Goal: Task Accomplishment & Management: Manage account settings

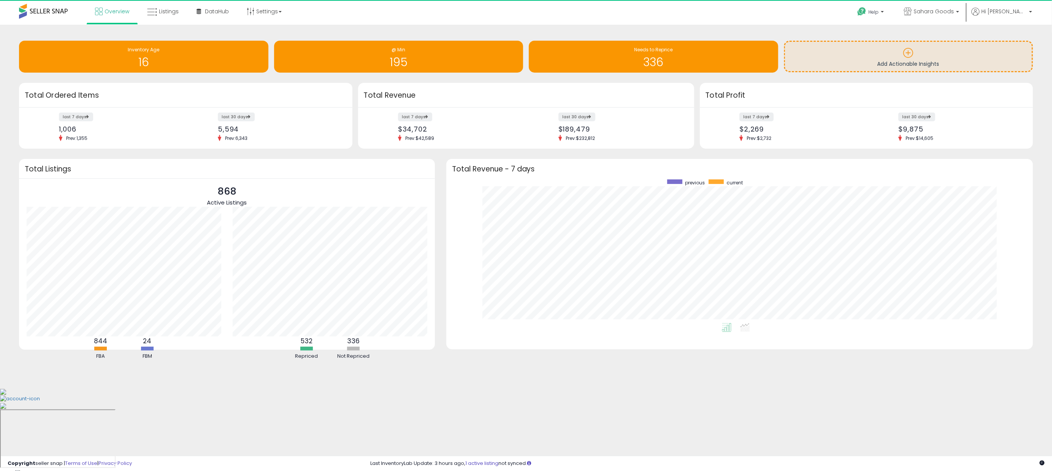
scroll to position [144, 572]
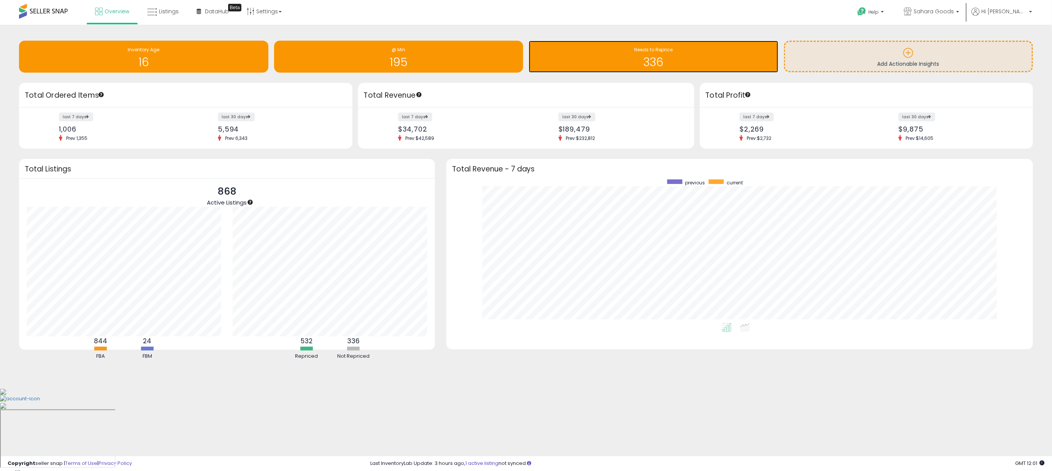
click at [749, 67] on h1 "336" at bounding box center [654, 62] width 242 height 13
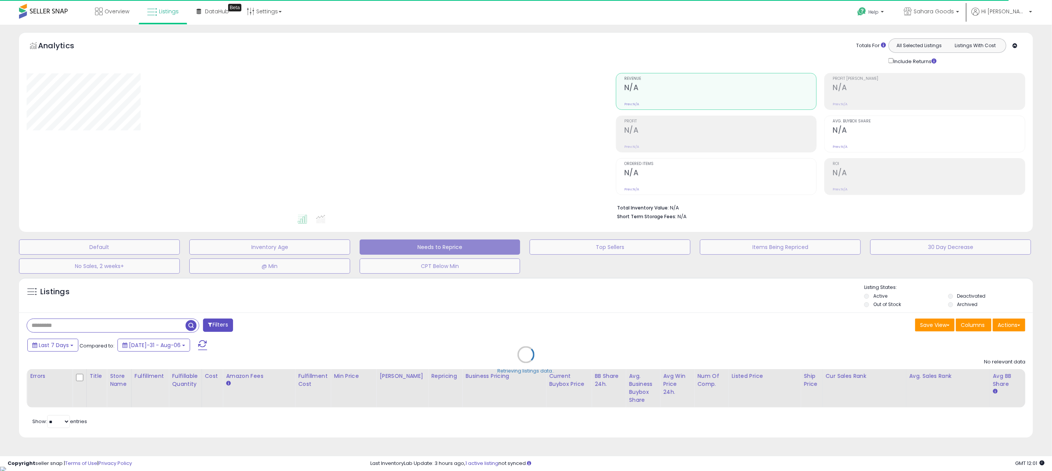
select select "**"
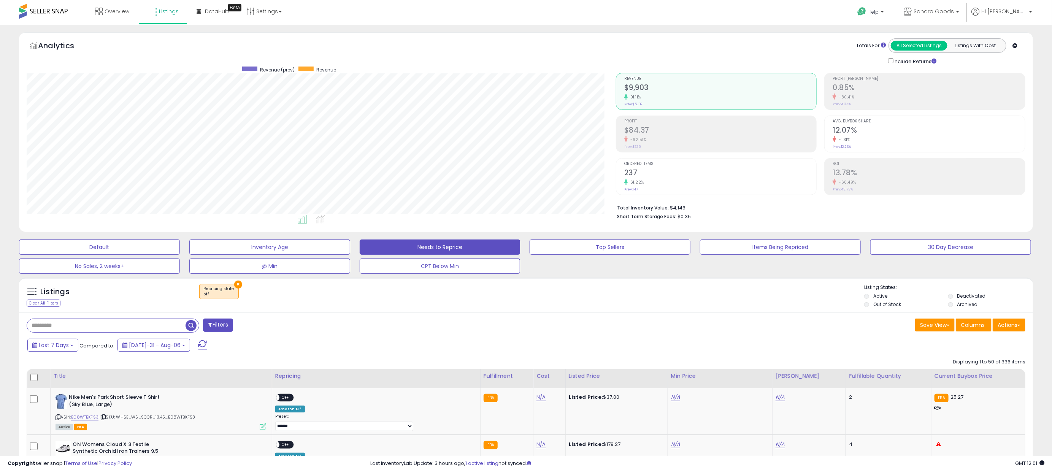
scroll to position [156, 589]
click at [855, 380] on div "Fulfillable Quantity" at bounding box center [888, 376] width 79 height 8
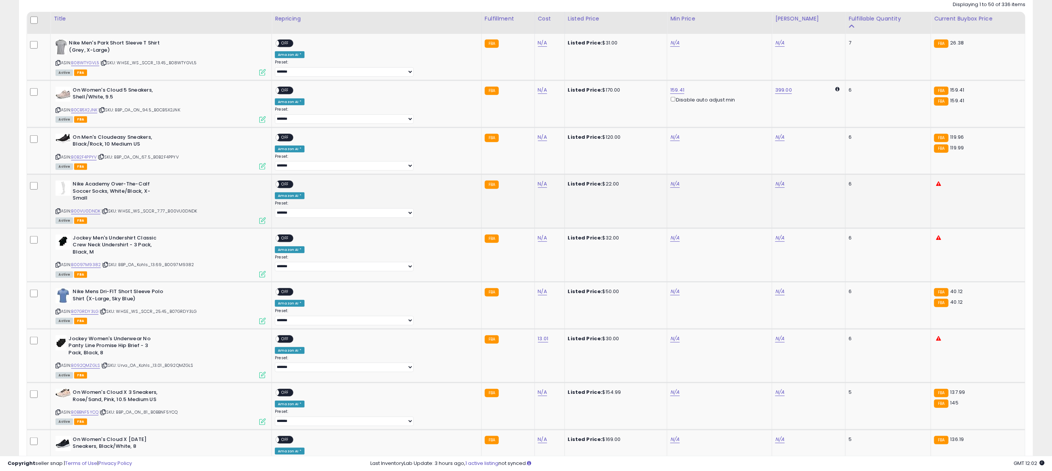
scroll to position [358, 0]
click at [89, 64] on link "B08WTYGVL5" at bounding box center [85, 62] width 28 height 6
click at [90, 110] on link "B0CB5X2JNK" at bounding box center [84, 109] width 26 height 6
click at [92, 159] on link "B0B2F4PPYV" at bounding box center [83, 156] width 25 height 6
click at [92, 209] on link "B00VU0DNDK" at bounding box center [85, 210] width 29 height 6
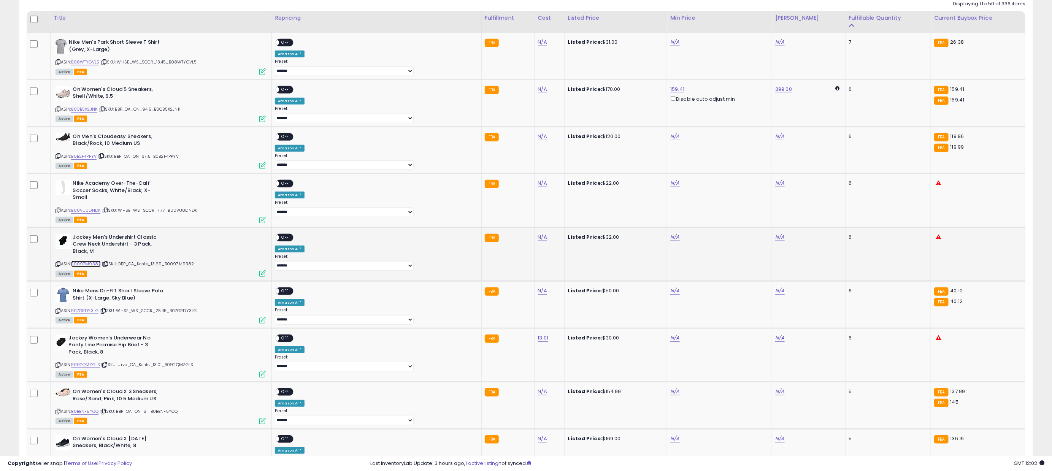
click at [89, 261] on link "B0097M9382" at bounding box center [86, 264] width 30 height 6
click at [92, 308] on link "B07GRDY3LG" at bounding box center [84, 311] width 27 height 6
click at [92, 362] on link "B092QMZGLS" at bounding box center [85, 365] width 29 height 6
click at [89, 411] on link "B0BBNF5YCQ" at bounding box center [84, 412] width 27 height 6
click at [671, 46] on link "N/A" at bounding box center [675, 42] width 9 height 8
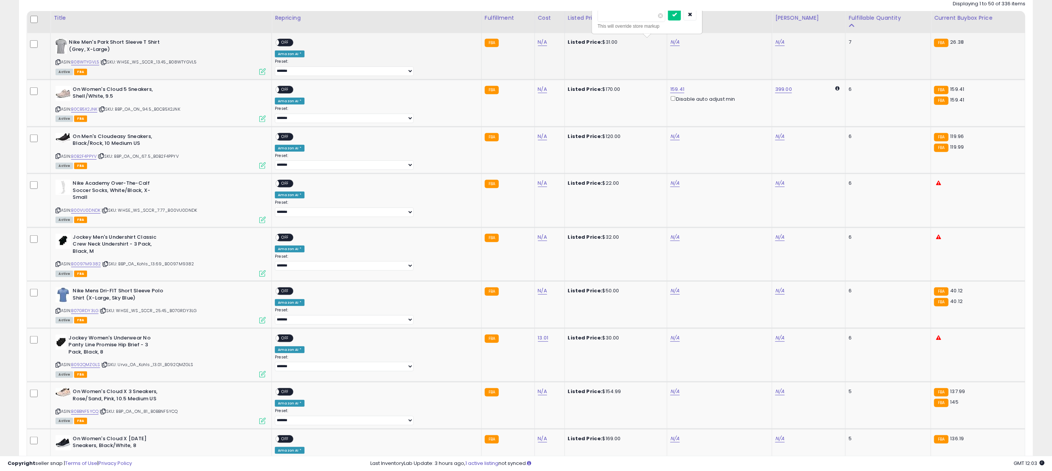
type input "*****"
click button "submit" at bounding box center [674, 14] width 13 height 11
click at [292, 45] on span "OFF" at bounding box center [286, 43] width 12 height 6
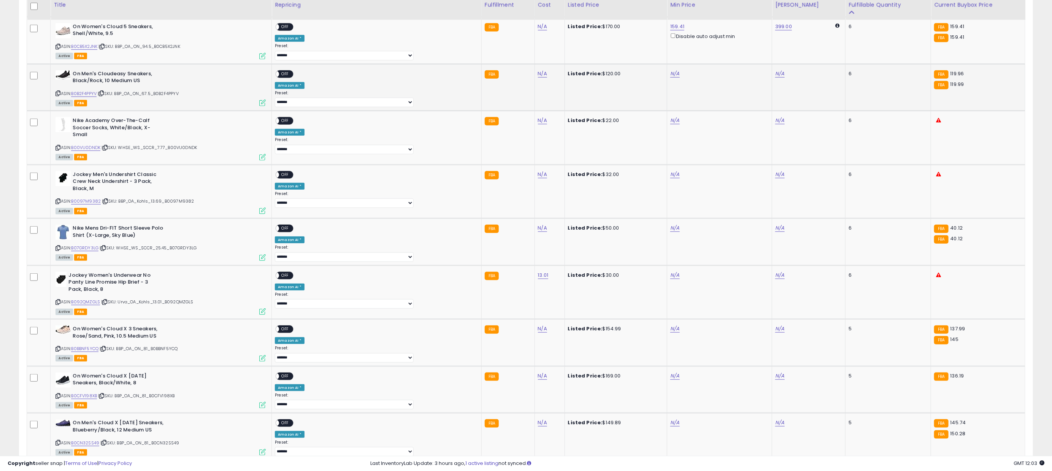
scroll to position [420, 0]
click at [97, 50] on link "B0CB5X2JNK" at bounding box center [84, 48] width 26 height 6
click at [92, 98] on link "B0B2F4PPYV" at bounding box center [83, 95] width 25 height 6
click at [90, 146] on link "B00VU0DNDK" at bounding box center [85, 149] width 29 height 6
click at [93, 200] on link "B0097M9382" at bounding box center [86, 202] width 30 height 6
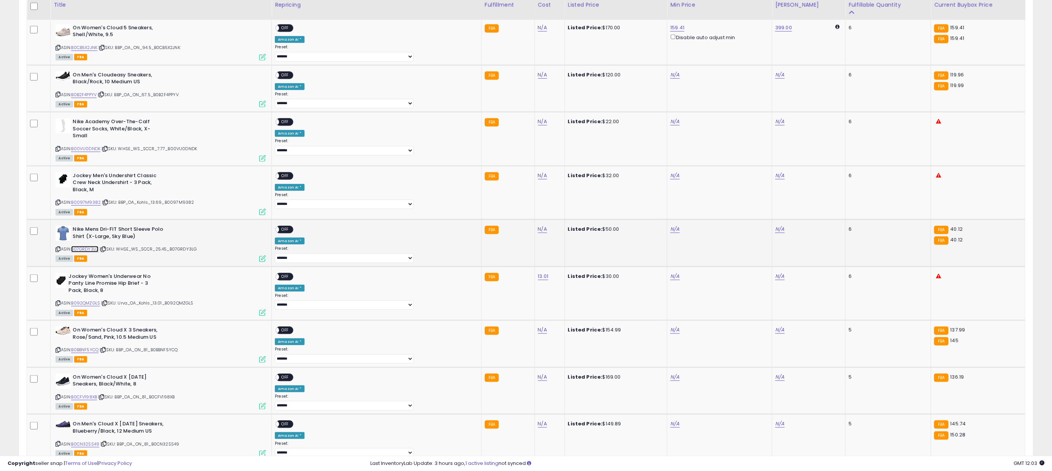
click at [87, 246] on link "B07GRDY3LG" at bounding box center [84, 249] width 27 height 6
click at [89, 301] on link "B092QMZGLS" at bounding box center [85, 303] width 29 height 6
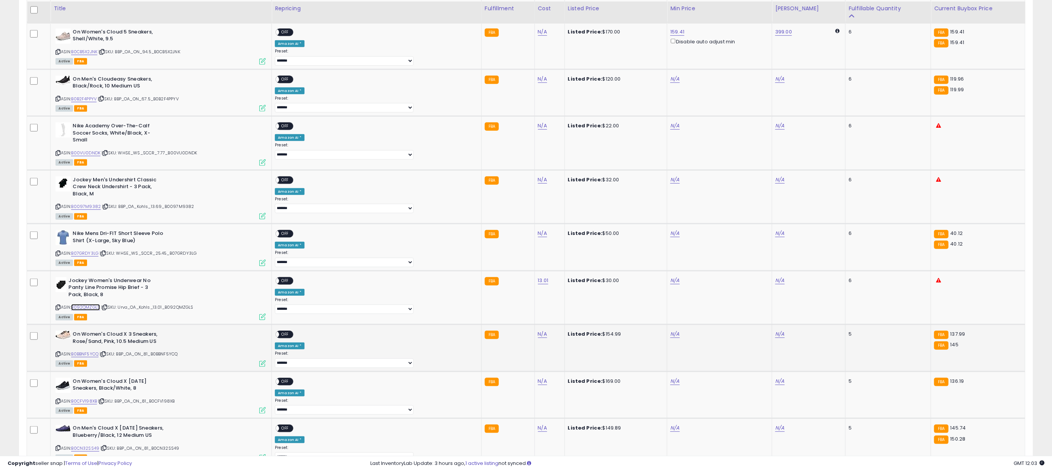
scroll to position [412, 0]
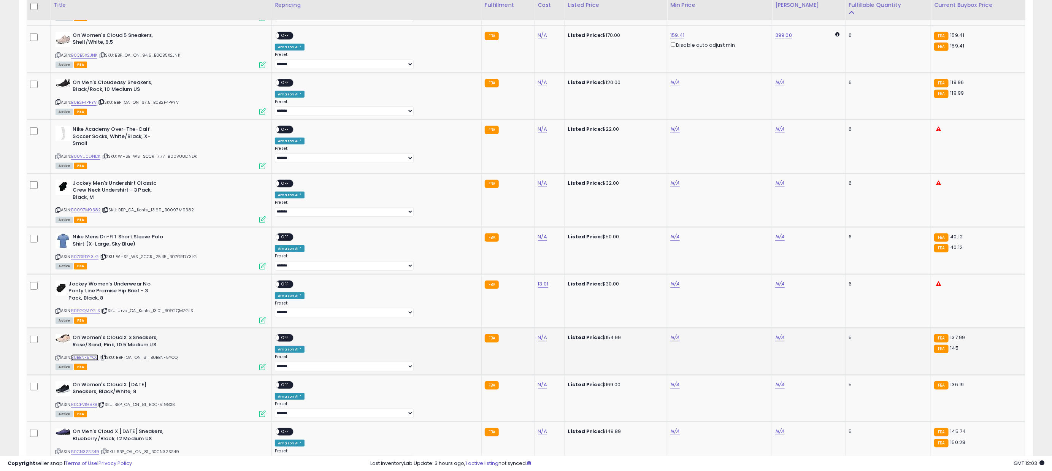
click at [93, 355] on link "B0BBNF5YCQ" at bounding box center [84, 358] width 27 height 6
click at [97, 404] on link "B0CFV198XB" at bounding box center [84, 405] width 26 height 6
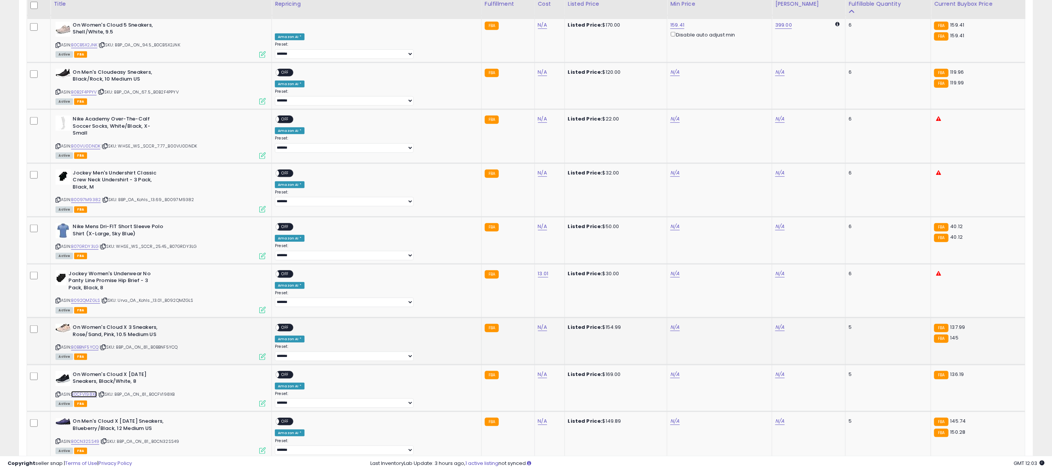
scroll to position [421, 0]
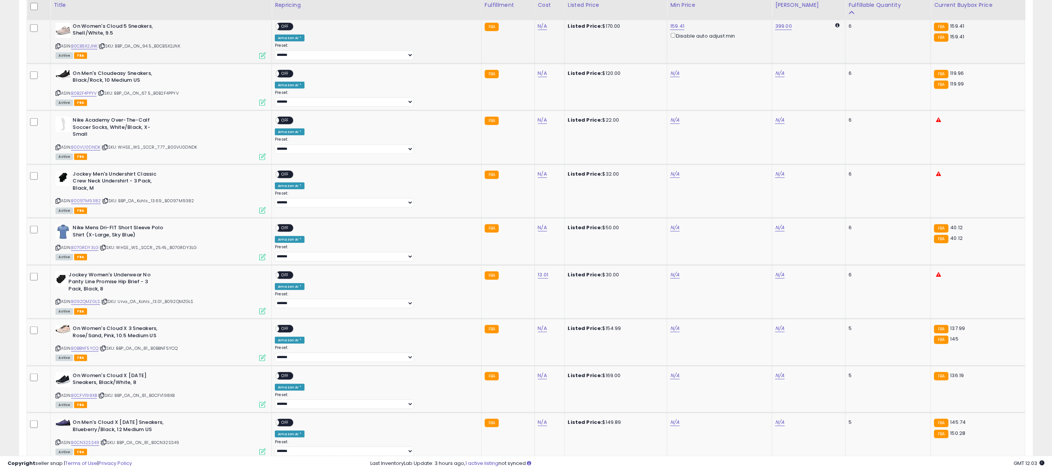
click at [306, 24] on td "**********" at bounding box center [377, 39] width 210 height 47
click at [281, 26] on div "ON OFF" at bounding box center [273, 26] width 18 height 6
click at [292, 28] on span "OFF" at bounding box center [286, 26] width 12 height 6
click at [668, 79] on td "N/A" at bounding box center [720, 87] width 105 height 47
click at [671, 77] on link "N/A" at bounding box center [675, 74] width 9 height 8
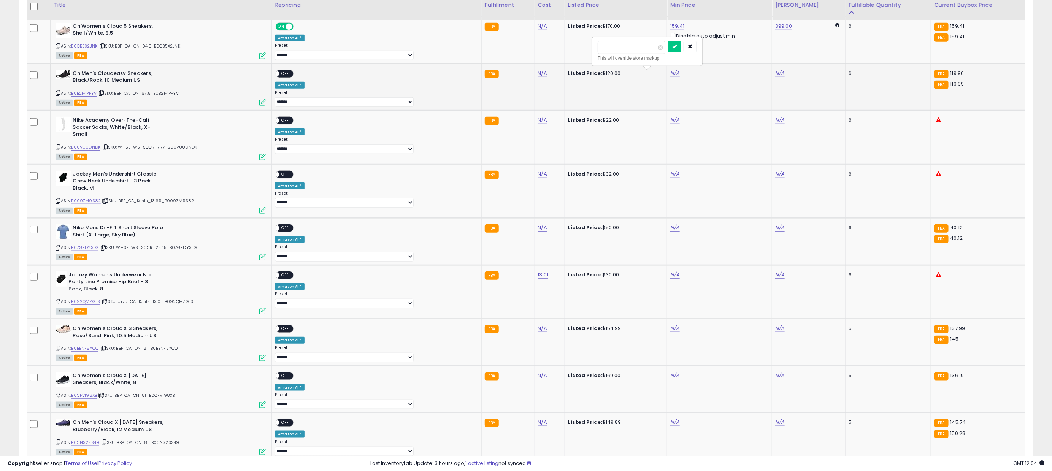
type input "******"
click button "submit" at bounding box center [674, 46] width 13 height 11
click at [294, 74] on div "ON OFF" at bounding box center [285, 74] width 18 height 8
click at [292, 75] on span "OFF" at bounding box center [286, 73] width 12 height 6
click at [671, 124] on link "N/A" at bounding box center [675, 120] width 9 height 8
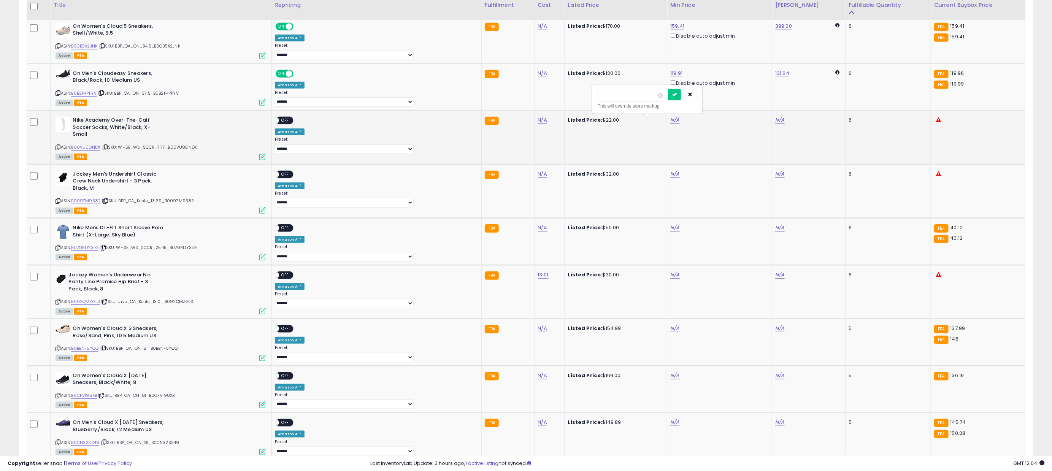
type input "*****"
click button "submit" at bounding box center [674, 94] width 13 height 11
click at [281, 124] on div "ON OFF" at bounding box center [273, 121] width 18 height 6
click at [292, 124] on span "OFF" at bounding box center [286, 121] width 12 height 6
click at [671, 171] on link "N/A" at bounding box center [675, 174] width 9 height 8
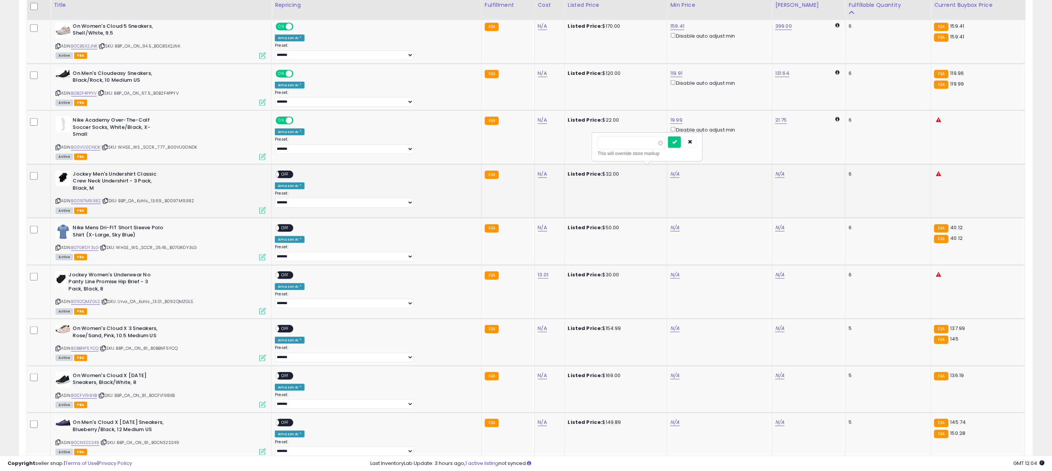
type input "*****"
click button "submit" at bounding box center [674, 142] width 13 height 11
click at [671, 225] on div "N/A" at bounding box center [719, 227] width 96 height 7
click at [671, 225] on link "N/A" at bounding box center [675, 228] width 9 height 8
type input "*****"
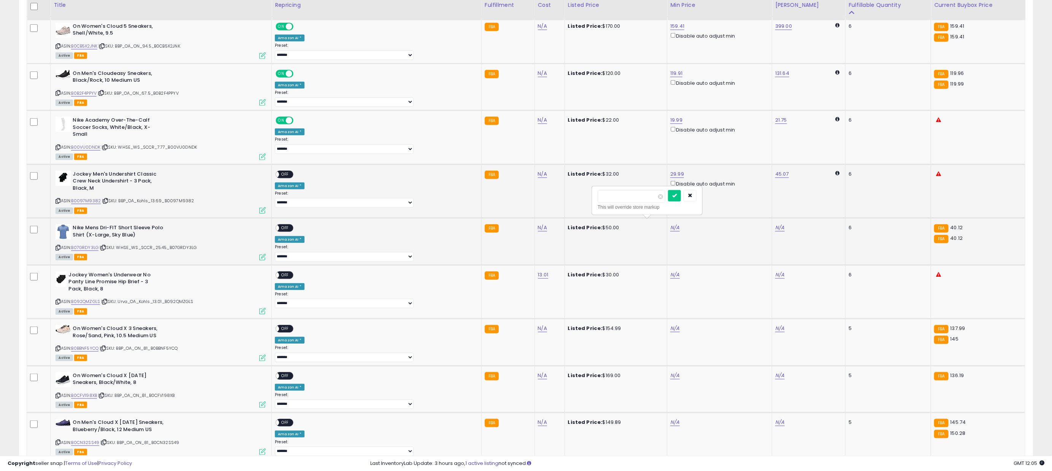
click button "submit" at bounding box center [674, 195] width 13 height 11
click at [312, 224] on div "**********" at bounding box center [375, 242] width 201 height 37
click at [292, 225] on span "OFF" at bounding box center [286, 228] width 12 height 6
click at [292, 171] on span "OFF" at bounding box center [286, 174] width 12 height 6
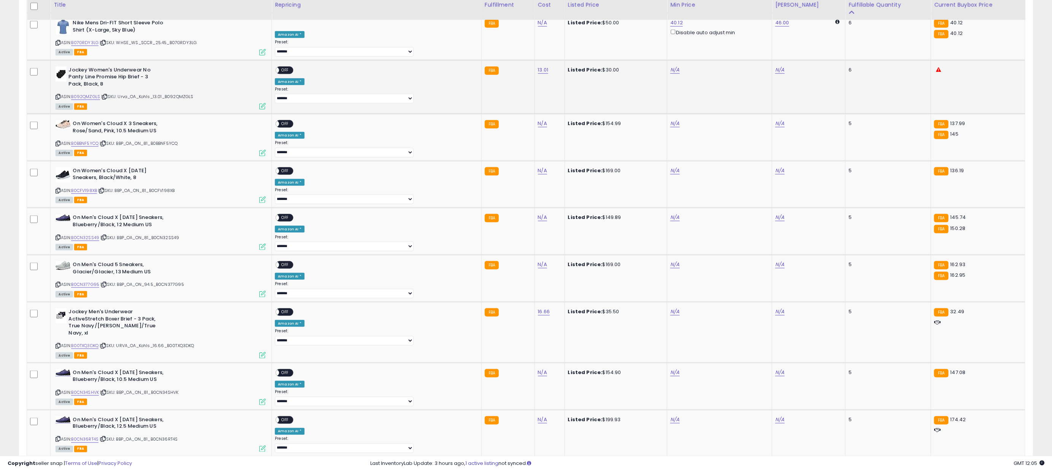
scroll to position [628, 0]
click at [671, 68] on link "N/A" at bounding box center [675, 69] width 9 height 8
type input "**"
click button "submit" at bounding box center [674, 37] width 13 height 11
click at [671, 123] on link "N/A" at bounding box center [675, 123] width 9 height 8
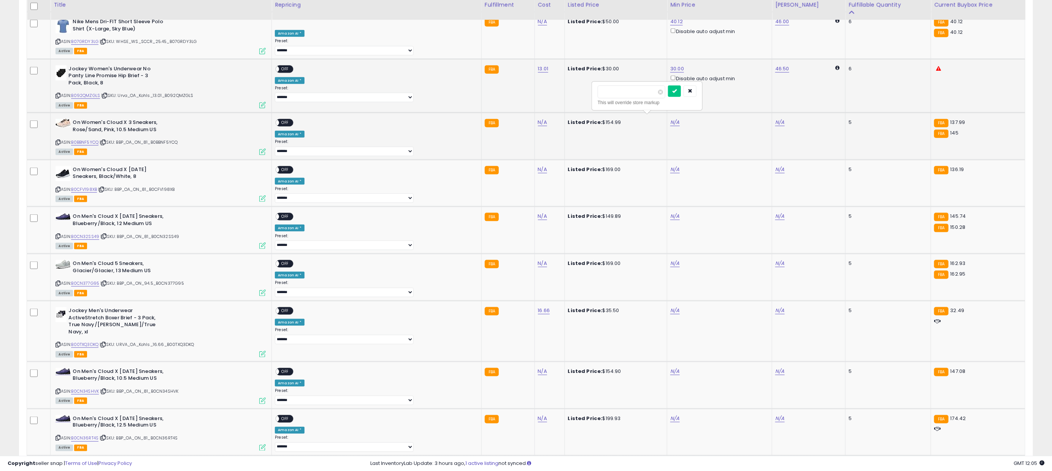
type input "******"
click button "submit" at bounding box center [674, 91] width 13 height 11
click at [292, 66] on span "OFF" at bounding box center [286, 69] width 12 height 6
click at [292, 120] on span "OFF" at bounding box center [286, 123] width 12 height 6
click at [671, 168] on div "N/A" at bounding box center [719, 169] width 96 height 7
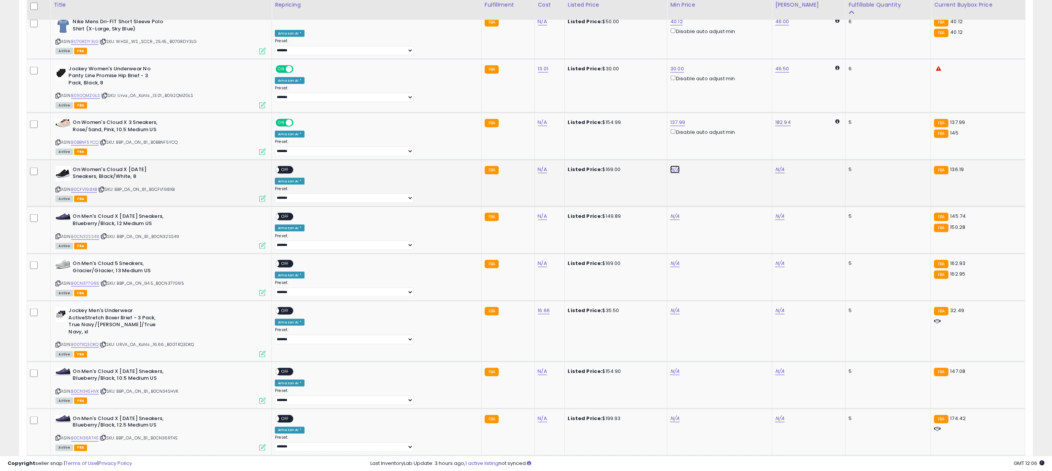
click at [671, 170] on link "N/A" at bounding box center [675, 170] width 9 height 8
type input "******"
click button "submit" at bounding box center [674, 138] width 13 height 11
click at [292, 169] on span "OFF" at bounding box center [286, 170] width 12 height 6
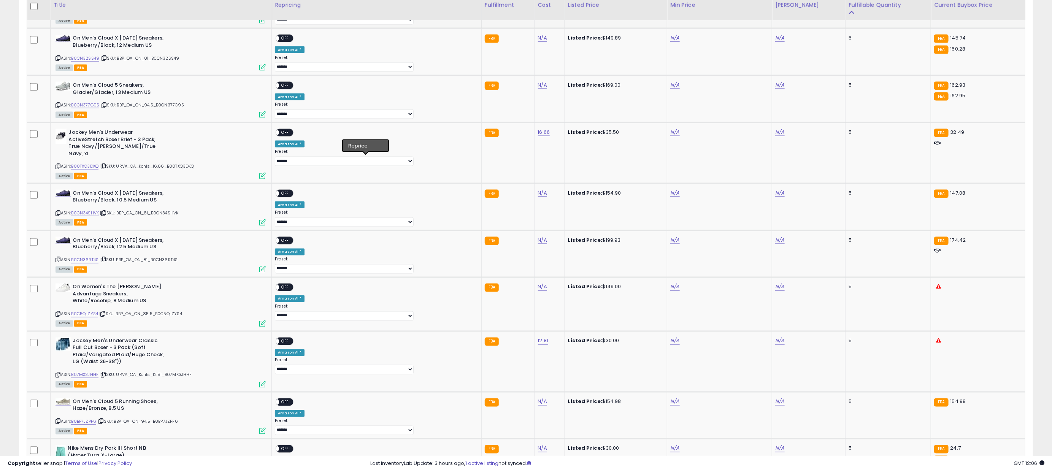
scroll to position [807, 0]
click at [88, 58] on link "B0CN32SS49" at bounding box center [85, 57] width 28 height 6
click at [95, 104] on link "B0CN377G95" at bounding box center [85, 104] width 28 height 6
click at [94, 163] on link "B00TXQ3DKQ" at bounding box center [84, 165] width 27 height 6
click at [94, 211] on link "B0CN34SHVK" at bounding box center [85, 212] width 28 height 6
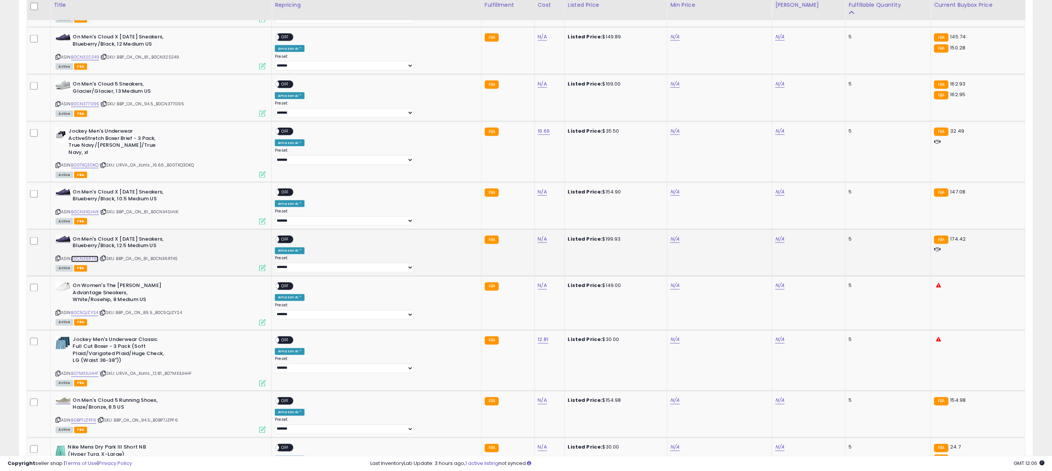
click at [96, 259] on link "B0CN36RT4S" at bounding box center [84, 259] width 27 height 6
click at [96, 315] on link "B0C5QJZYS4" at bounding box center [84, 313] width 27 height 6
click at [95, 377] on link "B07MX3JHHF" at bounding box center [84, 374] width 27 height 6
click at [95, 421] on link "B0BP7JZPF6" at bounding box center [83, 421] width 25 height 6
click at [671, 37] on div "N/A" at bounding box center [719, 36] width 96 height 7
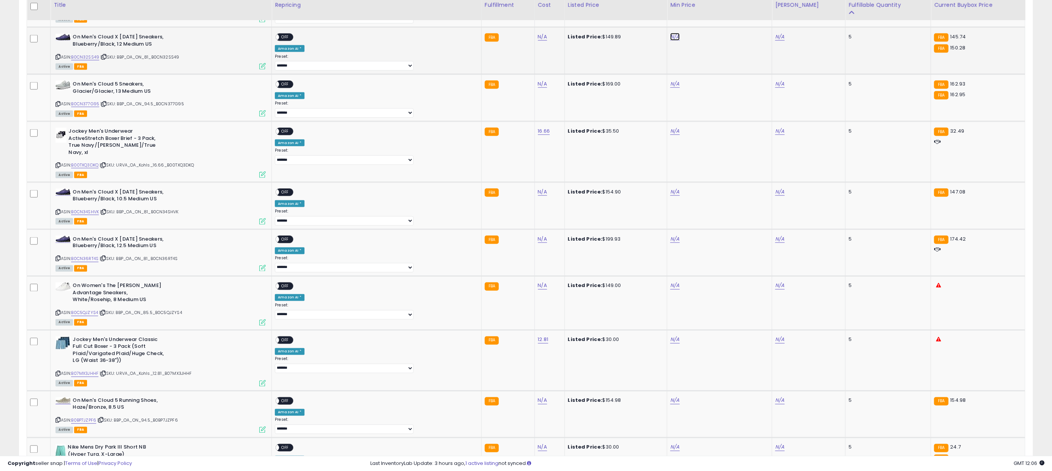
click at [671, 37] on link "N/A" at bounding box center [675, 37] width 9 height 8
type input "******"
click button "submit" at bounding box center [674, 6] width 13 height 11
click at [281, 34] on div "ON OFF" at bounding box center [273, 37] width 18 height 6
click at [281, 40] on div "ON OFF" at bounding box center [273, 37] width 18 height 6
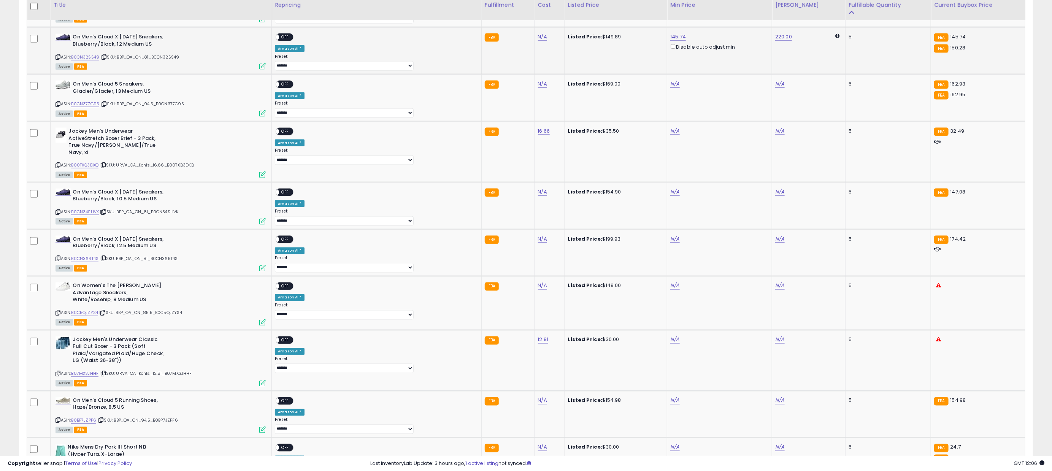
click at [281, 40] on div "ON OFF" at bounding box center [273, 37] width 18 height 6
click at [292, 35] on span "OFF" at bounding box center [286, 37] width 12 height 6
drag, startPoint x: 636, startPoint y: 83, endPoint x: 643, endPoint y: 82, distance: 7.3
click at [636, 83] on div "Listed Price: $169.00" at bounding box center [615, 84] width 94 height 7
click at [671, 81] on link "N/A" at bounding box center [675, 84] width 9 height 8
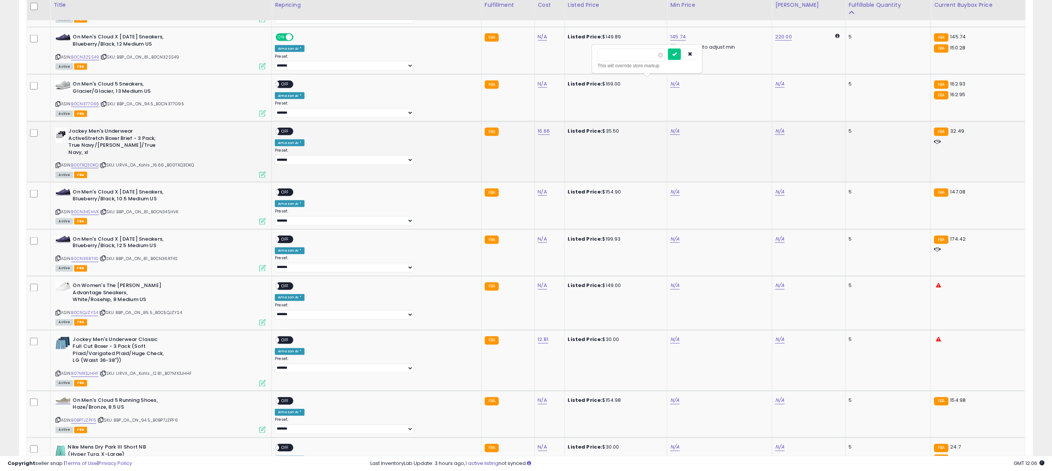
type input "******"
click button "submit" at bounding box center [674, 54] width 13 height 11
click at [292, 83] on span "OFF" at bounding box center [286, 84] width 12 height 6
click at [668, 136] on td "N/A" at bounding box center [720, 151] width 105 height 61
click at [671, 131] on link "N/A" at bounding box center [675, 131] width 9 height 8
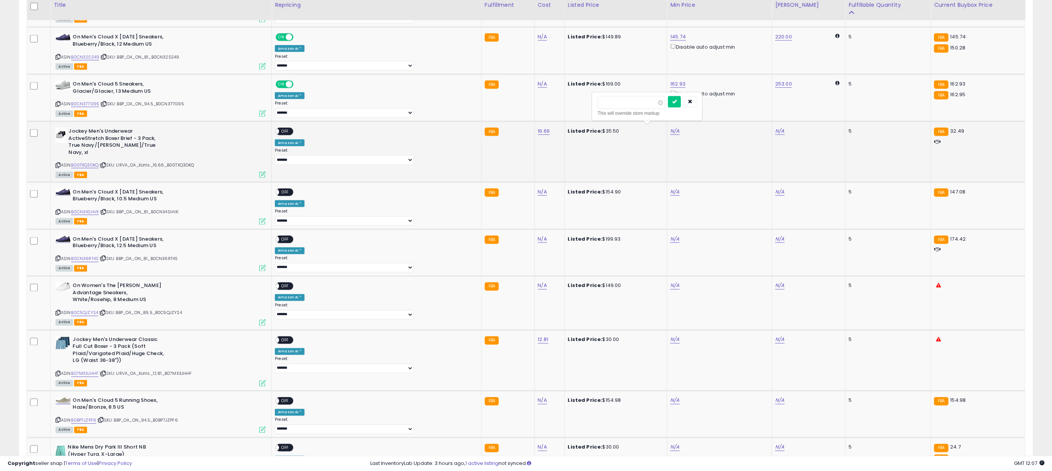
type input "*****"
click button "submit" at bounding box center [674, 101] width 13 height 11
click at [292, 131] on span "OFF" at bounding box center [286, 132] width 12 height 6
click at [671, 191] on link "N/A" at bounding box center [675, 192] width 9 height 8
type input "******"
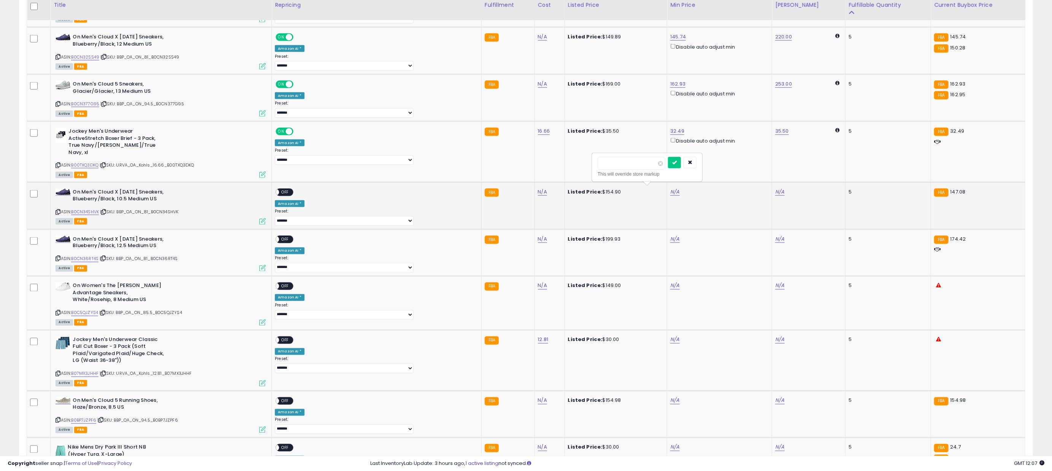
click button "submit" at bounding box center [674, 162] width 13 height 11
click at [292, 192] on span "OFF" at bounding box center [286, 192] width 12 height 6
drag, startPoint x: 658, startPoint y: 240, endPoint x: 654, endPoint y: 241, distance: 4.3
click at [671, 241] on div "N/A" at bounding box center [719, 239] width 96 height 7
click at [671, 242] on link "N/A" at bounding box center [675, 239] width 9 height 8
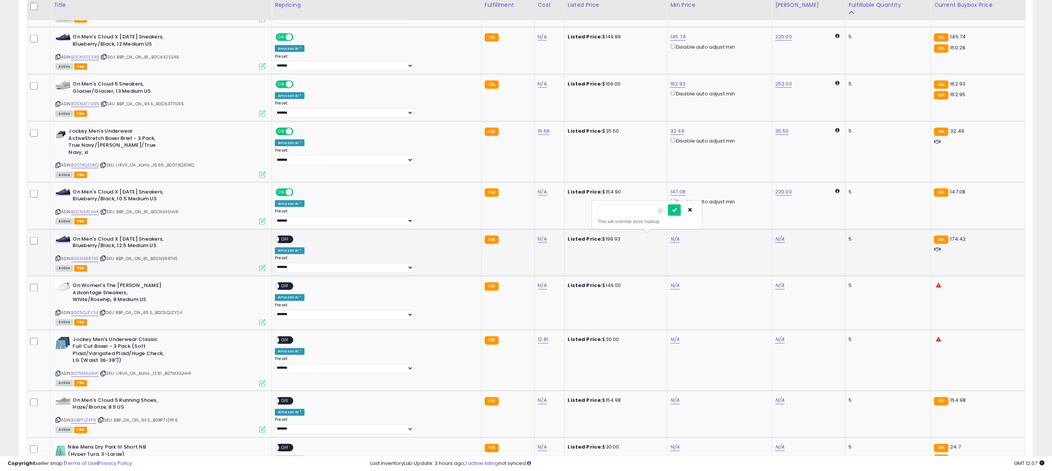
type input "******"
click button "submit" at bounding box center [674, 210] width 13 height 11
click at [280, 237] on span at bounding box center [276, 239] width 6 height 6
click at [292, 238] on span "OFF" at bounding box center [286, 239] width 12 height 6
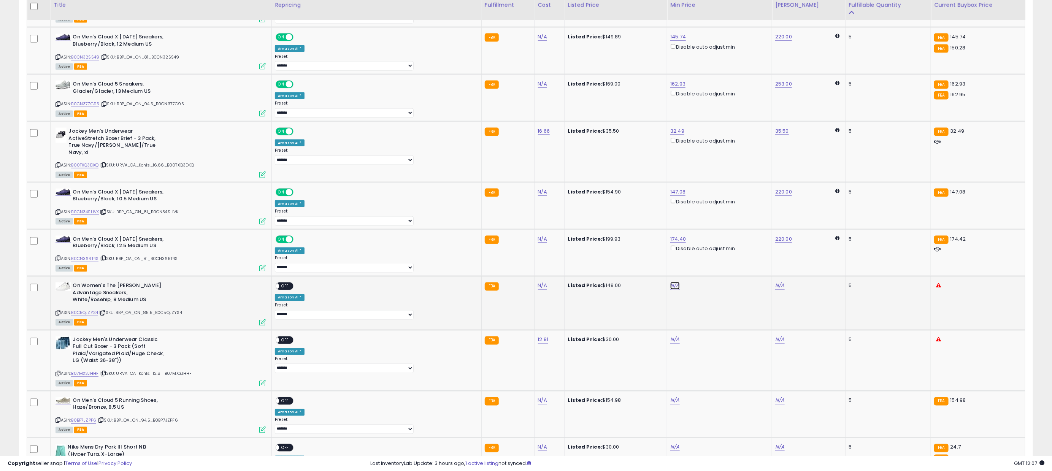
click at [671, 287] on link "N/A" at bounding box center [675, 286] width 9 height 8
type input "******"
click button "submit" at bounding box center [674, 258] width 13 height 11
click at [671, 342] on link "N/A" at bounding box center [675, 340] width 9 height 8
type input "**"
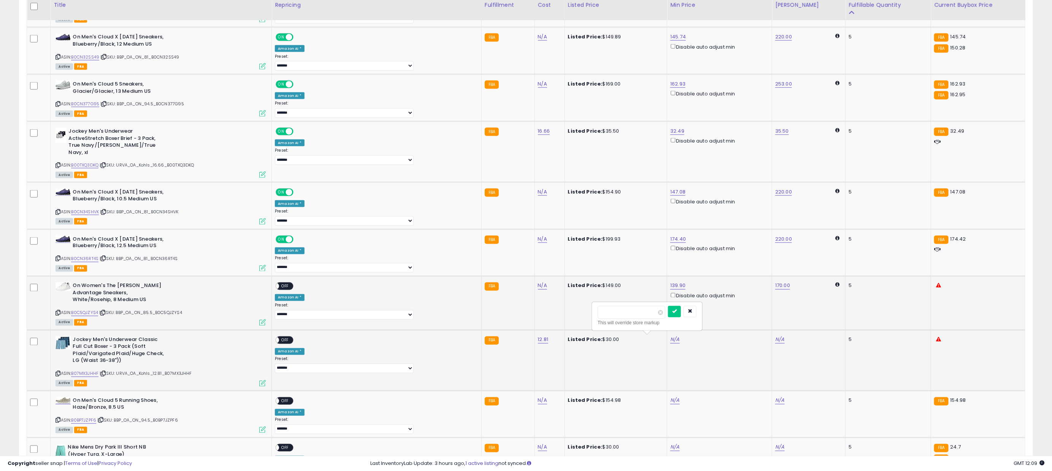
click button "submit" at bounding box center [674, 311] width 13 height 11
click at [292, 342] on span "OFF" at bounding box center [286, 340] width 12 height 6
click at [292, 290] on span "OFF" at bounding box center [286, 286] width 12 height 6
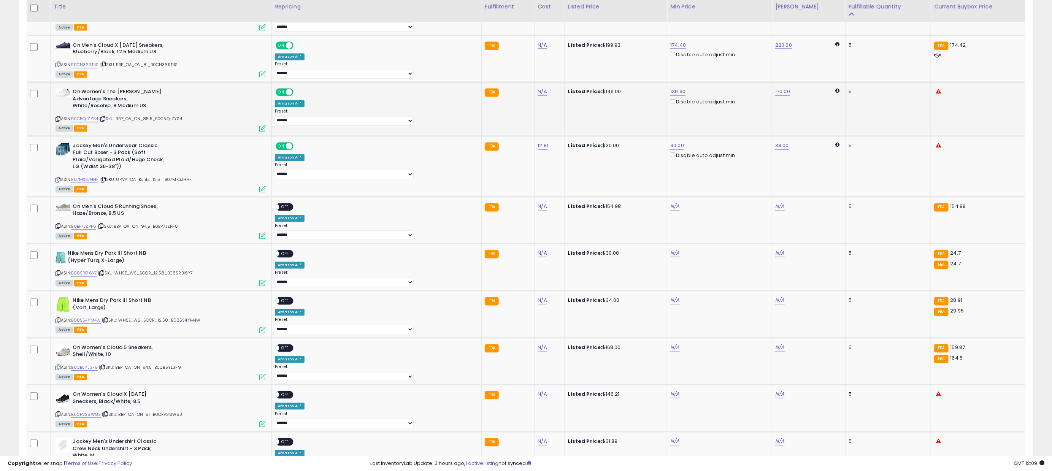
scroll to position [1009, 0]
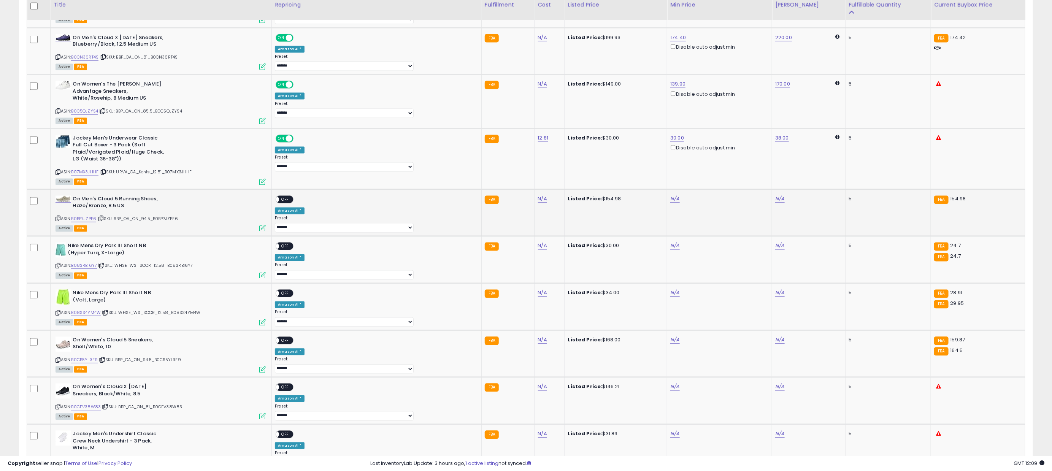
click at [671, 199] on div "N/A" at bounding box center [719, 199] width 96 height 7
click at [671, 198] on link "N/A" at bounding box center [675, 200] width 9 height 8
type input "******"
click button "submit" at bounding box center [674, 170] width 13 height 11
click at [294, 204] on div "ON OFF" at bounding box center [285, 200] width 18 height 8
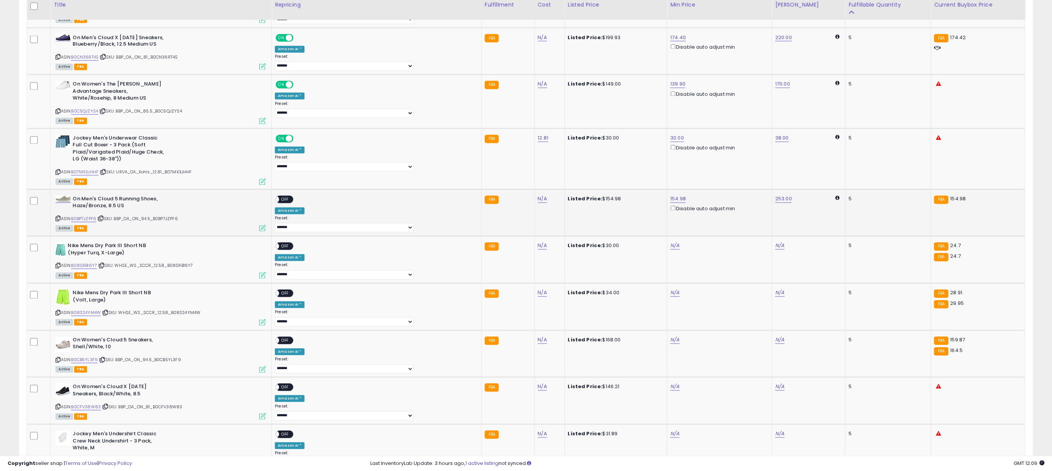
click at [292, 199] on span "OFF" at bounding box center [286, 199] width 12 height 6
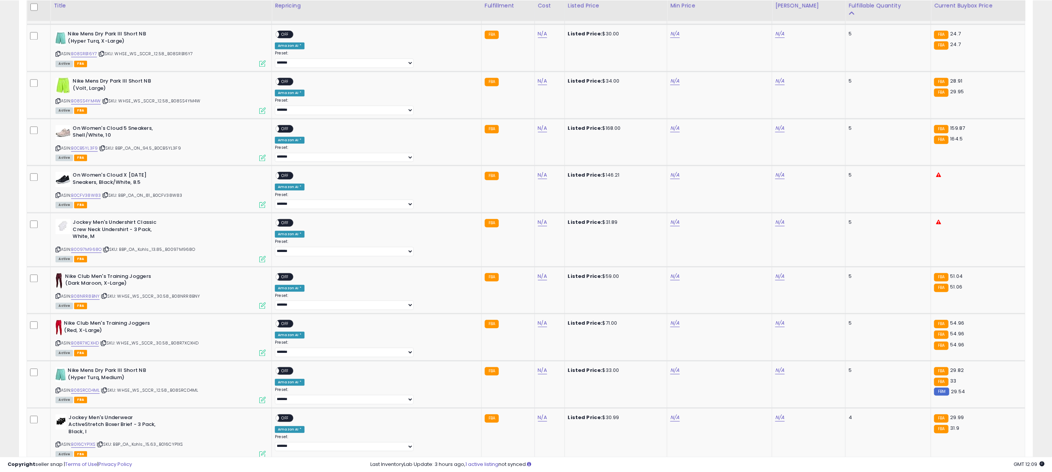
scroll to position [1224, 0]
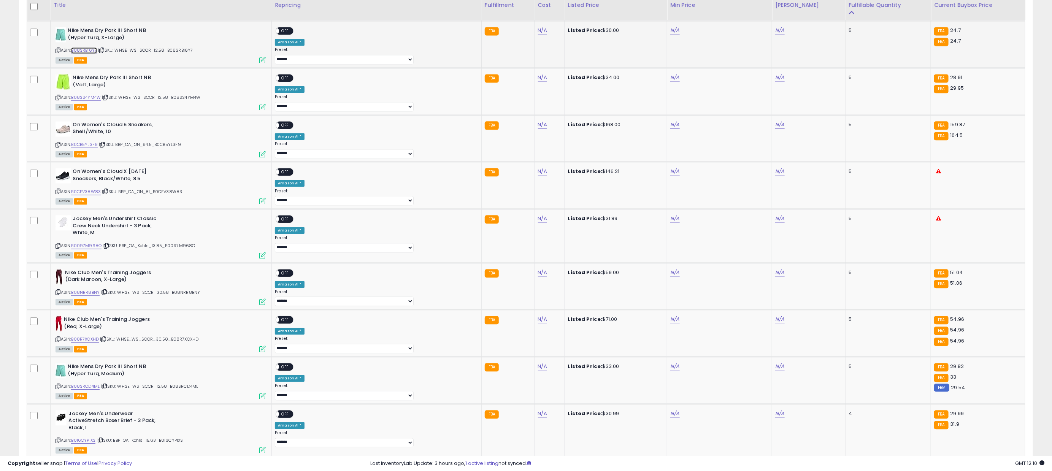
click at [84, 49] on link "B08SRB16Y7" at bounding box center [84, 50] width 26 height 6
click at [83, 98] on link "B08SS4YM4W" at bounding box center [86, 97] width 30 height 6
click at [89, 148] on link "B0CB5YL3F9" at bounding box center [84, 144] width 27 height 6
click at [95, 194] on link "B0CFV38W83" at bounding box center [86, 192] width 30 height 6
click at [100, 248] on link "B0097M968O" at bounding box center [86, 246] width 30 height 6
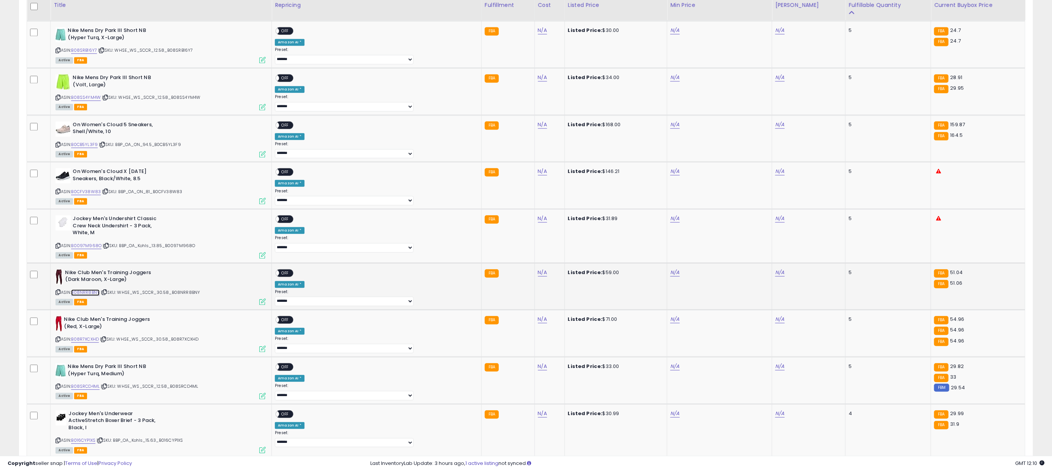
click at [98, 296] on link "B08NRR8BNY" at bounding box center [85, 292] width 29 height 6
click at [94, 340] on div "ASIN: B08R7XCXHD | SKU: WHSE_WS_SCCR_30.58_B08R7XCXHD Active FBA" at bounding box center [161, 333] width 210 height 35
click at [93, 343] on link "B08R7XCXHD" at bounding box center [85, 339] width 28 height 6
click at [92, 390] on link "B08SRCD4ML" at bounding box center [85, 386] width 29 height 6
click at [92, 444] on link "B016CYP1XS" at bounding box center [83, 440] width 24 height 6
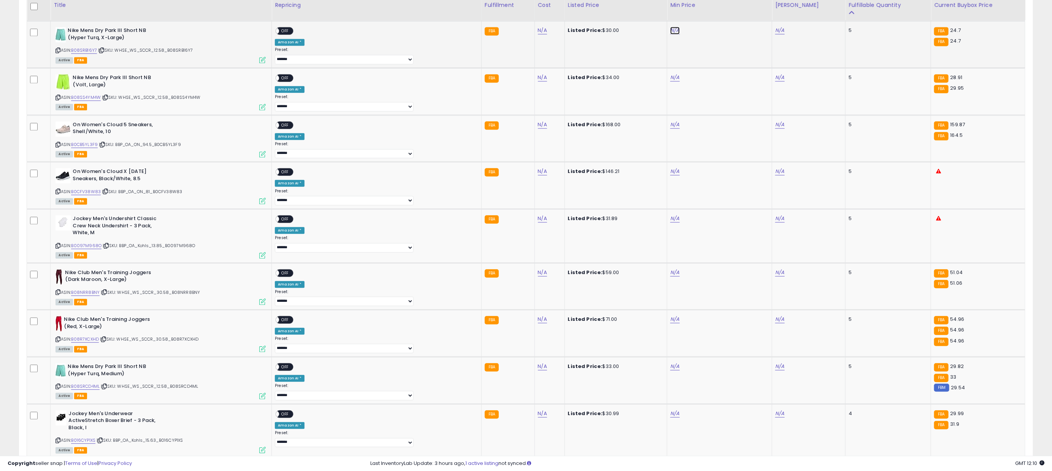
click at [671, 29] on link "N/A" at bounding box center [675, 31] width 9 height 8
type input "*****"
click button "submit" at bounding box center [674, 2] width 13 height 11
click at [668, 85] on td "N/A" at bounding box center [720, 91] width 105 height 47
click at [671, 81] on link "N/A" at bounding box center [675, 78] width 9 height 8
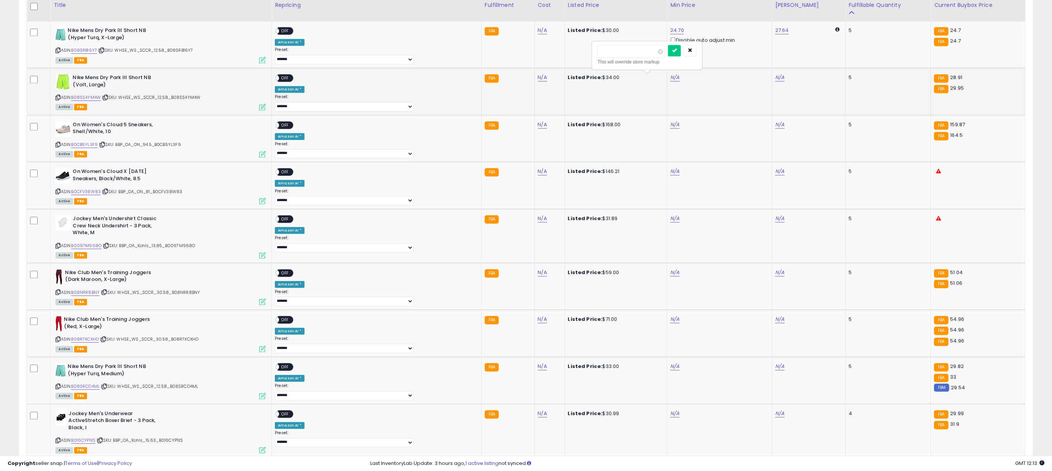
type input "*****"
click button "submit" at bounding box center [674, 50] width 13 height 11
click at [292, 81] on span "OFF" at bounding box center [286, 78] width 12 height 6
click at [292, 29] on span "OFF" at bounding box center [286, 31] width 12 height 6
click at [671, 128] on div "N/A" at bounding box center [719, 124] width 96 height 7
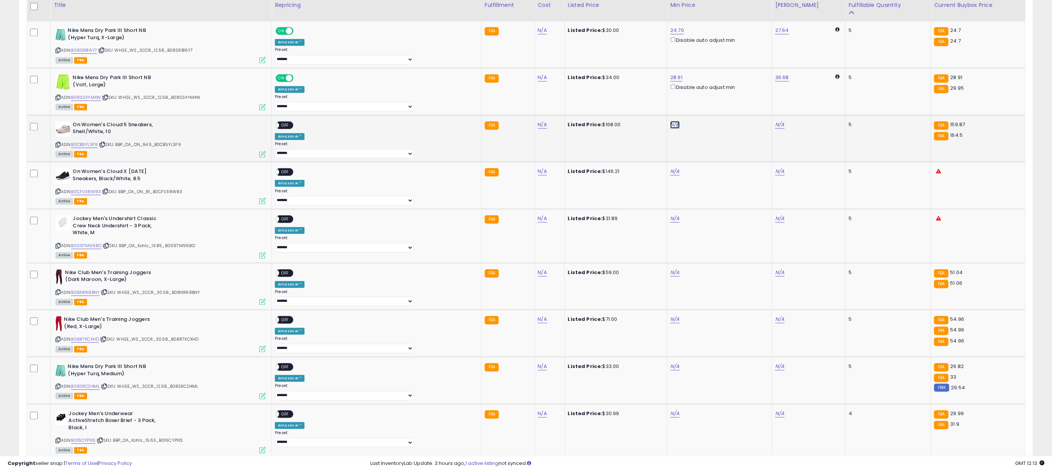
click at [671, 129] on link "N/A" at bounding box center [675, 125] width 9 height 8
type input "******"
click button "submit" at bounding box center [674, 97] width 13 height 11
click at [292, 127] on span "OFF" at bounding box center [286, 125] width 12 height 6
click at [671, 175] on div "N/A" at bounding box center [719, 171] width 96 height 7
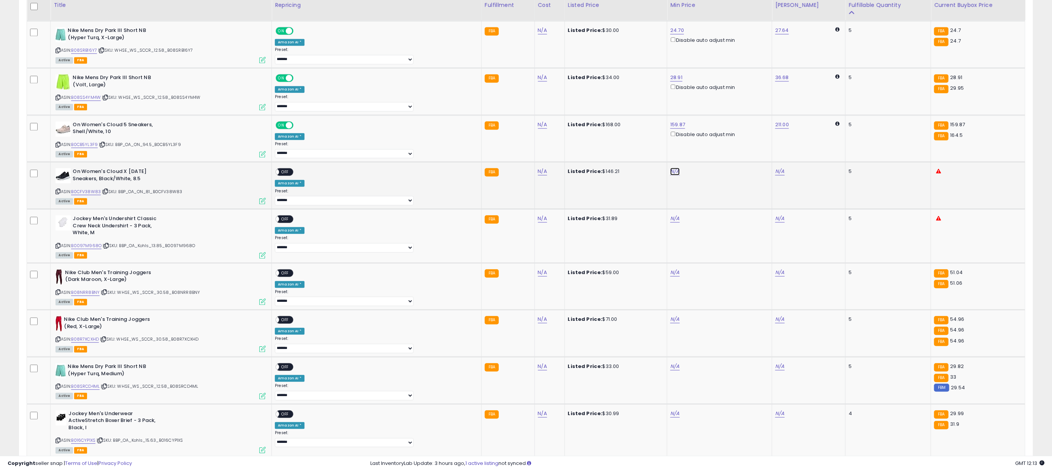
click at [671, 175] on link "N/A" at bounding box center [675, 172] width 9 height 8
type input "******"
click button "submit" at bounding box center [674, 145] width 13 height 11
click at [292, 175] on span "OFF" at bounding box center [286, 172] width 12 height 6
click at [671, 223] on link "N/A" at bounding box center [675, 219] width 9 height 8
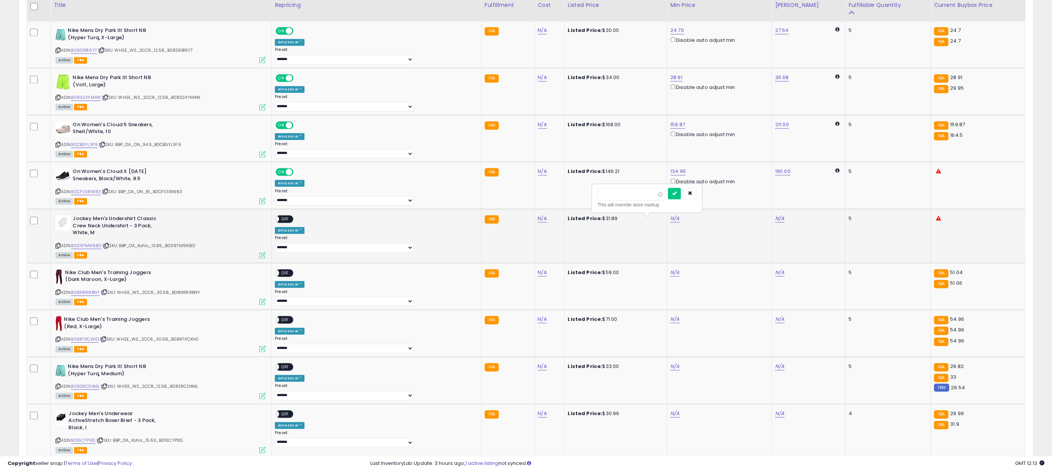
type input "*****"
click button "submit" at bounding box center [674, 193] width 13 height 11
click at [302, 231] on div "Amazon AI *" at bounding box center [375, 230] width 201 height 7
click at [292, 223] on span "OFF" at bounding box center [286, 219] width 12 height 6
click at [671, 274] on link "N/A" at bounding box center [675, 273] width 9 height 8
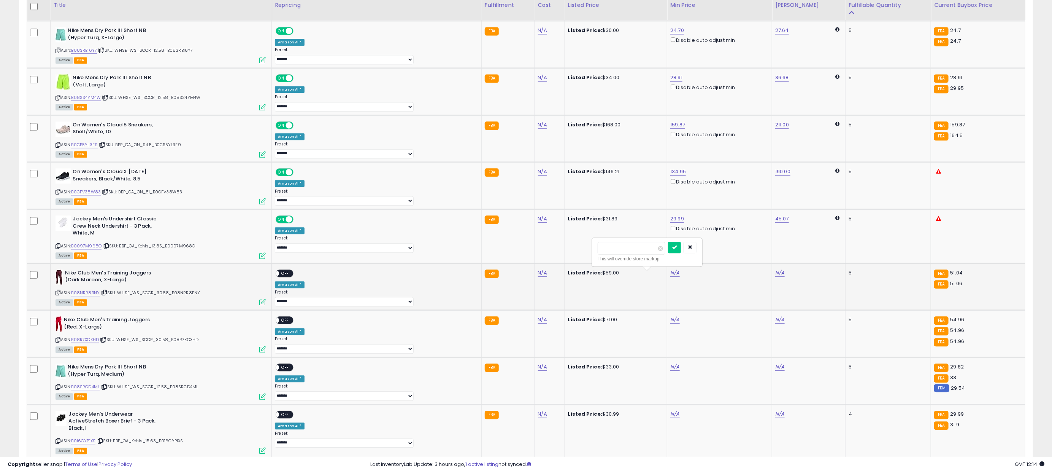
type input "*****"
click button "submit" at bounding box center [674, 247] width 13 height 11
click at [292, 276] on span "OFF" at bounding box center [286, 273] width 12 height 6
click at [671, 323] on link "N/A" at bounding box center [675, 320] width 9 height 8
type input "*****"
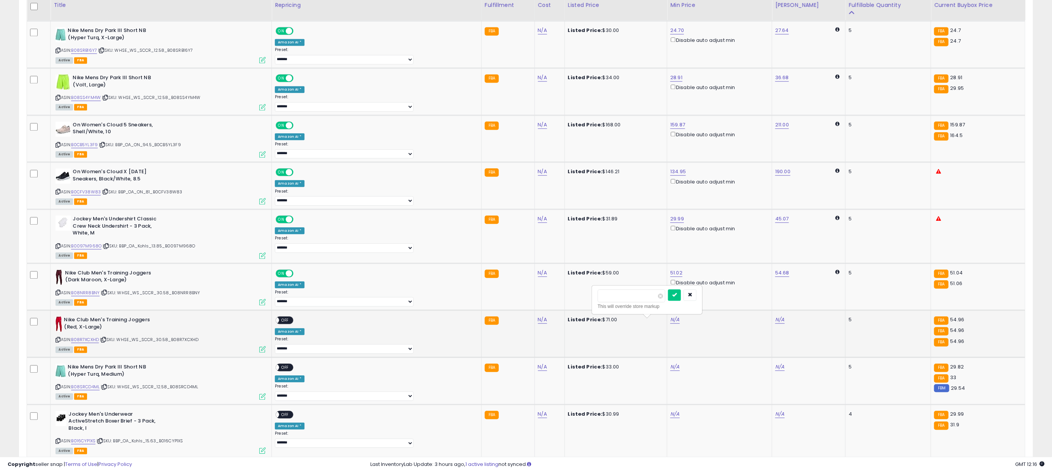
click button "submit" at bounding box center [674, 294] width 13 height 11
click at [294, 324] on div "ON OFF" at bounding box center [285, 320] width 18 height 8
click at [292, 323] on span "OFF" at bounding box center [286, 320] width 12 height 6
click at [671, 370] on link "N/A" at bounding box center [675, 367] width 9 height 8
type input "*****"
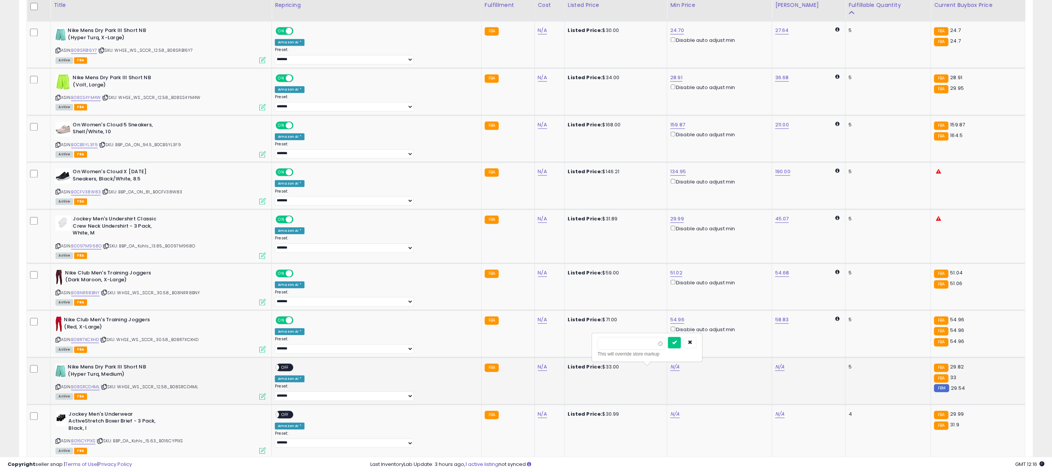
click button "submit" at bounding box center [674, 342] width 13 height 11
click at [292, 370] on span "OFF" at bounding box center [286, 367] width 12 height 6
click at [671, 418] on link "N/A" at bounding box center [675, 414] width 9 height 8
type input "*****"
click button "submit" at bounding box center [674, 390] width 13 height 11
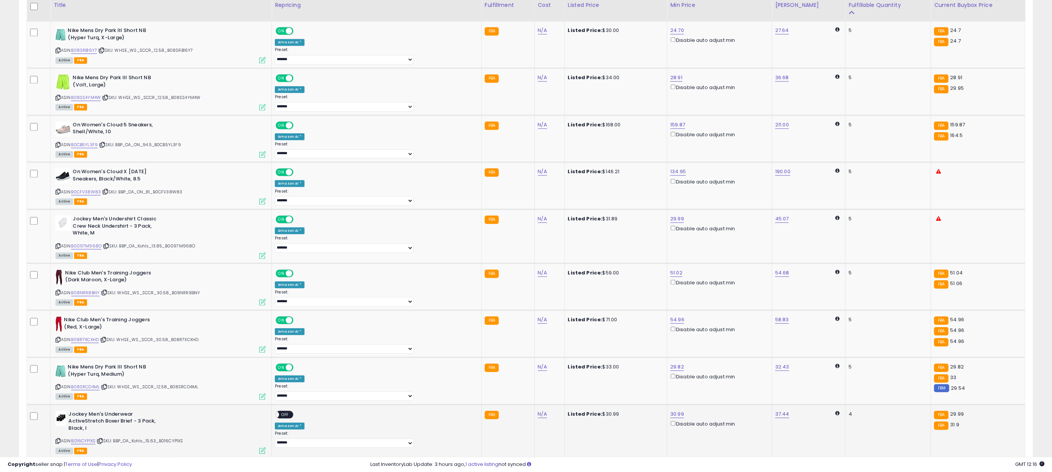
click at [281, 417] on div "ON OFF" at bounding box center [273, 414] width 18 height 6
click at [292, 417] on span "OFF" at bounding box center [286, 414] width 12 height 6
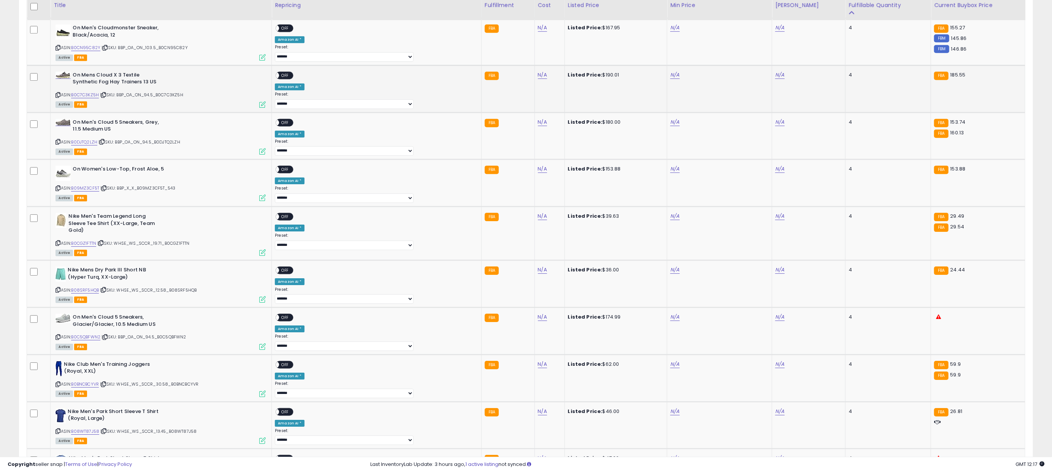
scroll to position [1667, 0]
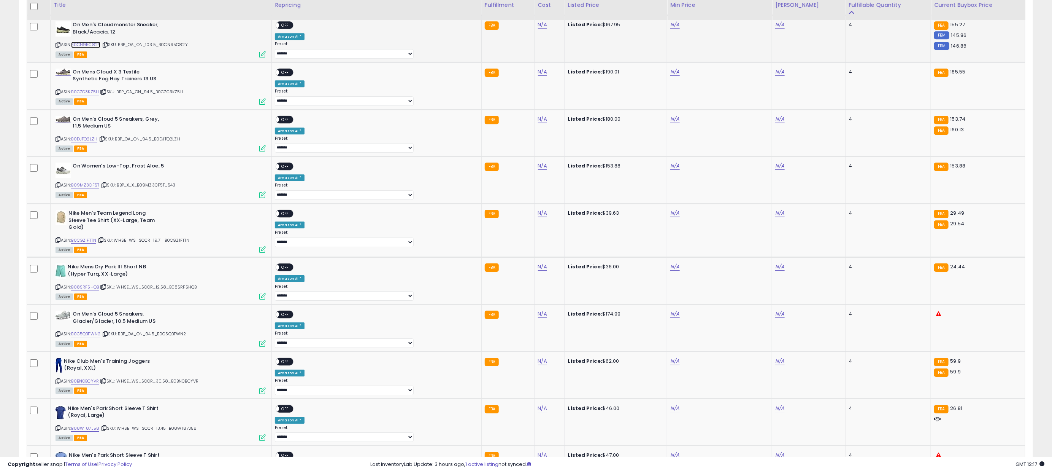
click at [92, 48] on link "B0CN95C82Y" at bounding box center [85, 44] width 29 height 6
click at [91, 95] on link "B0C7C3KZ5H" at bounding box center [85, 92] width 28 height 6
click at [90, 142] on link "B0DJTQ2LZH" at bounding box center [84, 139] width 26 height 6
click at [92, 188] on link "B09MZ3CF5T" at bounding box center [85, 185] width 28 height 6
click at [91, 243] on link "B0CGZ1FTTN" at bounding box center [83, 240] width 25 height 6
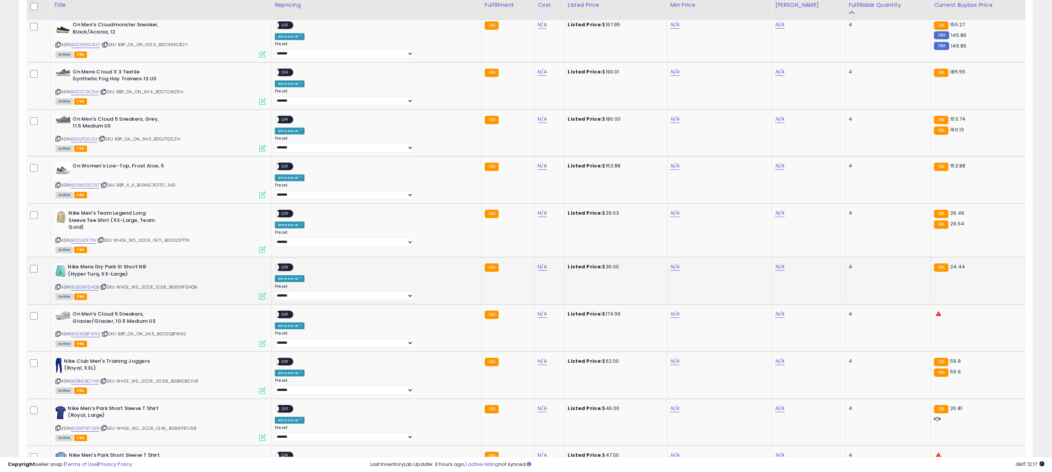
click at [87, 291] on div "ASIN: B08SRF5HQB | SKU: WHSE_WS_SCCR_12.58_B08SRF5HQB Active FBA" at bounding box center [161, 280] width 210 height 35
click at [87, 290] on link "B08SRF5HQB" at bounding box center [85, 287] width 28 height 6
click at [92, 337] on link "B0C5QBFWN2" at bounding box center [85, 334] width 29 height 6
click at [95, 384] on link "B0BNCBCYVR" at bounding box center [85, 381] width 28 height 6
click at [91, 431] on link "B08WT87J58" at bounding box center [85, 428] width 28 height 6
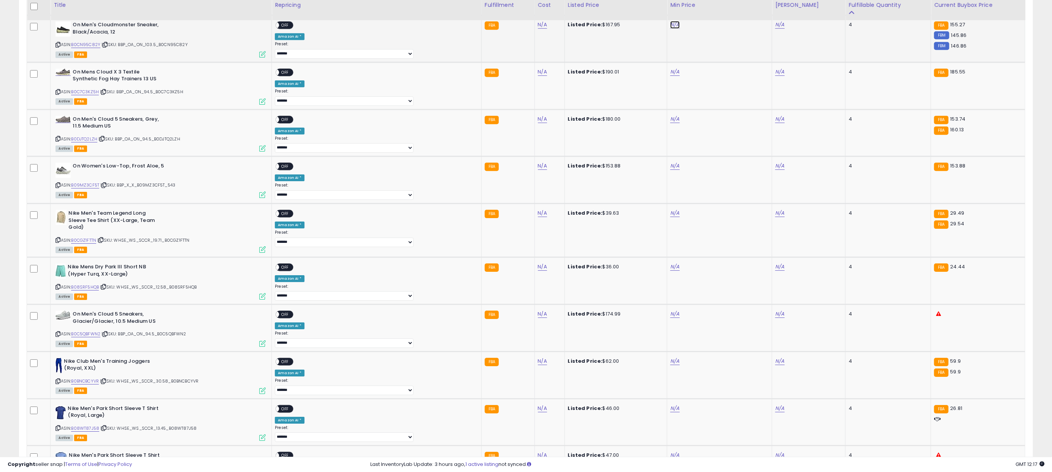
click at [671, 29] on link "N/A" at bounding box center [675, 25] width 9 height 8
type input "******"
click button "submit" at bounding box center [674, 0] width 13 height 11
click at [307, 25] on td "**********" at bounding box center [377, 38] width 210 height 47
click at [292, 29] on span "OFF" at bounding box center [286, 25] width 12 height 6
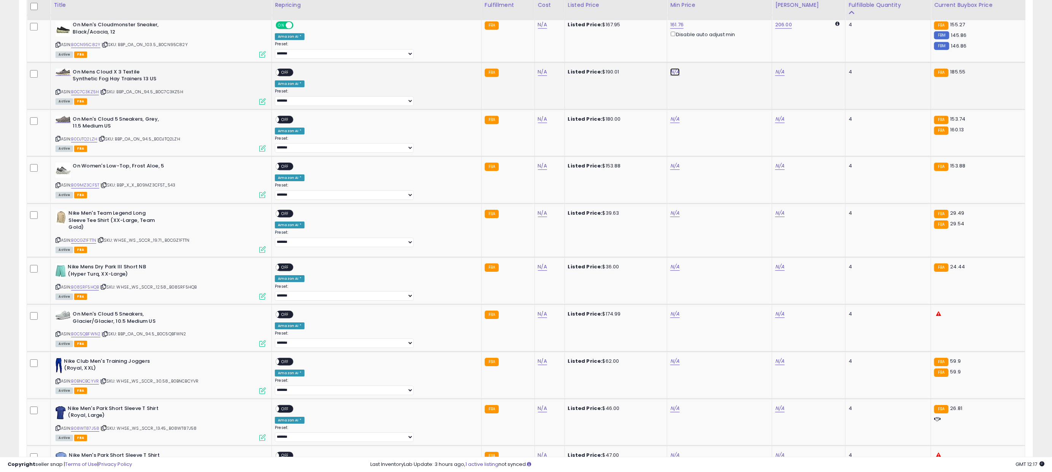
click at [671, 76] on link "N/A" at bounding box center [675, 72] width 9 height 8
type input "*****"
click button "submit" at bounding box center [674, 48] width 13 height 11
click at [292, 75] on span "OFF" at bounding box center [286, 72] width 12 height 6
click at [668, 129] on td "N/A" at bounding box center [720, 132] width 105 height 47
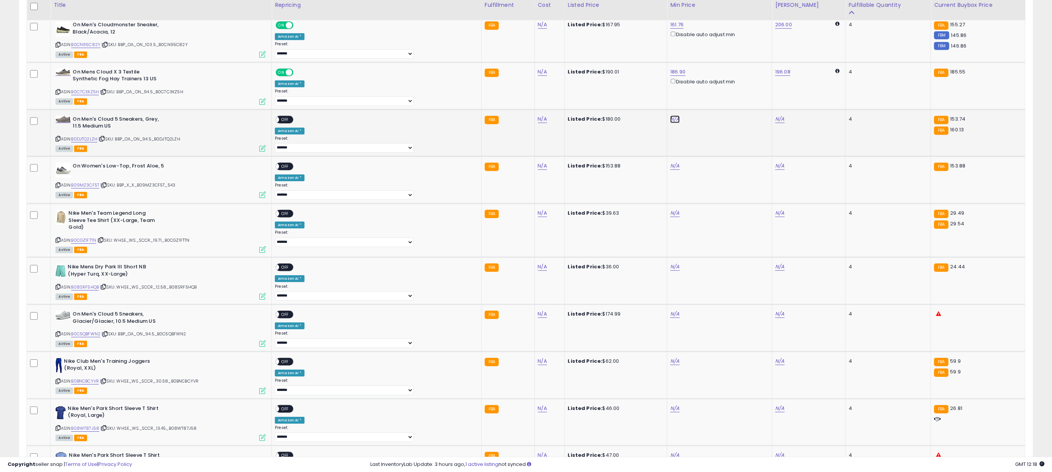
click at [671, 123] on link "N/A" at bounding box center [675, 119] width 9 height 8
type input "******"
click button "submit" at bounding box center [674, 96] width 13 height 11
click at [292, 122] on span "OFF" at bounding box center [286, 119] width 12 height 6
click at [671, 170] on link "N/A" at bounding box center [675, 166] width 9 height 8
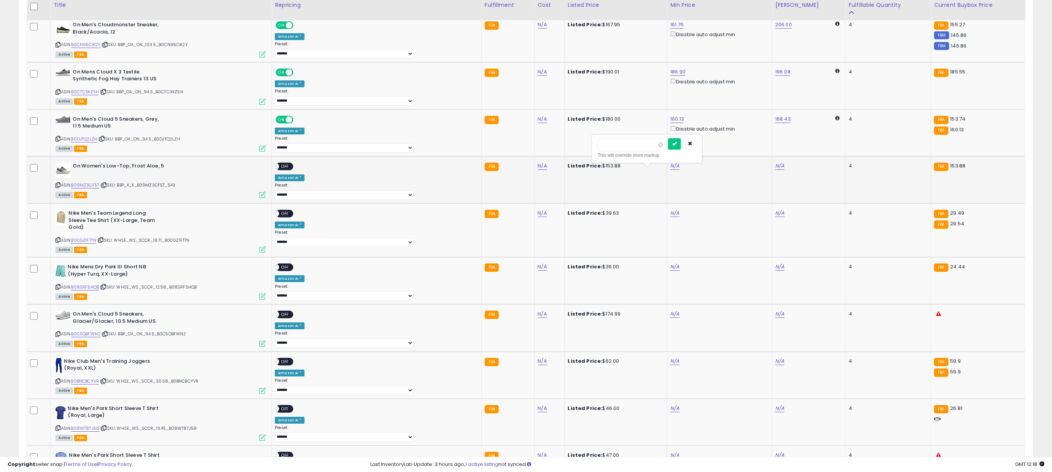
type input "******"
click button "submit" at bounding box center [674, 143] width 13 height 11
click at [281, 170] on div "ON OFF" at bounding box center [273, 166] width 18 height 6
click at [318, 172] on div "**********" at bounding box center [375, 180] width 201 height 37
click at [280, 170] on span at bounding box center [276, 166] width 6 height 6
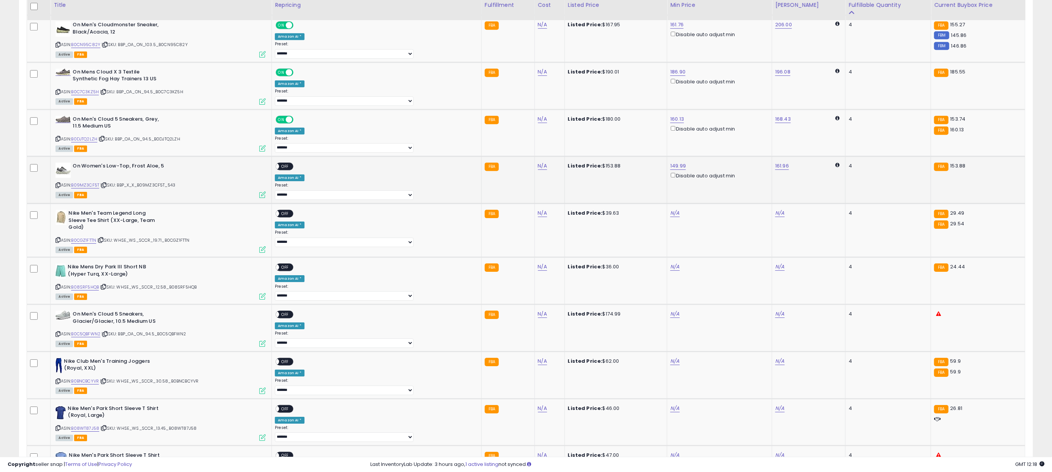
click at [292, 170] on span "OFF" at bounding box center [286, 166] width 12 height 6
click at [671, 217] on link "N/A" at bounding box center [675, 213] width 9 height 8
type input "*****"
click button "submit" at bounding box center [674, 191] width 13 height 11
click at [292, 217] on span "OFF" at bounding box center [286, 213] width 12 height 6
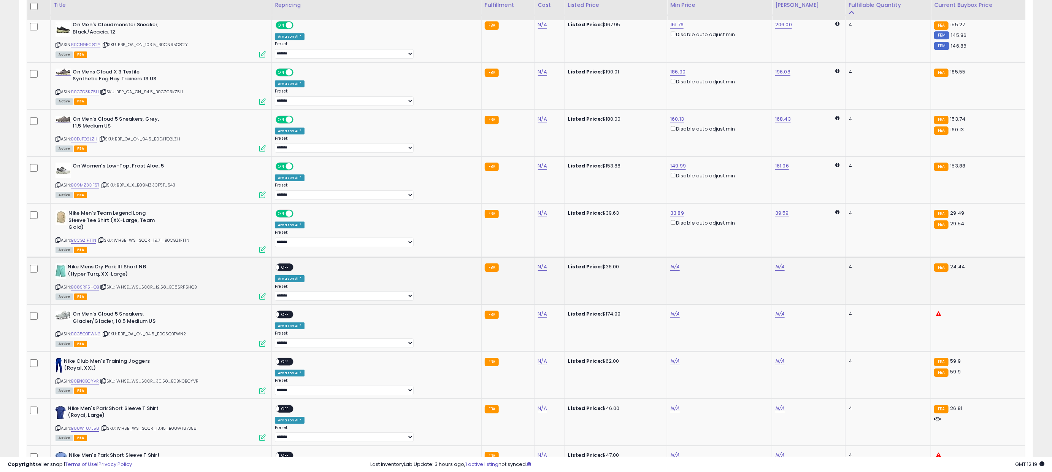
click at [671, 270] on div "N/A" at bounding box center [719, 266] width 96 height 7
click at [671, 270] on link "N/A" at bounding box center [675, 267] width 9 height 8
type input "*****"
click button "submit" at bounding box center [674, 245] width 13 height 11
click at [292, 270] on span "OFF" at bounding box center [286, 267] width 12 height 6
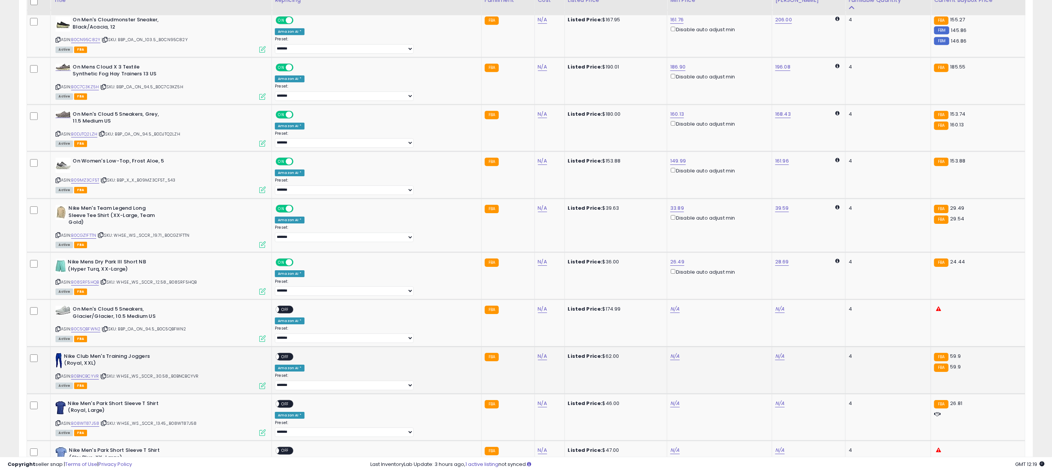
scroll to position [1767, 0]
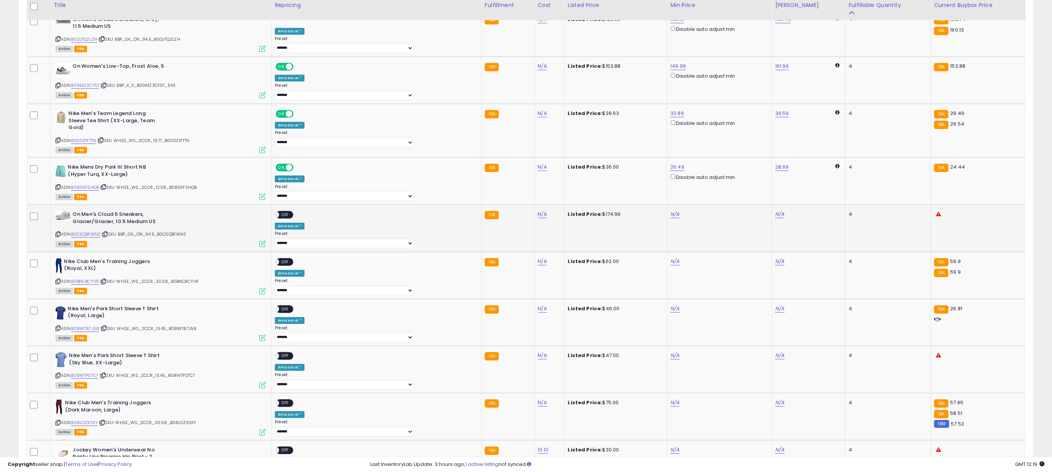
click at [671, 218] on div "N/A" at bounding box center [719, 214] width 96 height 7
click at [671, 218] on link "N/A" at bounding box center [675, 214] width 9 height 8
type input "******"
click button "submit" at bounding box center [674, 193] width 13 height 11
click at [292, 218] on span "OFF" at bounding box center [286, 214] width 12 height 6
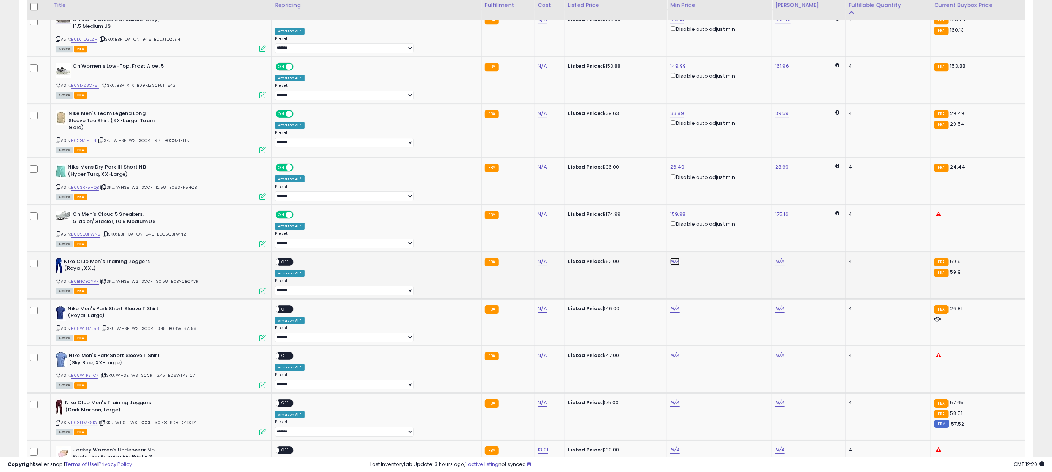
click at [671, 265] on link "N/A" at bounding box center [675, 262] width 9 height 8
type input "*****"
click button "submit" at bounding box center [674, 240] width 13 height 11
click at [292, 265] on span "OFF" at bounding box center [286, 261] width 12 height 6
click at [671, 312] on link "N/A" at bounding box center [675, 309] width 9 height 8
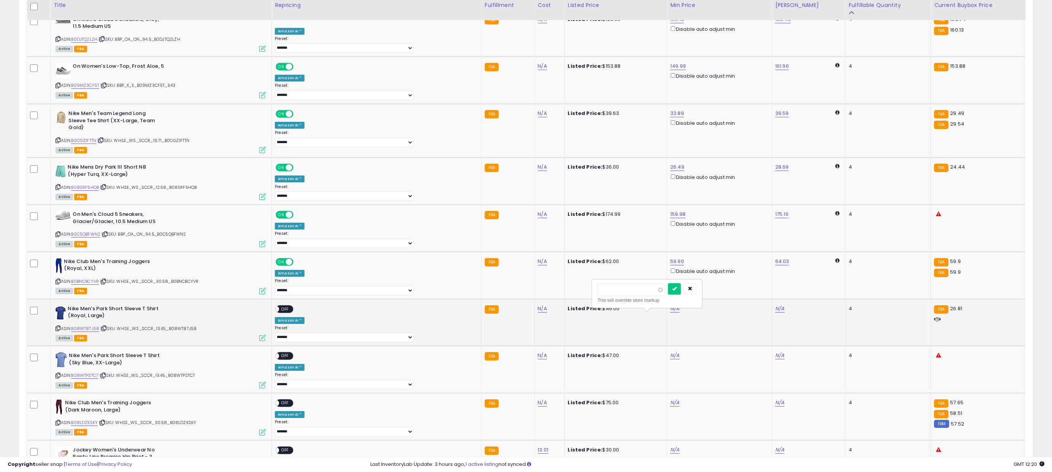
type input "*****"
click button "submit" at bounding box center [674, 288] width 13 height 11
click at [292, 312] on span "OFF" at bounding box center [286, 308] width 12 height 6
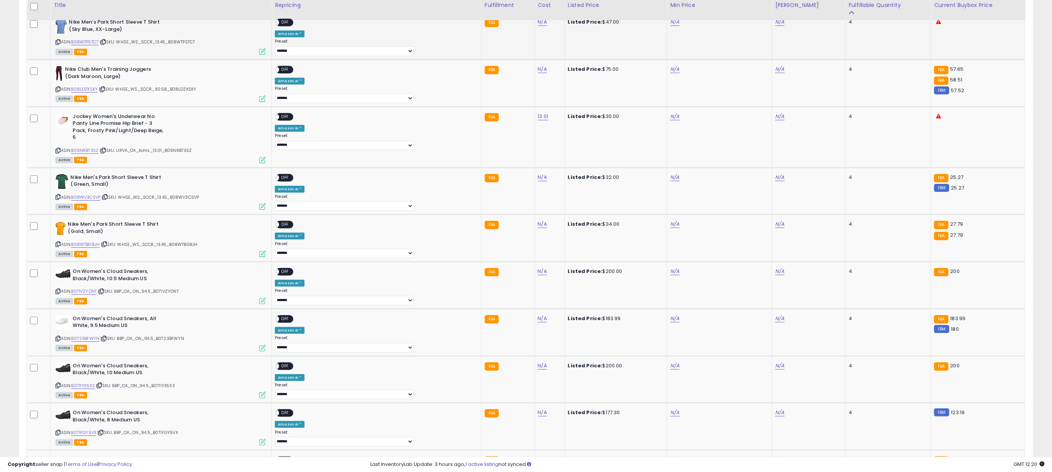
scroll to position [2101, 0]
click at [88, 44] on link "B08WTPSTC7" at bounding box center [84, 41] width 27 height 6
click at [92, 91] on link "B08LDZKSKY" at bounding box center [84, 88] width 27 height 6
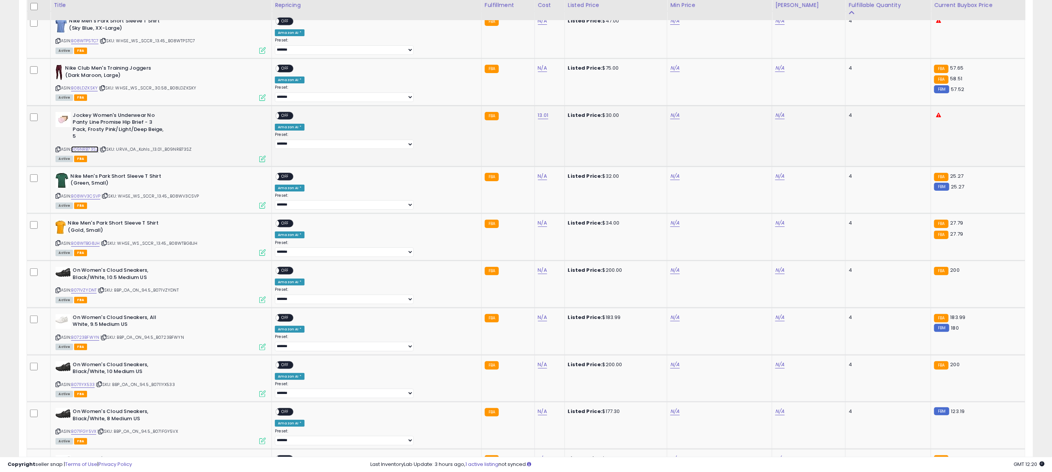
drag, startPoint x: 94, startPoint y: 160, endPoint x: 94, endPoint y: 171, distance: 11.4
click at [94, 153] on link "B09NRB73SZ" at bounding box center [84, 149] width 27 height 6
click at [92, 199] on link "B08WV3CSVP" at bounding box center [85, 196] width 29 height 6
click at [89, 246] on link "B08WTBG8JH" at bounding box center [85, 243] width 29 height 6
click at [89, 293] on link "B071VZYDNT" at bounding box center [83, 290] width 25 height 6
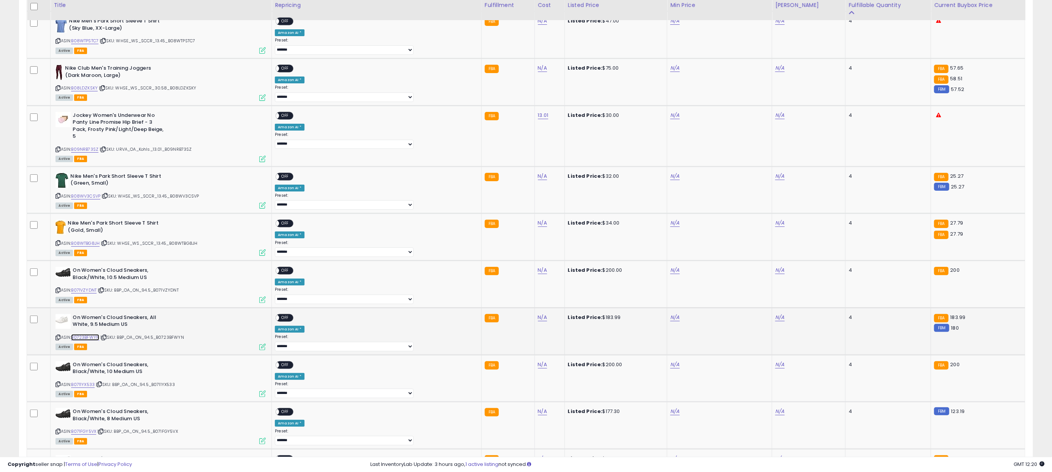
click at [92, 340] on link "B0723BFWYN" at bounding box center [85, 337] width 28 height 6
click at [89, 388] on link "B0711YX533" at bounding box center [83, 384] width 24 height 6
click at [87, 434] on link "B071FGY5VX" at bounding box center [83, 431] width 25 height 6
click at [671, 24] on div "N/A" at bounding box center [719, 20] width 96 height 7
click at [668, 27] on td "N/A" at bounding box center [720, 34] width 105 height 47
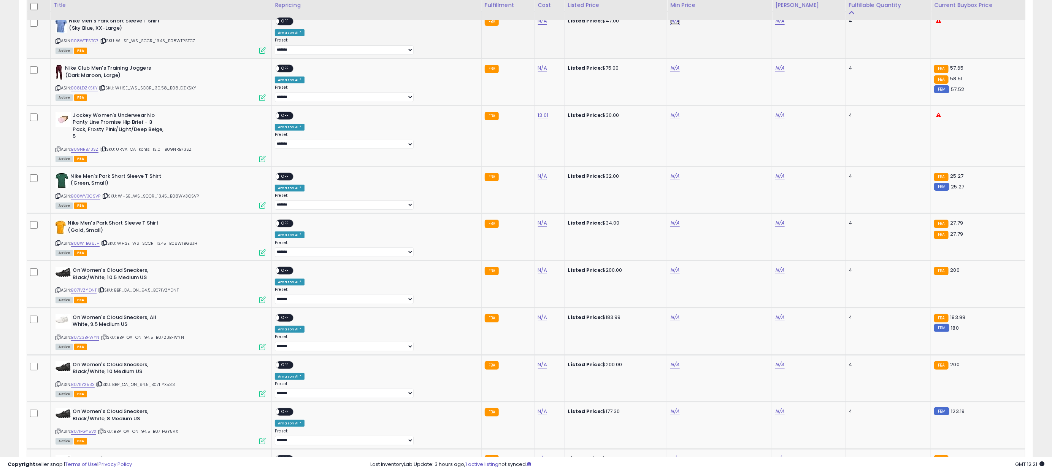
click at [671, 25] on link "N/A" at bounding box center [675, 21] width 9 height 8
type input "*****"
click button "submit" at bounding box center [674, 1] width 13 height 11
click at [292, 25] on span "OFF" at bounding box center [286, 21] width 12 height 6
drag, startPoint x: 659, startPoint y: 76, endPoint x: 650, endPoint y: 77, distance: 8.8
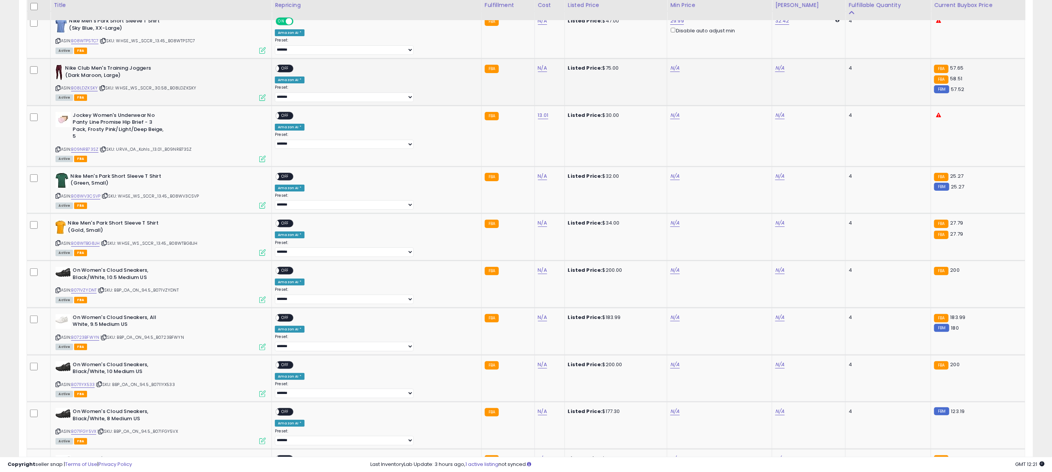
click at [671, 72] on div "N/A" at bounding box center [719, 68] width 96 height 7
click at [671, 72] on link "N/A" at bounding box center [675, 68] width 9 height 8
type input "*****"
click button "submit" at bounding box center [674, 49] width 13 height 11
click at [292, 72] on span "OFF" at bounding box center [286, 68] width 12 height 6
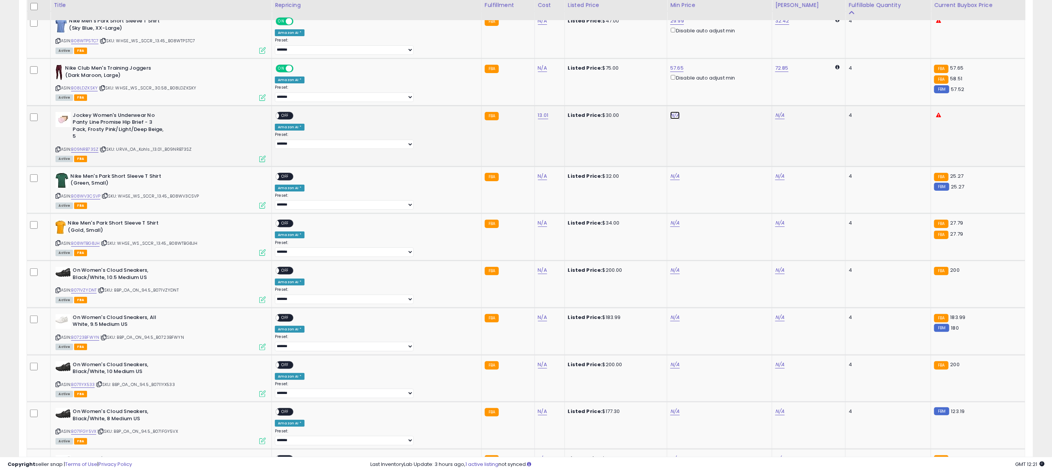
click at [671, 119] on link "N/A" at bounding box center [675, 115] width 9 height 8
type input "*****"
click button "submit" at bounding box center [674, 96] width 13 height 11
click at [281, 119] on div "ON OFF" at bounding box center [273, 115] width 18 height 6
click at [294, 119] on div "ON OFF" at bounding box center [285, 115] width 18 height 8
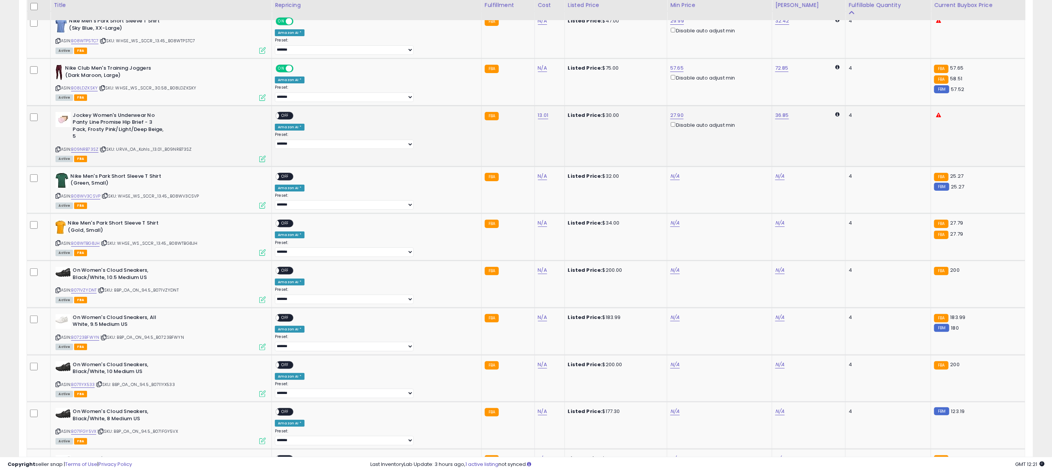
click at [292, 119] on span "OFF" at bounding box center [286, 115] width 12 height 6
click at [671, 180] on link "N/A" at bounding box center [675, 176] width 9 height 8
type input "*****"
click button "submit" at bounding box center [674, 157] width 13 height 11
click at [292, 180] on span "OFF" at bounding box center [286, 176] width 12 height 6
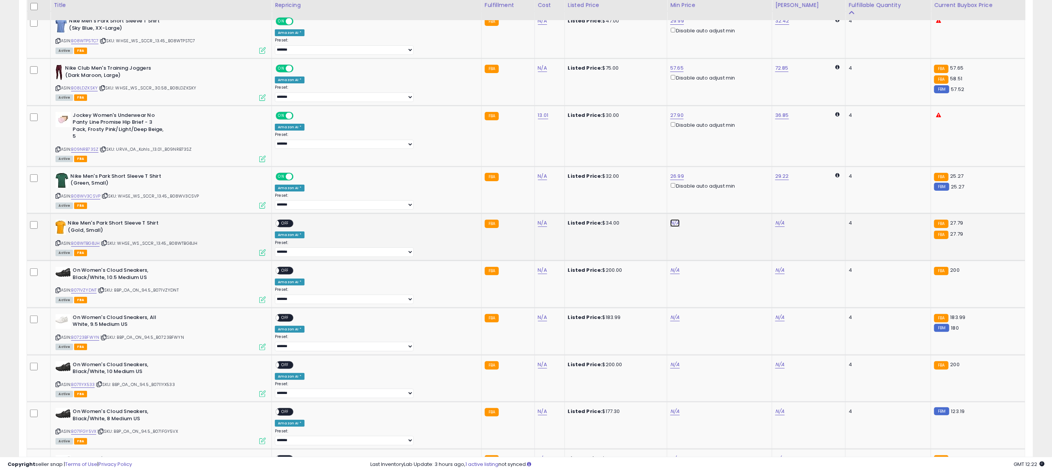
click at [671, 227] on link "N/A" at bounding box center [675, 223] width 9 height 8
type input "*****"
click button "submit" at bounding box center [674, 205] width 13 height 11
click at [281, 227] on div "ON OFF" at bounding box center [273, 223] width 18 height 6
click at [292, 227] on span "OFF" at bounding box center [286, 223] width 12 height 6
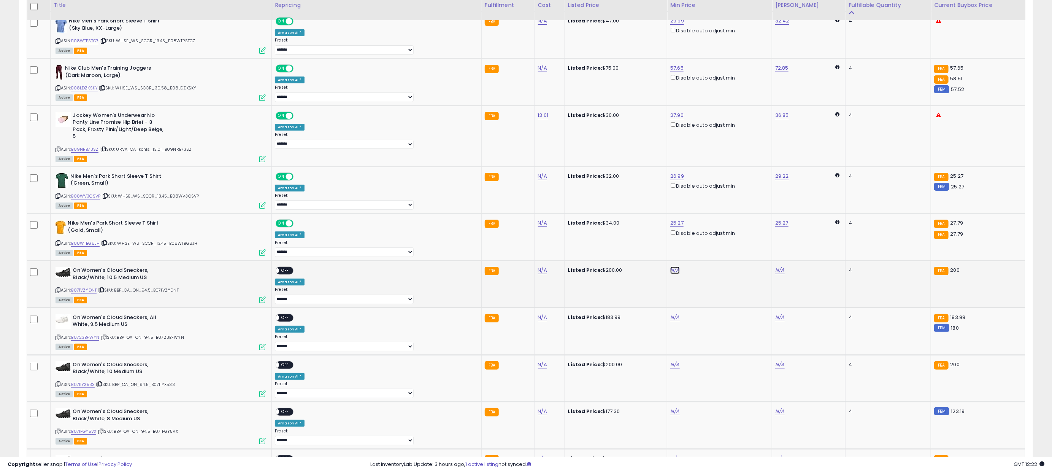
click at [671, 274] on link "N/A" at bounding box center [675, 270] width 9 height 8
type input "***"
click button "submit" at bounding box center [674, 252] width 13 height 11
click at [292, 274] on span "OFF" at bounding box center [286, 270] width 12 height 6
click at [671, 321] on link "N/A" at bounding box center [675, 317] width 9 height 8
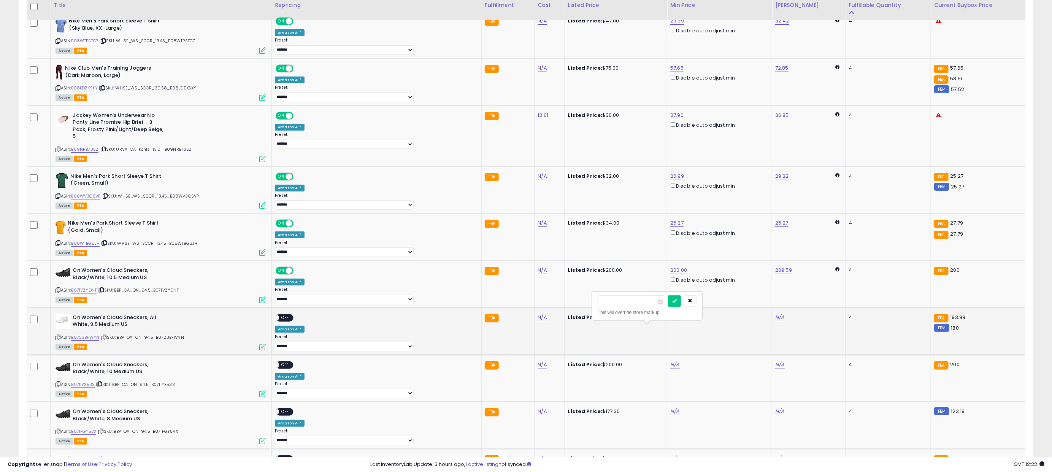
type input "***"
click button "submit" at bounding box center [674, 300] width 13 height 11
click at [294, 321] on div "ON OFF" at bounding box center [285, 317] width 18 height 8
click at [292, 321] on span "OFF" at bounding box center [286, 317] width 12 height 6
click at [671, 368] on link "N/A" at bounding box center [675, 365] width 9 height 8
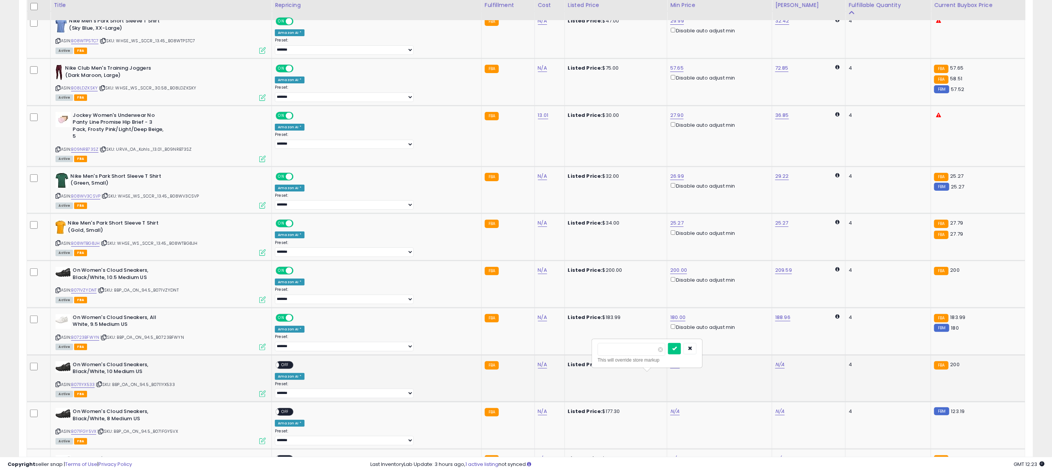
type input "***"
click button "submit" at bounding box center [674, 348] width 13 height 11
click at [280, 368] on span at bounding box center [276, 364] width 6 height 6
drag, startPoint x: 659, startPoint y: 424, endPoint x: 655, endPoint y: 424, distance: 4.2
click at [671, 415] on div "N/A" at bounding box center [719, 411] width 96 height 7
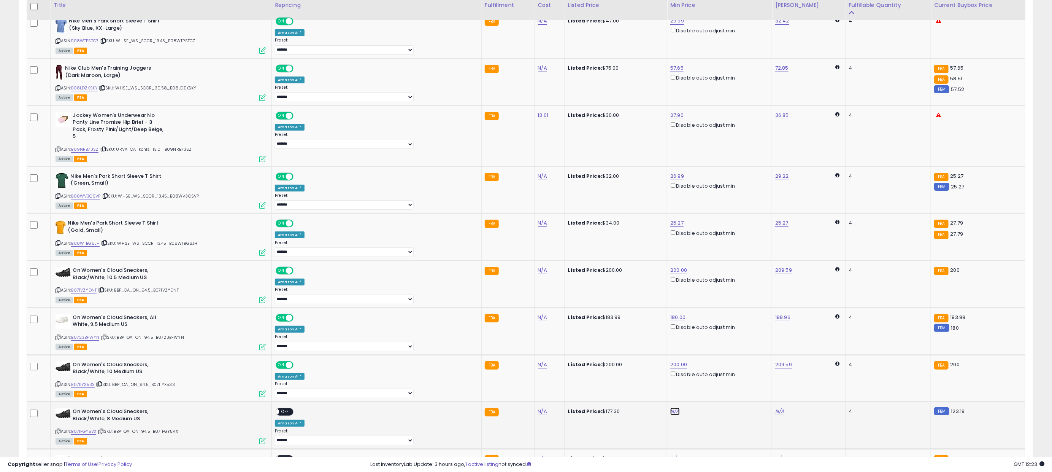
click at [671, 415] on link "N/A" at bounding box center [675, 411] width 9 height 8
type input "******"
click button "submit" at bounding box center [674, 395] width 13 height 11
click at [292, 415] on span "OFF" at bounding box center [286, 412] width 12 height 6
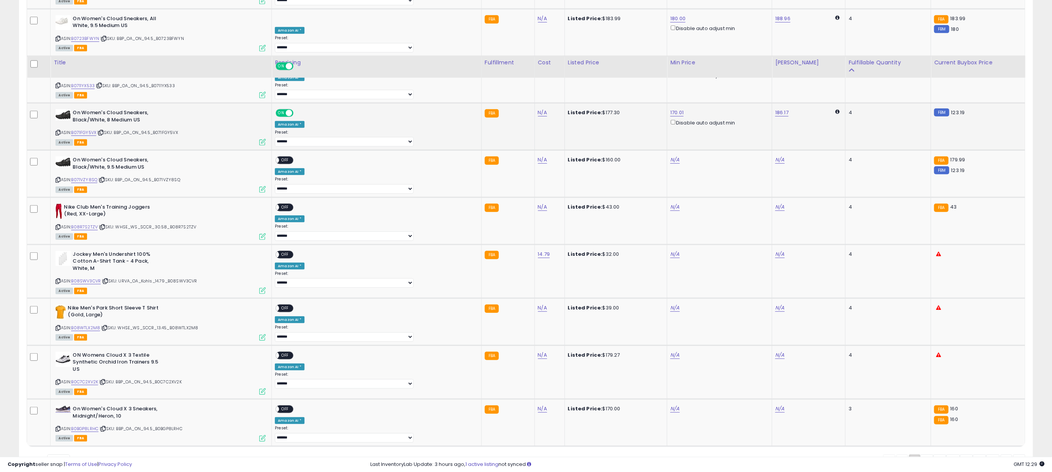
scroll to position [2457, 0]
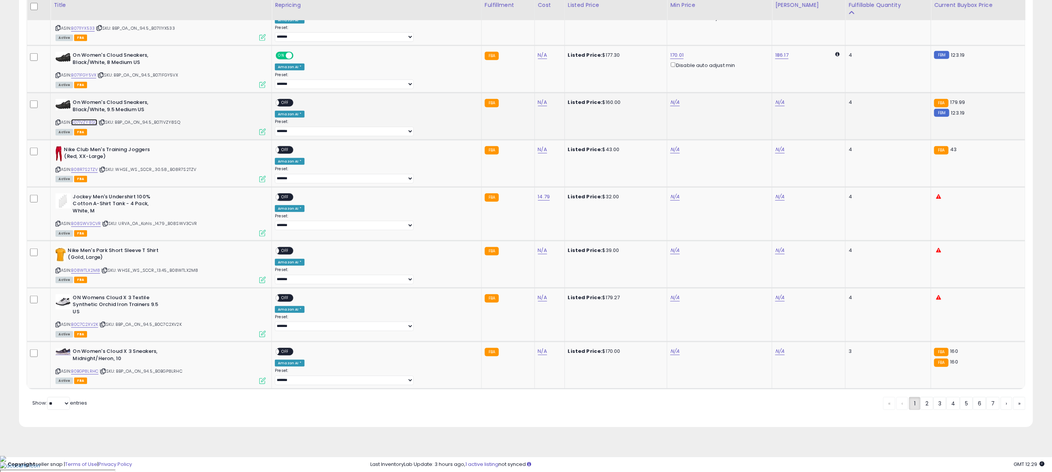
click at [91, 126] on link "B071VZY8SQ" at bounding box center [84, 122] width 26 height 6
click at [87, 173] on link "B08R7S2TZV" at bounding box center [84, 169] width 27 height 6
click at [89, 227] on link "B08SWV3CVR" at bounding box center [86, 223] width 30 height 6
click at [97, 273] on link "B08WTLX2M8" at bounding box center [85, 270] width 29 height 6
click at [89, 328] on link "B0C7C2XV2K" at bounding box center [84, 324] width 27 height 6
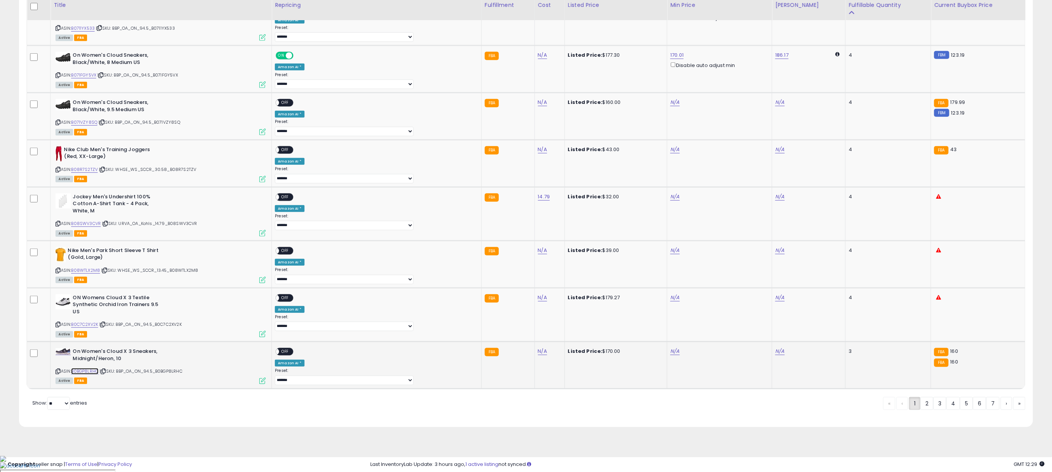
click at [92, 374] on link "B0BGP8LRHC" at bounding box center [84, 371] width 27 height 6
click at [671, 106] on link "N/A" at bounding box center [675, 103] width 9 height 8
type input "******"
click button "submit" at bounding box center [674, 87] width 13 height 11
click at [671, 153] on link "N/A" at bounding box center [675, 150] width 9 height 8
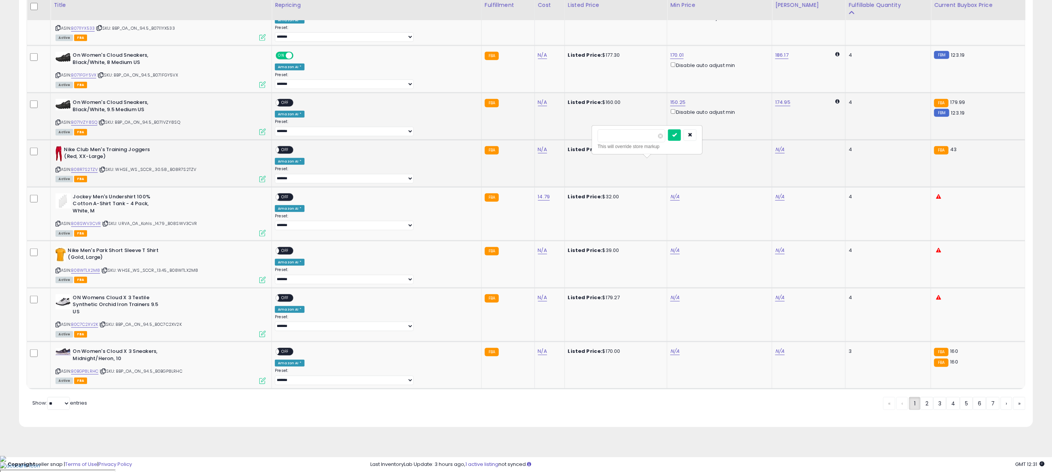
type input "**"
click button "submit" at bounding box center [674, 134] width 13 height 11
click at [292, 153] on span "OFF" at bounding box center [286, 149] width 12 height 6
click at [292, 106] on span "OFF" at bounding box center [286, 103] width 12 height 6
click at [671, 200] on link "N/A" at bounding box center [675, 197] width 9 height 8
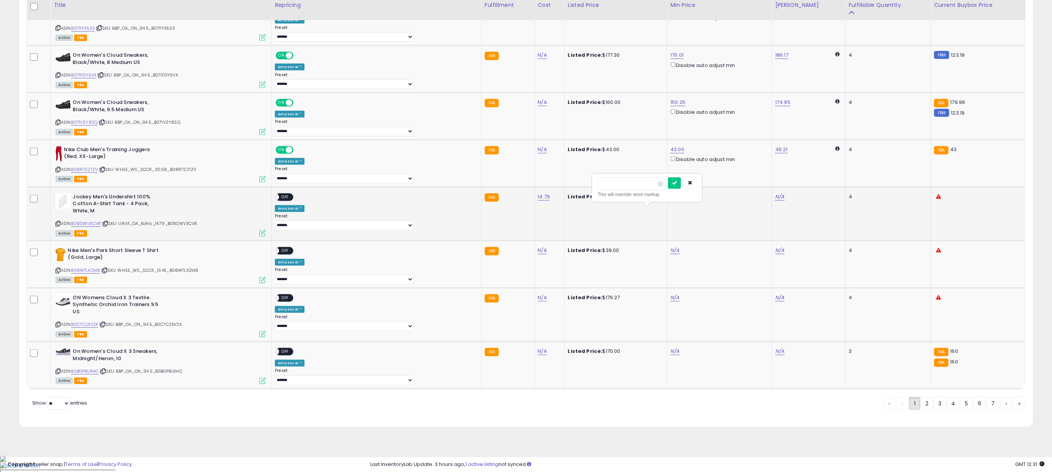
type input "*****"
click button "submit" at bounding box center [674, 182] width 13 height 11
click at [292, 200] on span "OFF" at bounding box center [286, 197] width 12 height 6
click at [671, 254] on link "N/A" at bounding box center [675, 250] width 9 height 8
type input "*****"
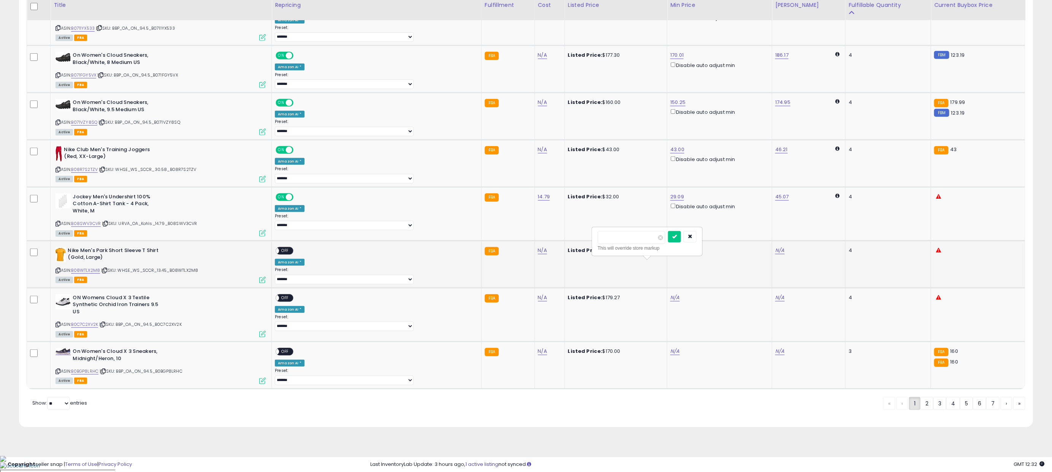
click button "submit" at bounding box center [674, 236] width 13 height 11
click at [292, 254] on span "OFF" at bounding box center [286, 250] width 12 height 6
click at [671, 301] on link "N/A" at bounding box center [675, 298] width 9 height 8
type input "******"
click button "submit" at bounding box center [674, 283] width 13 height 11
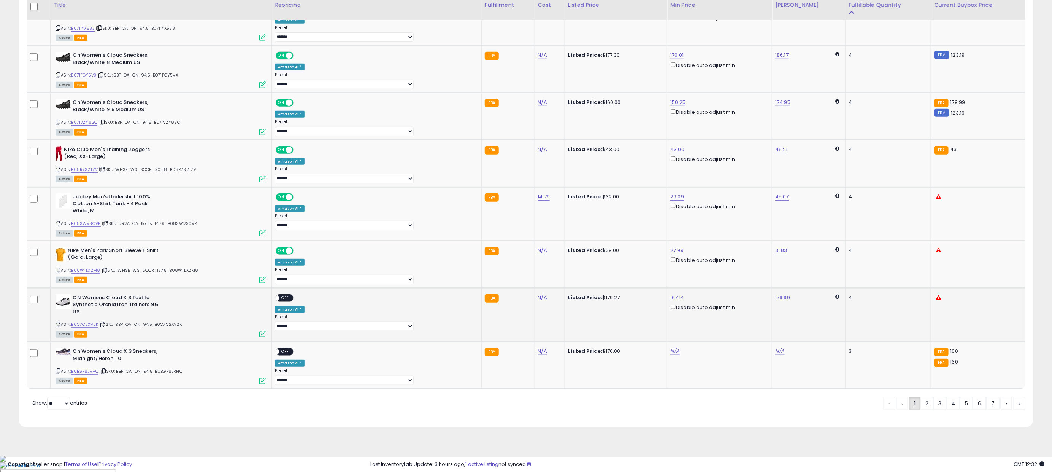
click at [292, 301] on span "OFF" at bounding box center [286, 297] width 12 height 6
click at [671, 355] on div "N/A" at bounding box center [719, 351] width 96 height 7
click at [671, 355] on link "N/A" at bounding box center [675, 351] width 9 height 8
type input "***"
click button "submit" at bounding box center [674, 337] width 13 height 11
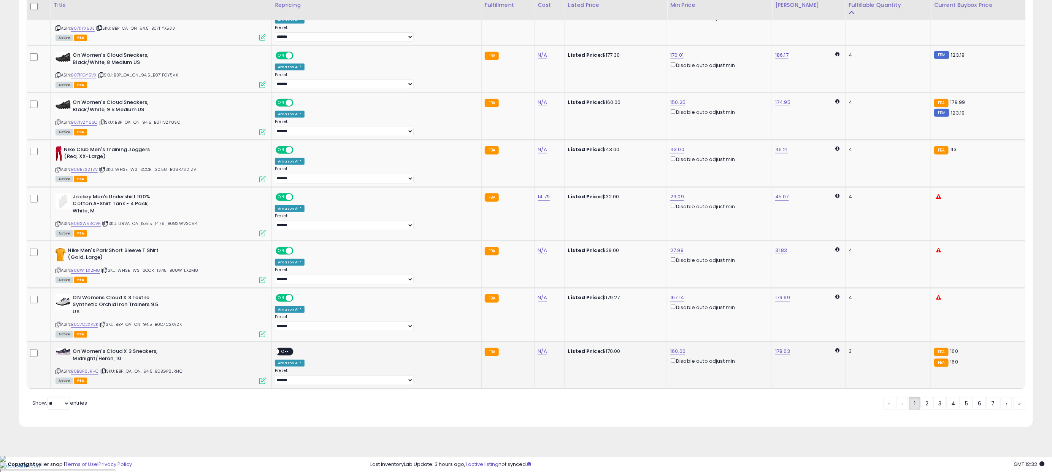
click at [292, 355] on span "OFF" at bounding box center [286, 351] width 12 height 6
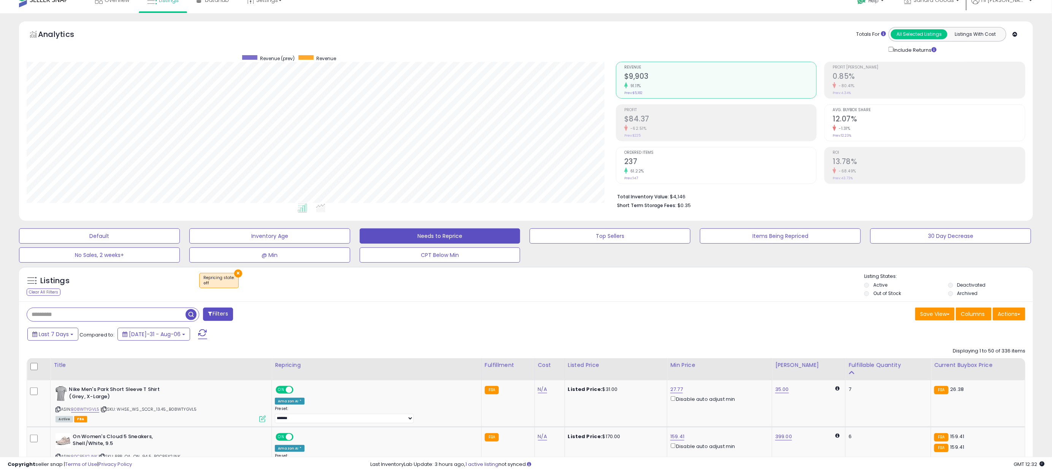
scroll to position [0, 0]
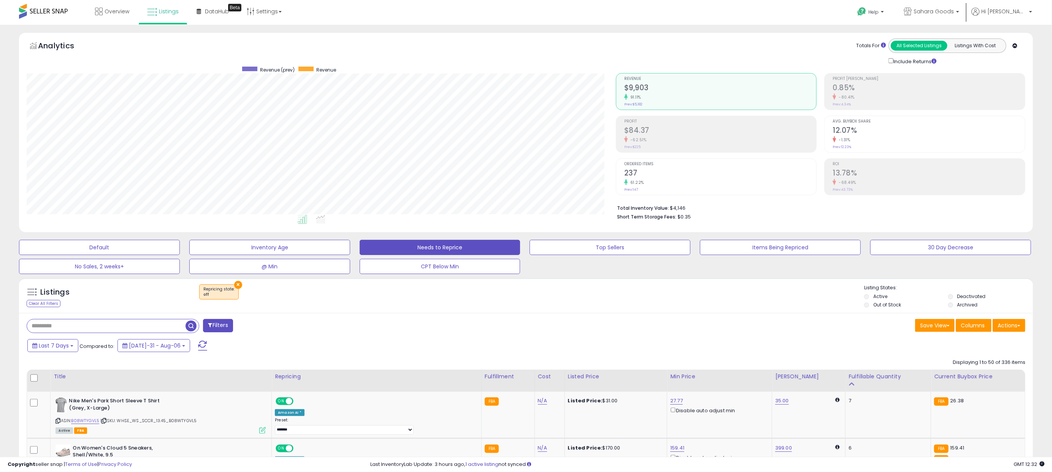
click at [198, 343] on span at bounding box center [202, 345] width 9 height 10
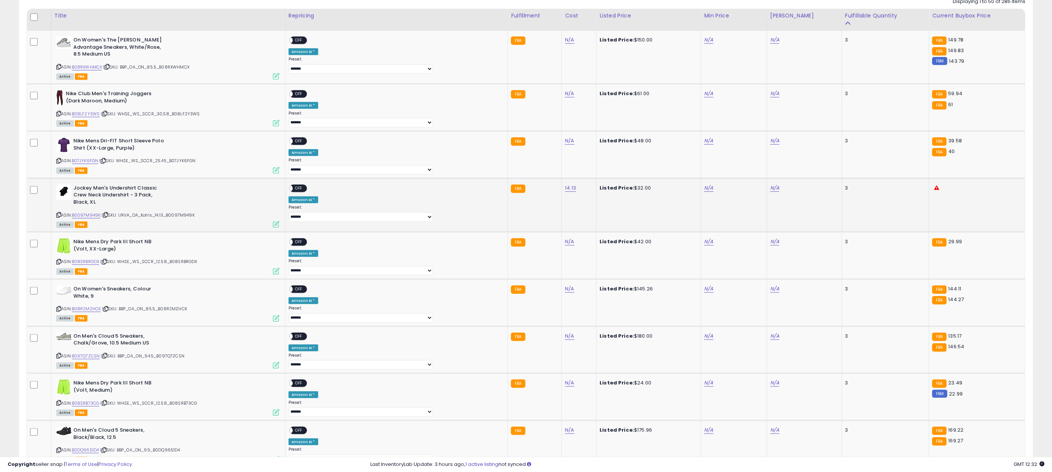
scroll to position [362, 0]
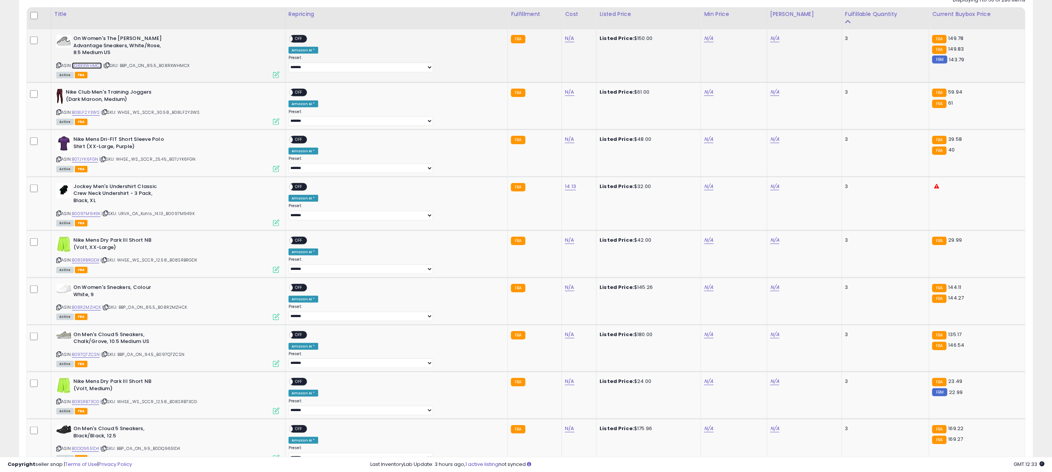
click at [98, 68] on link "B08RXWHMCX" at bounding box center [87, 65] width 30 height 6
click at [100, 113] on link "B08LF2Y3WS" at bounding box center [86, 112] width 28 height 6
click at [97, 160] on link "B07JYK6FGN" at bounding box center [85, 159] width 27 height 6
click at [93, 215] on link "B0097M949K" at bounding box center [86, 213] width 29 height 6
click at [89, 262] on link "B08SRBRGDX" at bounding box center [86, 260] width 28 height 6
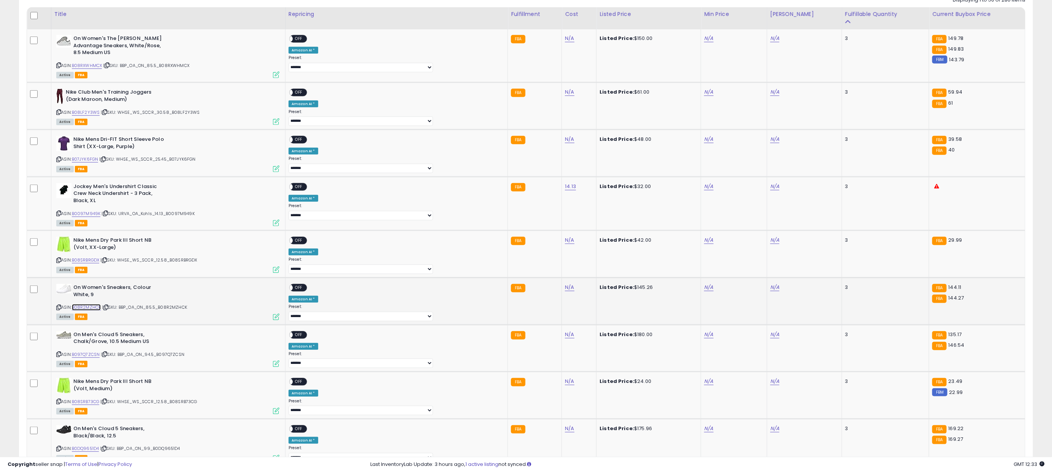
click at [100, 309] on link "B08R2MZHCK" at bounding box center [86, 307] width 29 height 6
click at [98, 356] on link "B097Q7ZCSN" at bounding box center [86, 354] width 28 height 6
click at [97, 403] on link "B08SRB73CG" at bounding box center [86, 401] width 28 height 6
click at [704, 42] on div "N/A" at bounding box center [732, 38] width 57 height 7
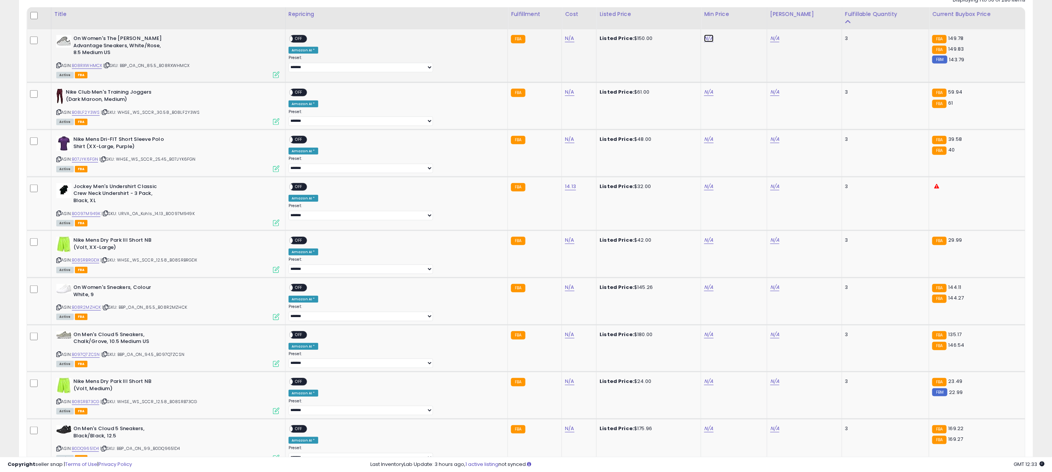
click at [704, 42] on link "N/A" at bounding box center [708, 39] width 9 height 8
type input "******"
click button "submit" at bounding box center [708, 10] width 13 height 11
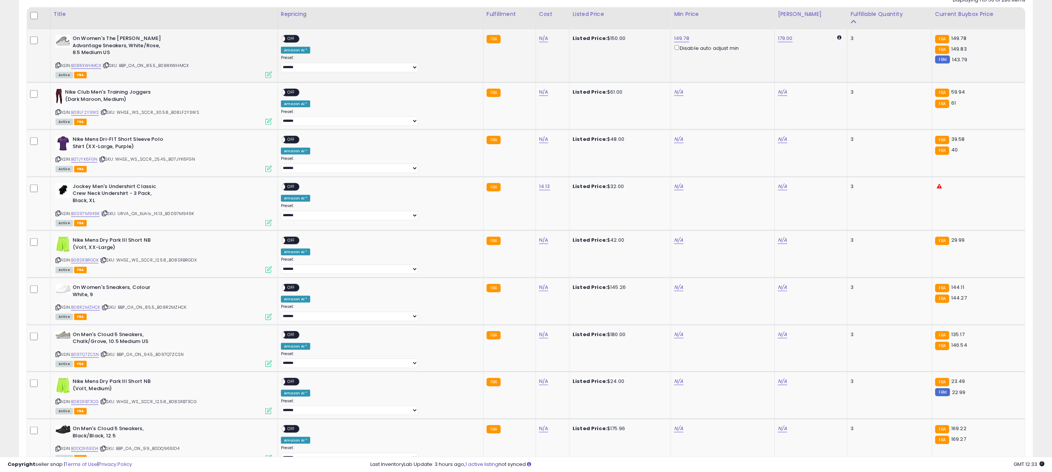
click at [297, 39] on span "OFF" at bounding box center [291, 39] width 12 height 6
click at [674, 94] on link "N/A" at bounding box center [678, 92] width 9 height 8
type input "*****"
click button "submit" at bounding box center [678, 64] width 13 height 11
click at [297, 92] on span "OFF" at bounding box center [291, 92] width 12 height 6
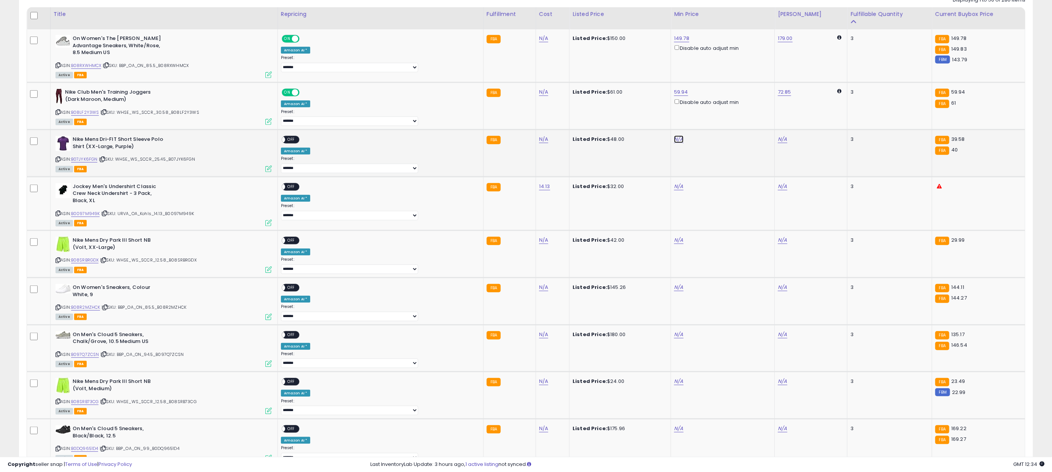
click at [674, 140] on link "N/A" at bounding box center [678, 139] width 9 height 8
type input "*****"
click button "submit" at bounding box center [678, 112] width 13 height 11
click at [297, 143] on span "OFF" at bounding box center [291, 140] width 12 height 6
click at [674, 190] on link "N/A" at bounding box center [678, 187] width 9 height 8
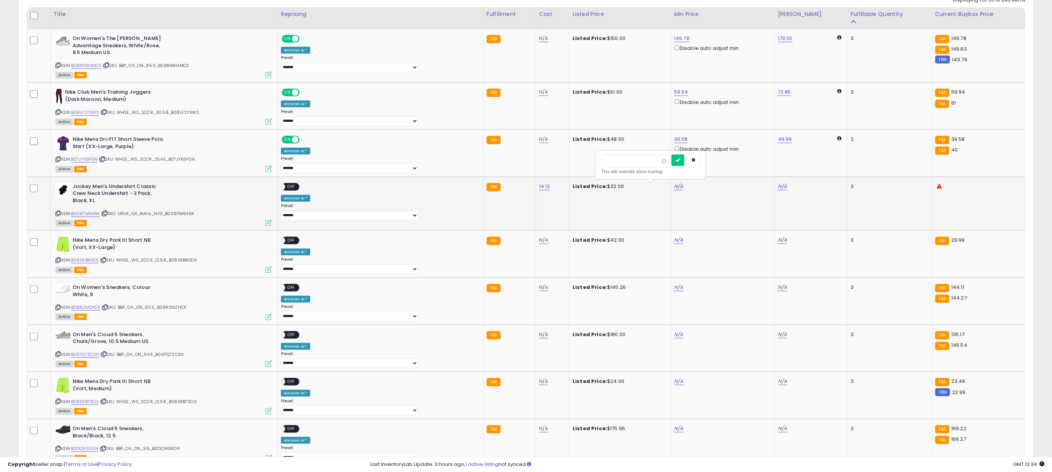
type input "*****"
click button "submit" at bounding box center [678, 159] width 13 height 11
click at [297, 190] on span "OFF" at bounding box center [291, 186] width 12 height 6
click at [674, 244] on link "N/A" at bounding box center [678, 240] width 9 height 8
type input "*****"
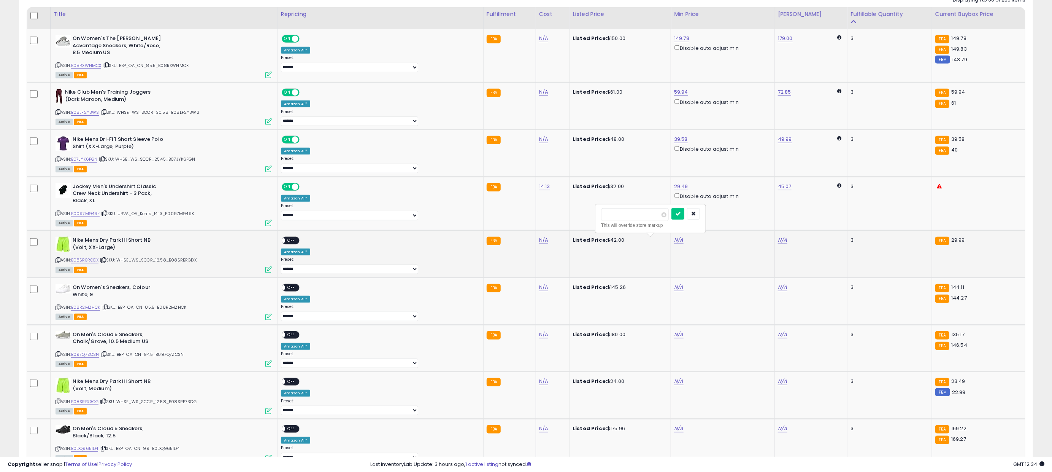
click button "submit" at bounding box center [678, 213] width 13 height 11
click at [285, 242] on span at bounding box center [282, 240] width 6 height 6
click at [674, 291] on link "N/A" at bounding box center [678, 287] width 9 height 8
type input "******"
click button "submit" at bounding box center [678, 261] width 13 height 11
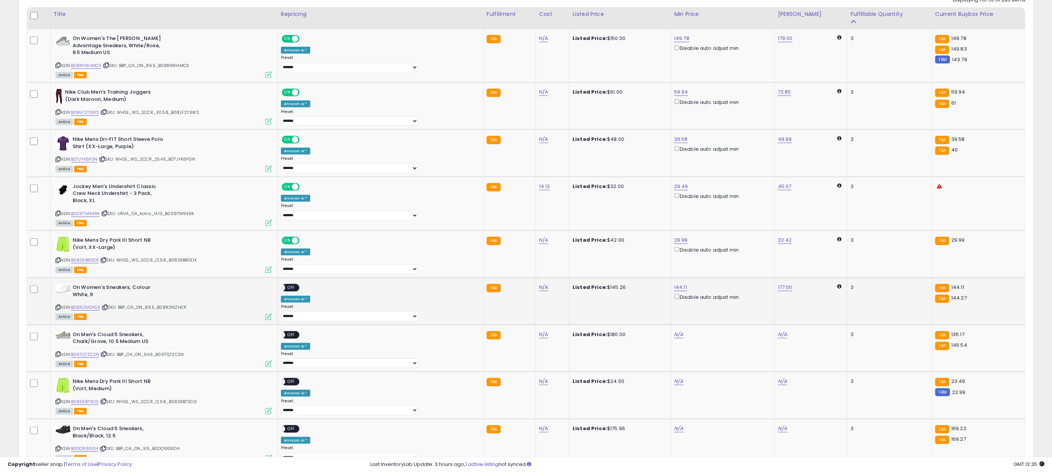
click at [288, 288] on div "ON OFF" at bounding box center [279, 288] width 18 height 6
click at [288, 289] on div "ON OFF" at bounding box center [279, 288] width 18 height 6
click at [297, 289] on span "OFF" at bounding box center [291, 288] width 12 height 6
click at [674, 338] on link "N/A" at bounding box center [678, 335] width 9 height 8
type input "***"
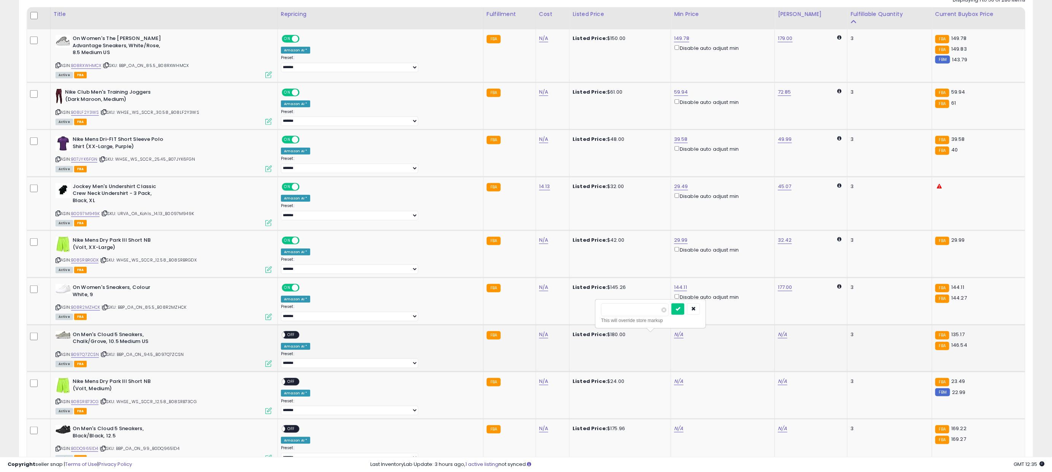
click button "submit" at bounding box center [678, 308] width 13 height 11
click at [297, 336] on span "OFF" at bounding box center [291, 334] width 12 height 6
click at [674, 384] on link "N/A" at bounding box center [678, 381] width 9 height 8
type input "*****"
click button "submit" at bounding box center [678, 356] width 13 height 11
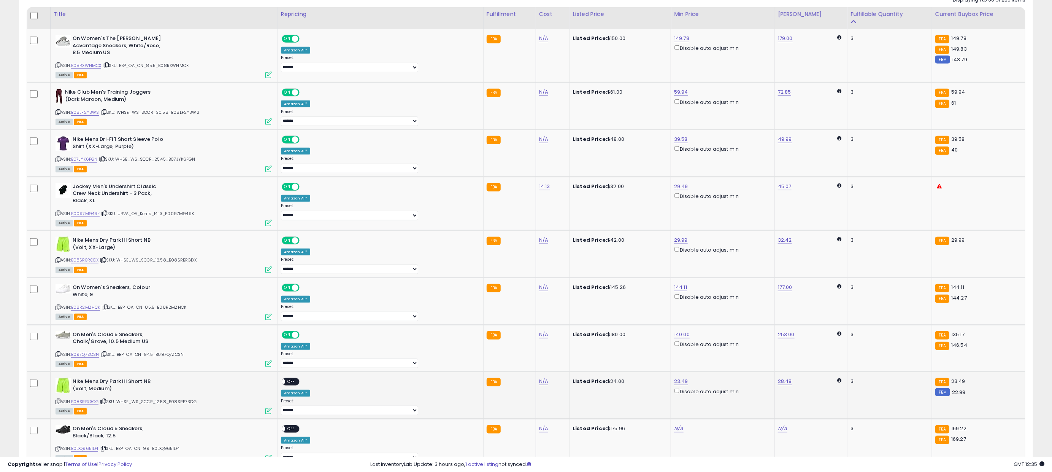
click at [300, 383] on div "ON OFF" at bounding box center [291, 382] width 18 height 8
click at [297, 384] on span "OFF" at bounding box center [291, 381] width 12 height 6
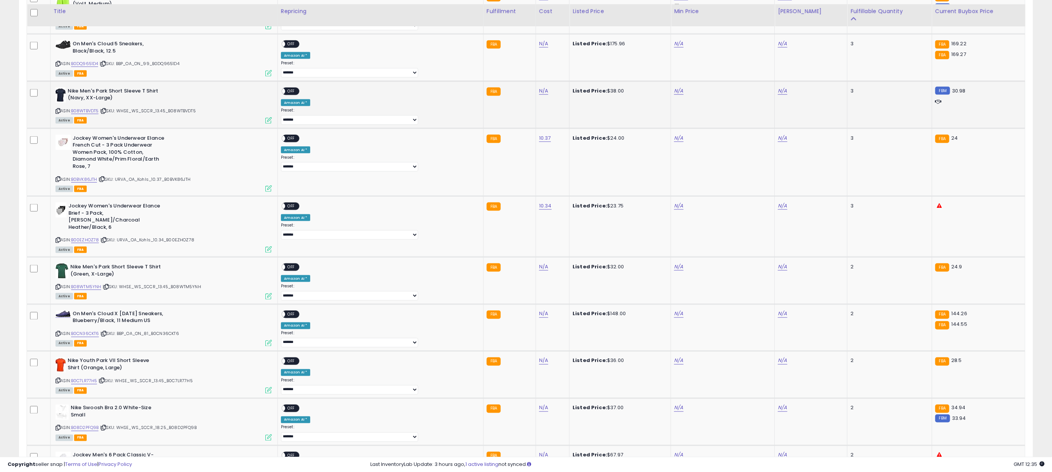
scroll to position [758, 0]
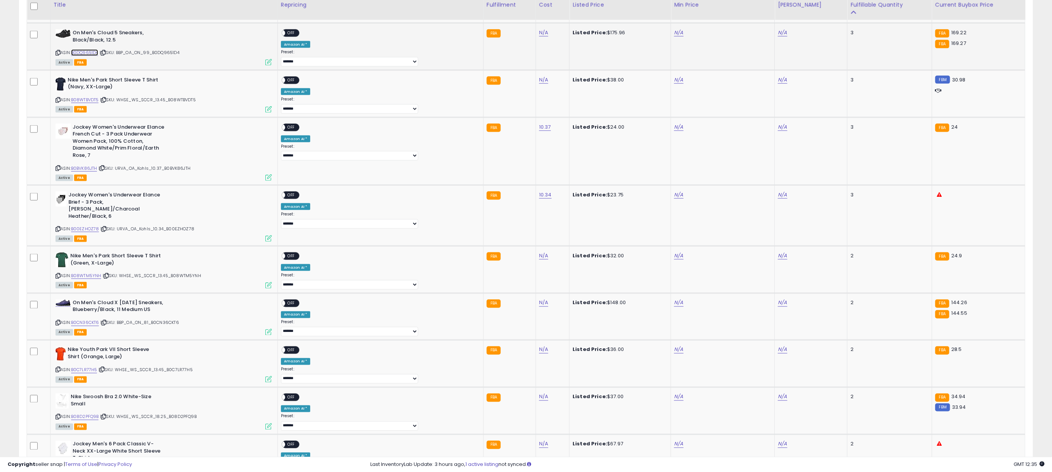
click at [90, 56] on link "B0DQ9651D4" at bounding box center [84, 52] width 27 height 6
click at [92, 103] on link "B08WTBVDT5" at bounding box center [85, 100] width 28 height 6
click at [94, 172] on link "B0BVK86JTH" at bounding box center [84, 168] width 26 height 6
click at [92, 229] on link "B00EZHOZ78" at bounding box center [85, 229] width 28 height 6
click at [91, 274] on link "B08WTM5YNH" at bounding box center [86, 275] width 30 height 6
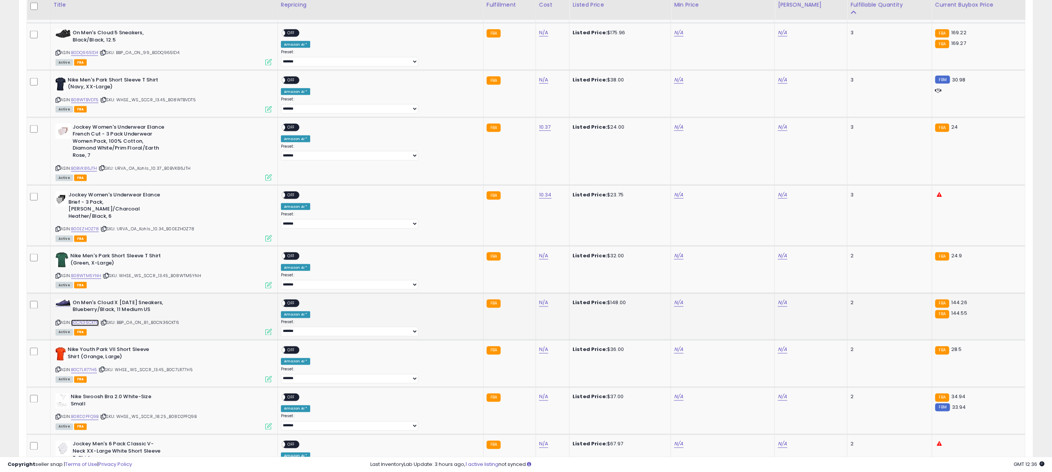
click at [88, 321] on link "B0CN36CKT6" at bounding box center [85, 323] width 28 height 6
click at [94, 367] on link "B0C7LR77H5" at bounding box center [84, 370] width 26 height 6
click at [91, 415] on link "B08D2PFQ9B" at bounding box center [85, 416] width 28 height 6
click at [674, 37] on link "N/A" at bounding box center [678, 33] width 9 height 8
type input "******"
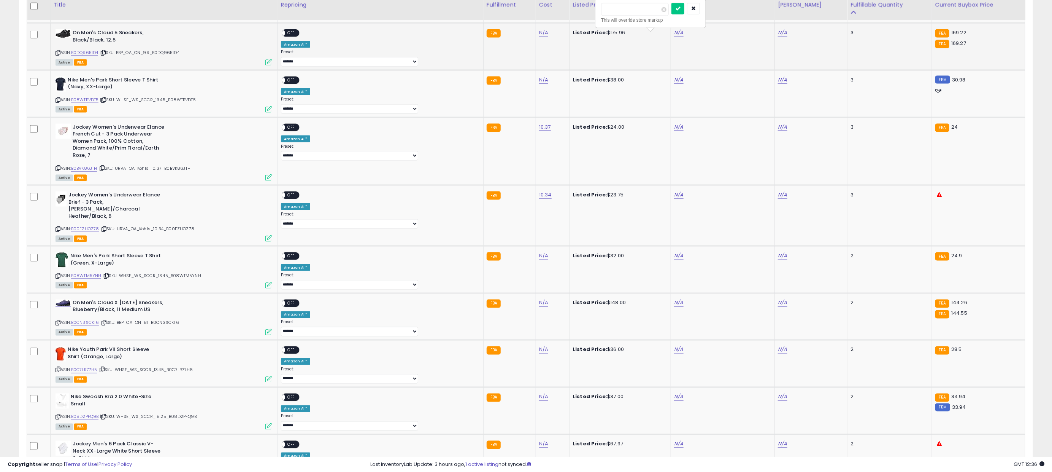
click button "submit" at bounding box center [678, 8] width 13 height 11
click at [297, 36] on span "OFF" at bounding box center [291, 33] width 12 height 6
click at [674, 84] on link "N/A" at bounding box center [678, 80] width 9 height 8
type input "*****"
click button "submit" at bounding box center [678, 56] width 13 height 11
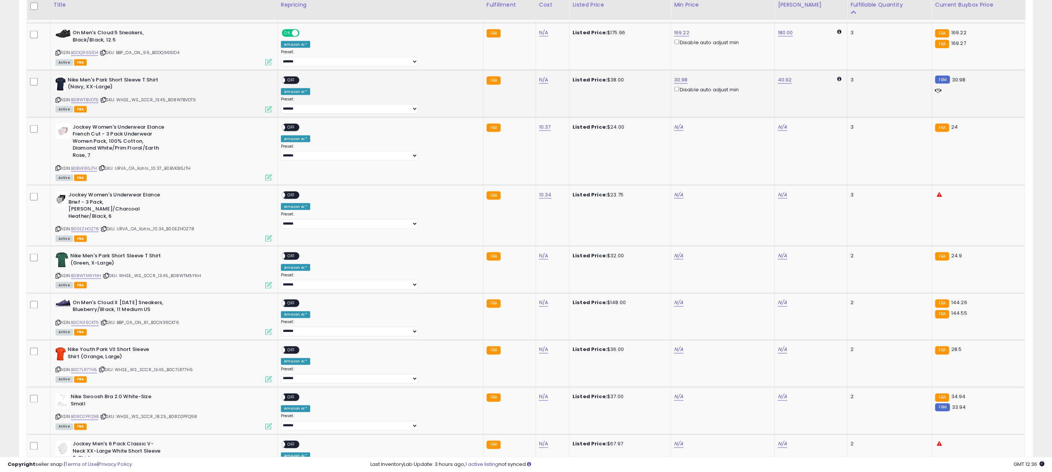
click at [297, 83] on span "OFF" at bounding box center [291, 80] width 12 height 6
click at [674, 131] on link "N/A" at bounding box center [678, 127] width 9 height 8
type input "**"
click button "submit" at bounding box center [678, 103] width 13 height 11
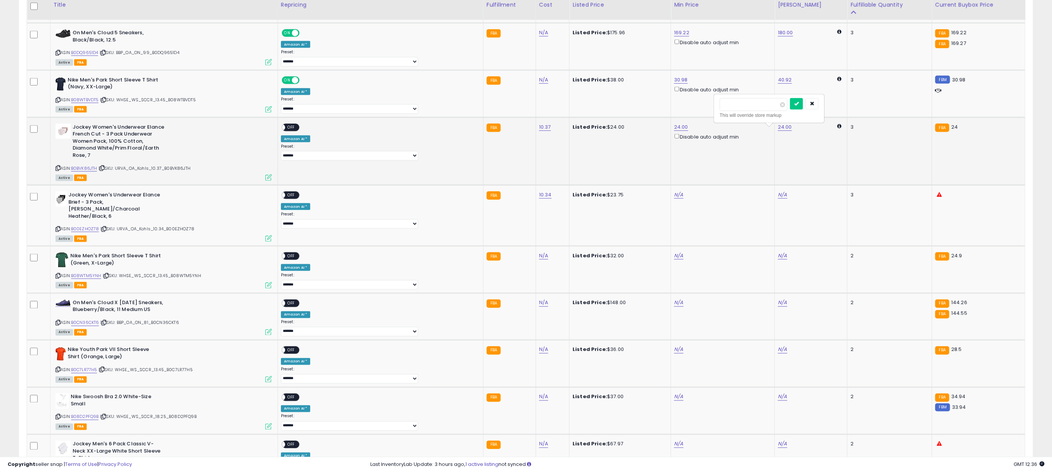
click at [790, 98] on button "submit" at bounding box center [796, 103] width 13 height 11
type input "*****"
click button "submit" at bounding box center [796, 103] width 13 height 11
click at [297, 130] on span "OFF" at bounding box center [291, 127] width 12 height 6
click at [674, 199] on link "N/A" at bounding box center [678, 195] width 9 height 8
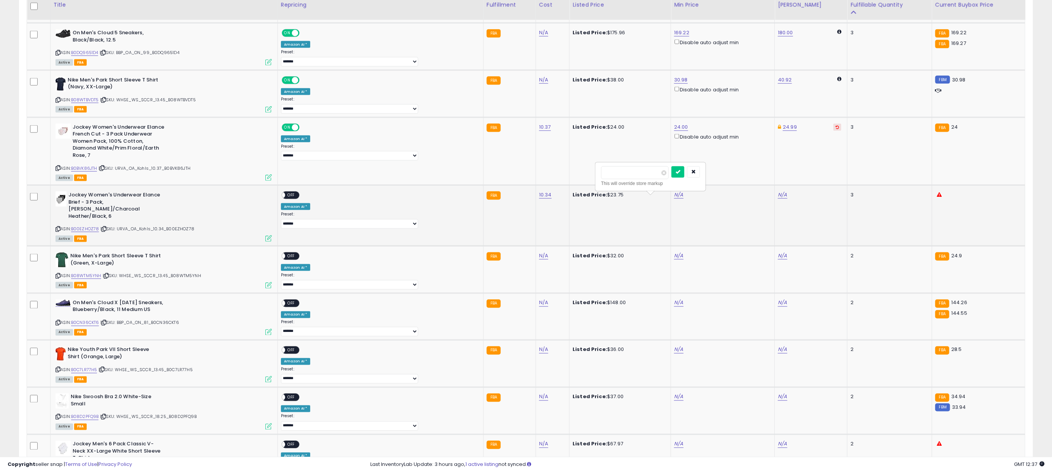
type input "*****"
click button "submit" at bounding box center [678, 171] width 13 height 11
click at [300, 199] on div "ON OFF" at bounding box center [291, 195] width 18 height 8
click at [297, 199] on span "OFF" at bounding box center [291, 195] width 12 height 6
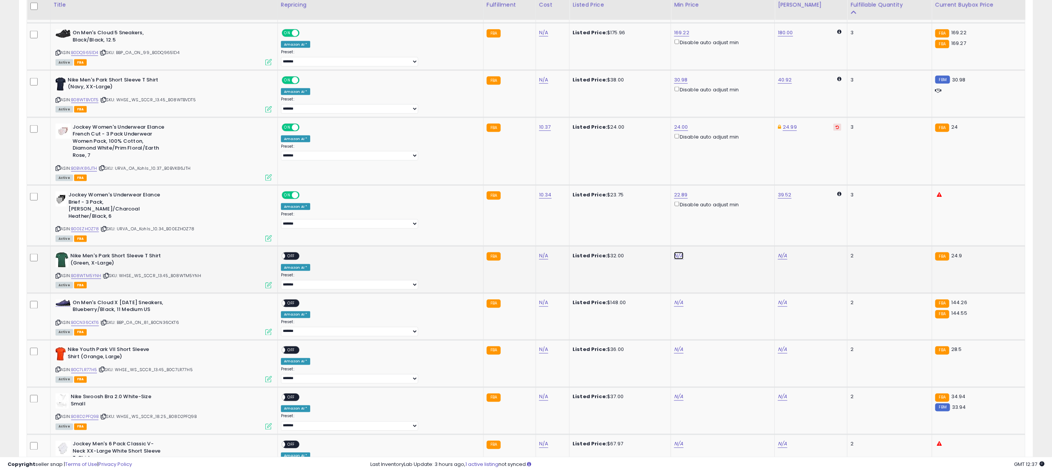
click at [674, 258] on link "N/A" at bounding box center [678, 256] width 9 height 8
type input "*****"
click button "submit" at bounding box center [678, 225] width 13 height 11
click at [297, 253] on span "OFF" at bounding box center [291, 256] width 12 height 6
click at [674, 303] on link "N/A" at bounding box center [678, 303] width 9 height 8
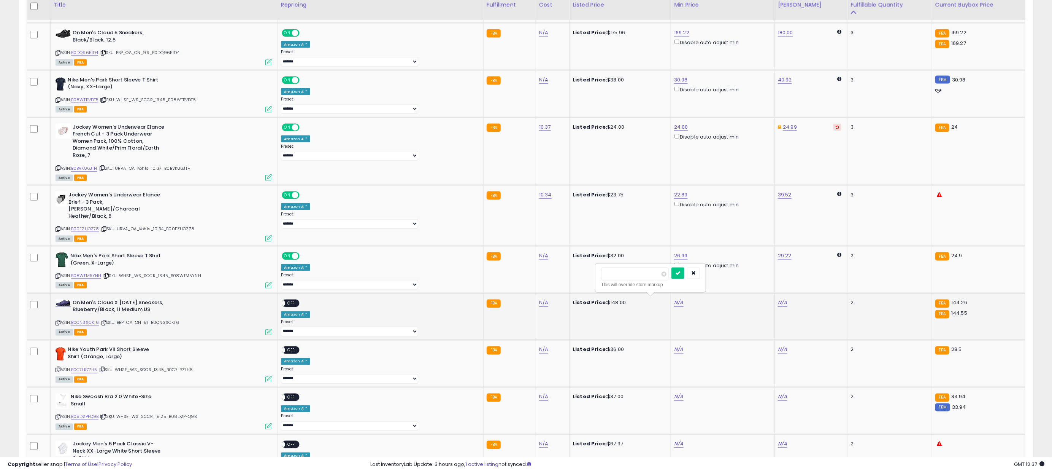
type input "******"
click button "submit" at bounding box center [678, 272] width 13 height 11
click at [297, 303] on span "OFF" at bounding box center [291, 303] width 12 height 6
click at [674, 351] on div "N/A" at bounding box center [721, 349] width 95 height 7
click at [674, 351] on link "N/A" at bounding box center [678, 350] width 9 height 8
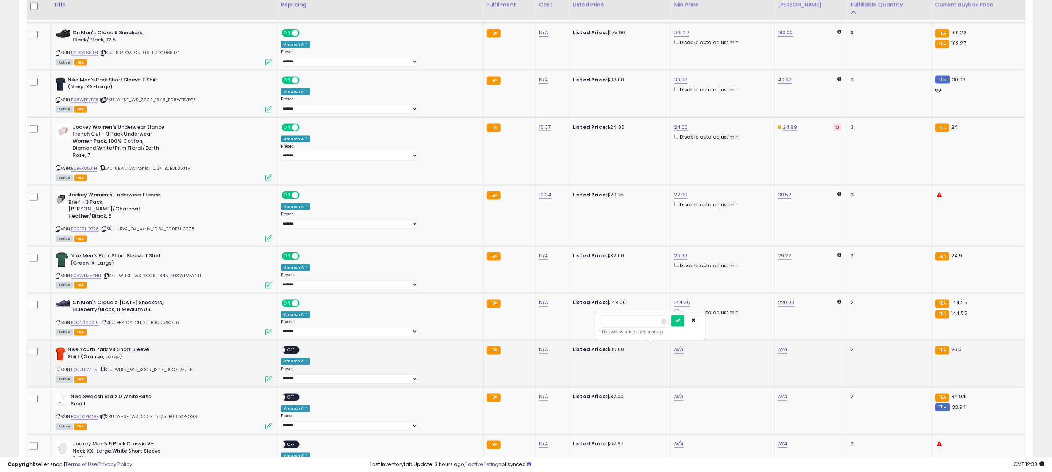
type input "*****"
click button "submit" at bounding box center [678, 320] width 13 height 11
click at [297, 352] on span "OFF" at bounding box center [291, 350] width 12 height 6
click at [674, 400] on link "N/A" at bounding box center [678, 397] width 9 height 8
type input "*****"
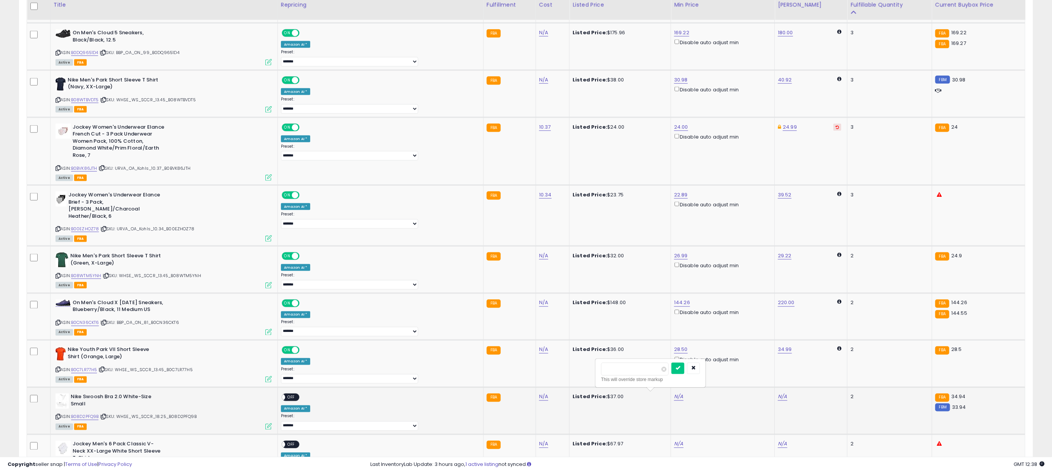
click button "submit" at bounding box center [678, 367] width 13 height 11
click at [746, 372] on input "*****" at bounding box center [754, 368] width 68 height 13
click at [746, 373] on input "*****" at bounding box center [754, 368] width 68 height 13
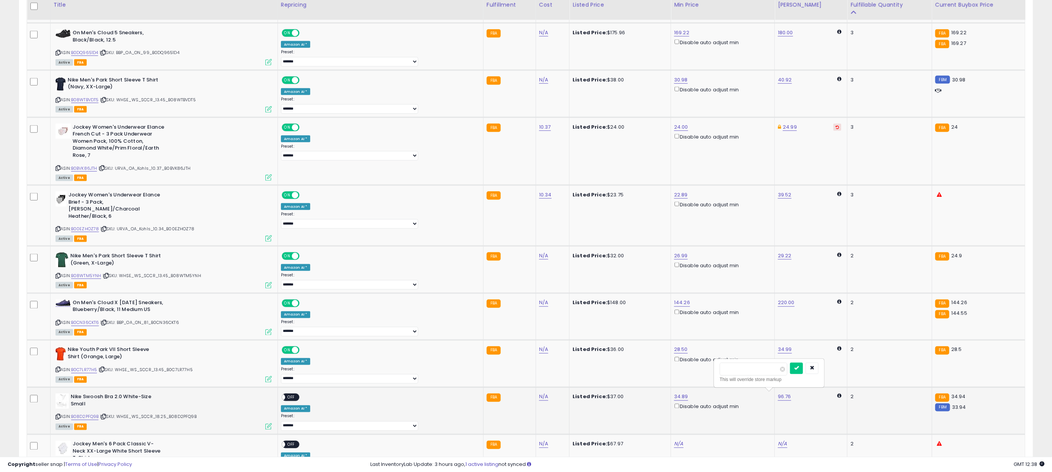
click at [745, 371] on input "*****" at bounding box center [754, 368] width 68 height 13
click at [748, 372] on input "*****" at bounding box center [754, 368] width 68 height 13
click at [748, 371] on input "*****" at bounding box center [754, 368] width 68 height 13
click at [750, 370] on input "*****" at bounding box center [754, 368] width 68 height 13
click at [749, 369] on input "*****" at bounding box center [754, 368] width 68 height 13
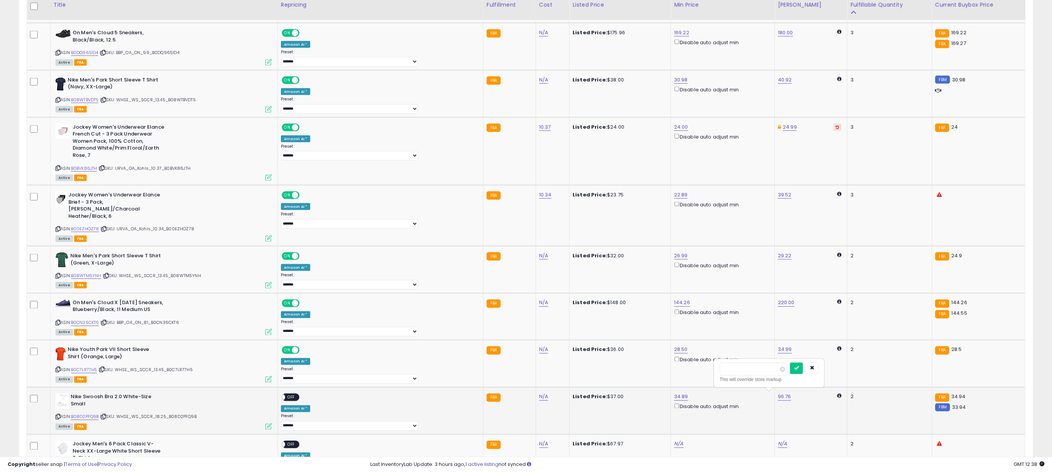
click at [749, 369] on input "*****" at bounding box center [754, 368] width 68 height 13
click at [749, 368] on input "*****" at bounding box center [754, 368] width 68 height 13
click at [749, 369] on input "*****" at bounding box center [754, 368] width 68 height 13
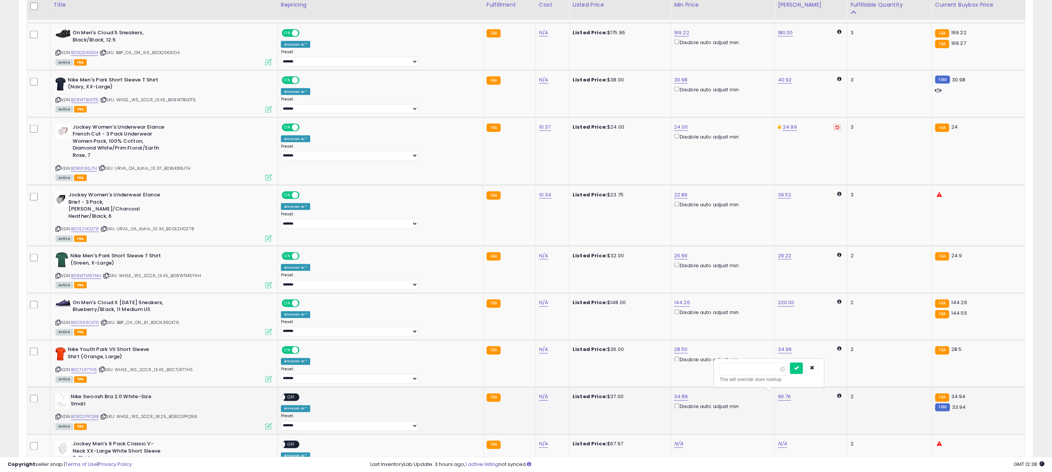
type input "*****"
click button "submit" at bounding box center [796, 367] width 13 height 11
click at [297, 398] on span "OFF" at bounding box center [291, 397] width 12 height 6
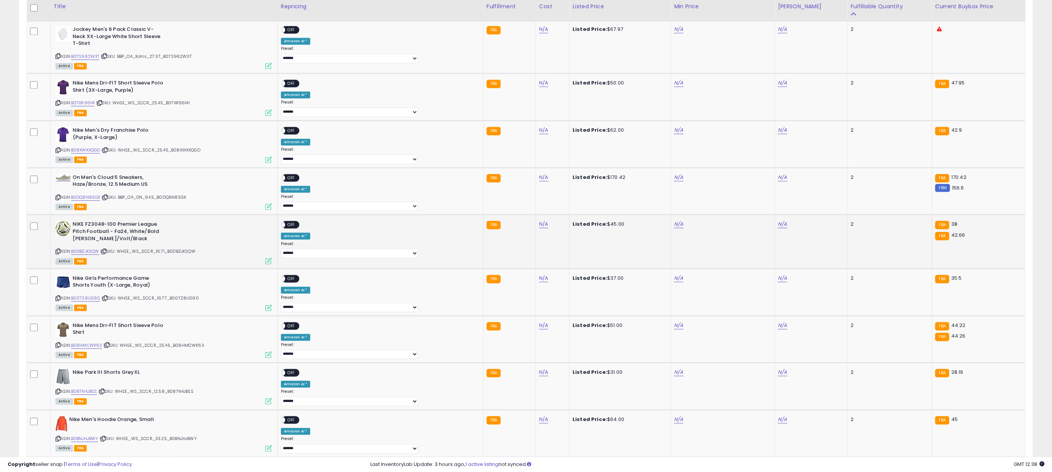
scroll to position [1173, 0]
click at [90, 54] on link "B07S962W3T" at bounding box center [85, 55] width 29 height 6
click at [94, 101] on link "B07XR96141" at bounding box center [83, 102] width 24 height 6
click at [87, 150] on link "B08XWKXQGD" at bounding box center [85, 149] width 29 height 6
click at [95, 198] on link "B0DQ8N8SGX" at bounding box center [85, 196] width 29 height 6
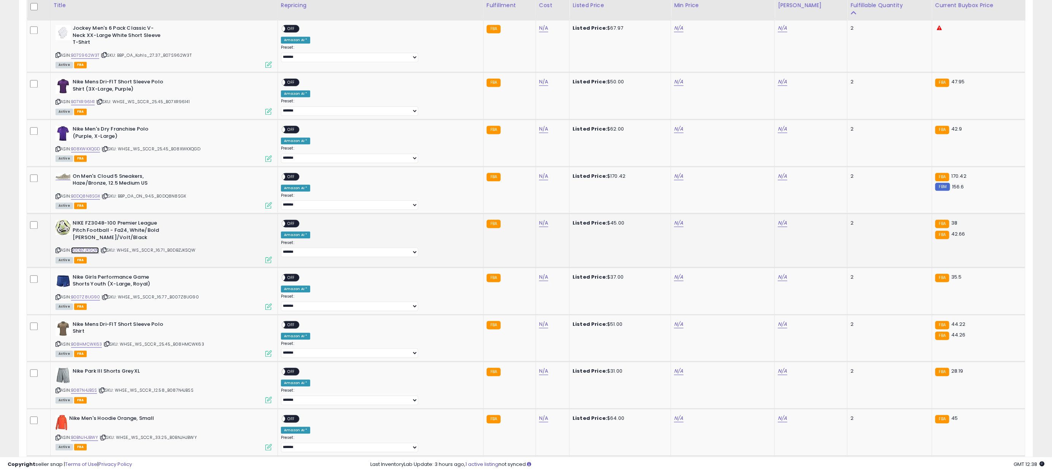
click at [99, 250] on link "B0DBZJKSQW" at bounding box center [85, 250] width 28 height 6
click at [93, 296] on link "B007Z8UG90" at bounding box center [85, 297] width 29 height 6
click at [90, 345] on link "B08HMCWK63" at bounding box center [86, 344] width 31 height 6
click at [92, 392] on link "B087N4JBSS" at bounding box center [84, 390] width 26 height 6
click at [97, 440] on link "B0BNJHJBWY" at bounding box center [84, 437] width 27 height 6
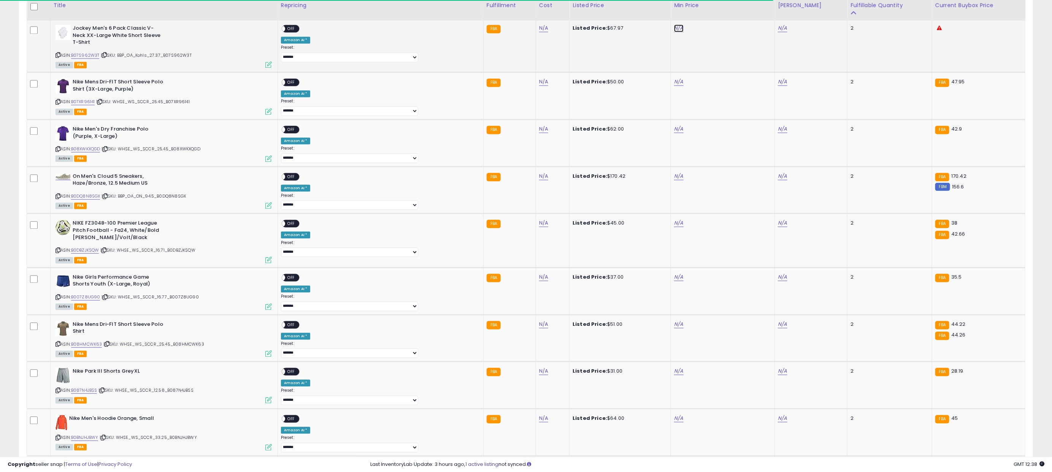
click at [674, 32] on link "N/A" at bounding box center [678, 28] width 9 height 8
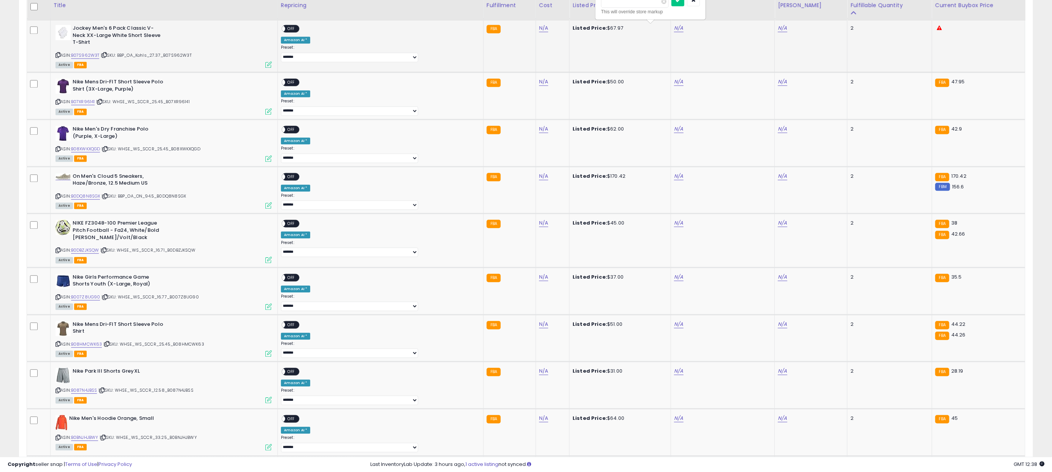
type input "*****"
click button "submit" at bounding box center [678, 0] width 13 height 11
click at [297, 27] on span "OFF" at bounding box center [291, 28] width 12 height 6
click at [674, 85] on link "N/A" at bounding box center [678, 82] width 9 height 8
type input "******"
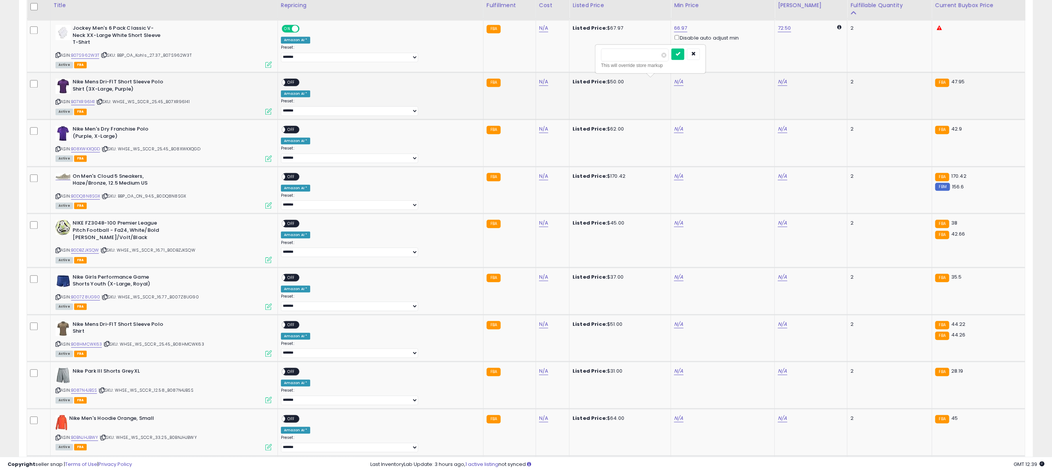
click button "submit" at bounding box center [678, 53] width 13 height 11
click at [297, 83] on span "OFF" at bounding box center [291, 82] width 12 height 6
click at [671, 130] on td "N/A" at bounding box center [723, 142] width 104 height 47
click at [674, 129] on link "N/A" at bounding box center [678, 129] width 9 height 8
type input "*****"
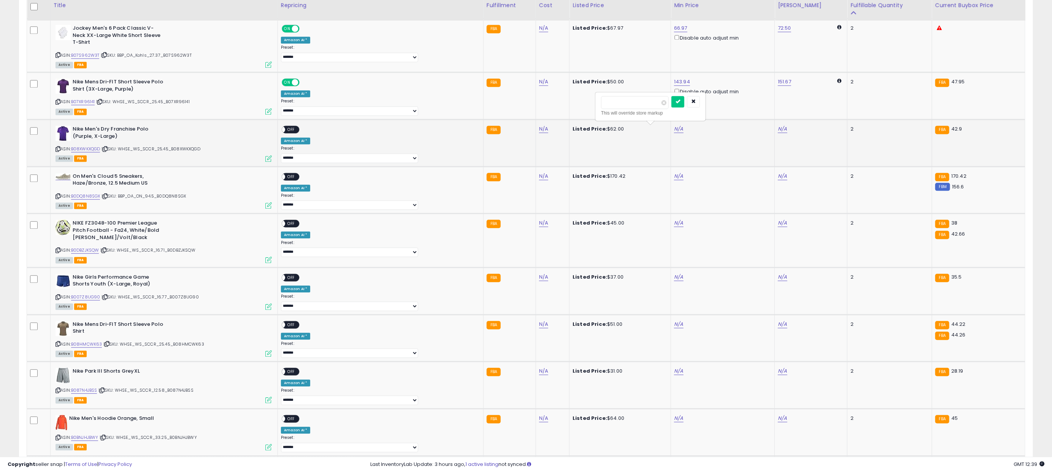
click button "submit" at bounding box center [678, 101] width 13 height 11
click at [313, 136] on div "**********" at bounding box center [379, 144] width 197 height 37
click at [297, 131] on span "OFF" at bounding box center [291, 129] width 12 height 6
click at [674, 180] on link "N/A" at bounding box center [678, 176] width 9 height 8
type input "******"
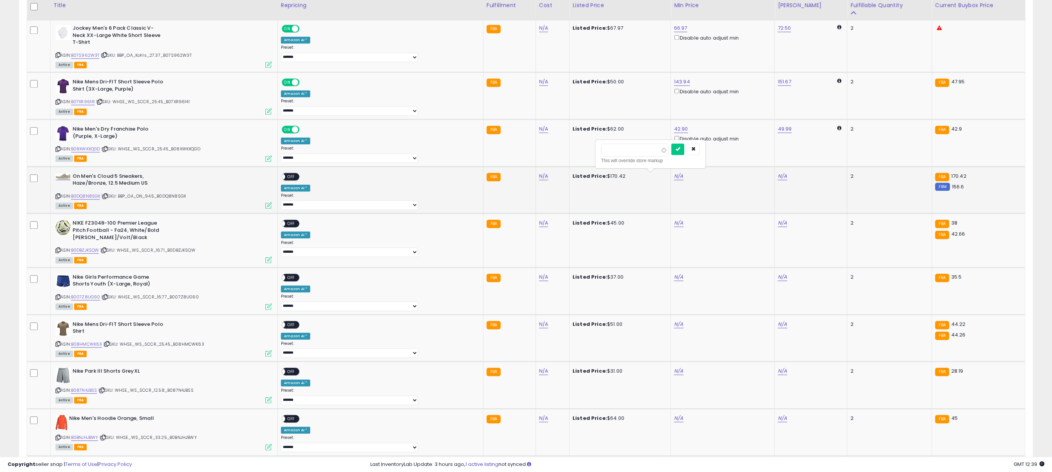
click button "submit" at bounding box center [678, 148] width 13 height 11
click at [297, 177] on span "OFF" at bounding box center [291, 176] width 12 height 6
click at [674, 225] on link "N/A" at bounding box center [678, 223] width 9 height 8
type input "**"
click button "submit" at bounding box center [678, 196] width 13 height 11
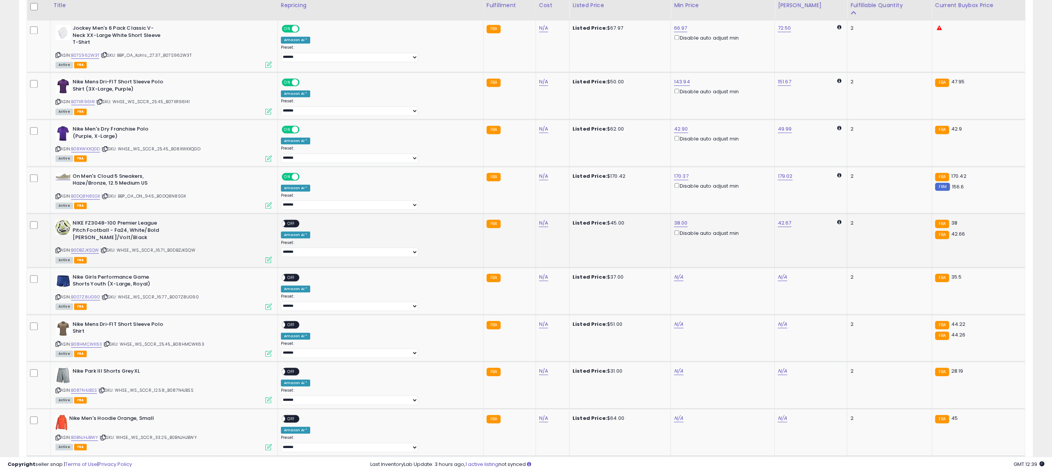
click at [297, 226] on span "OFF" at bounding box center [291, 223] width 12 height 6
drag, startPoint x: 649, startPoint y: 275, endPoint x: 652, endPoint y: 278, distance: 4.3
click at [671, 277] on td "N/A" at bounding box center [723, 290] width 104 height 47
click at [674, 279] on link "N/A" at bounding box center [678, 277] width 9 height 8
type input "*****"
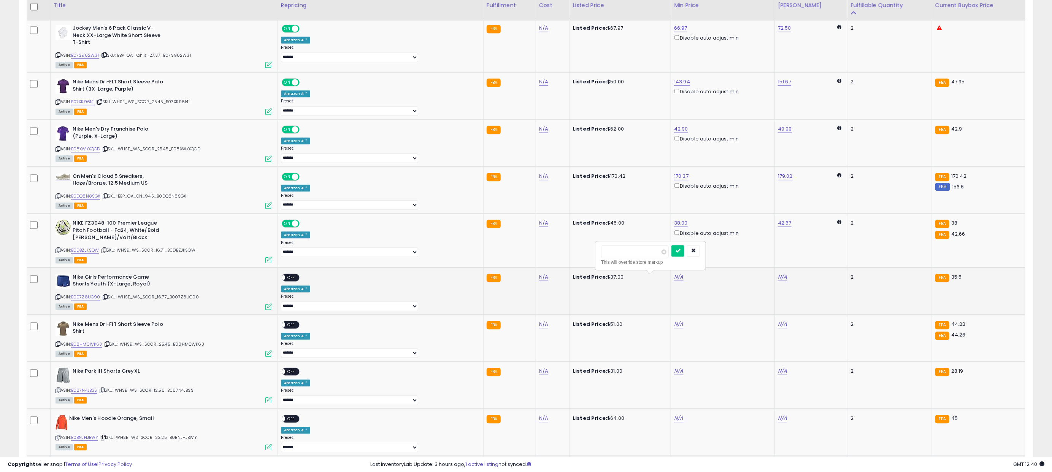
click button "submit" at bounding box center [678, 250] width 13 height 11
click at [300, 281] on div "ON OFF" at bounding box center [291, 277] width 18 height 8
click at [297, 280] on span "OFF" at bounding box center [291, 277] width 12 height 6
click at [674, 327] on link "N/A" at bounding box center [678, 324] width 9 height 8
type input "*****"
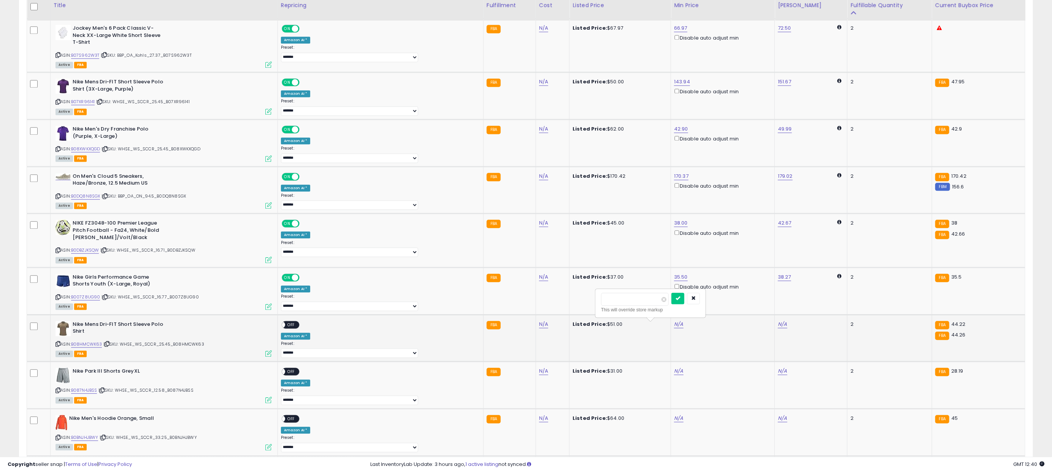
click button "submit" at bounding box center [678, 298] width 13 height 11
click at [297, 328] on span "OFF" at bounding box center [291, 324] width 12 height 6
click at [674, 375] on link "N/A" at bounding box center [678, 371] width 9 height 8
type input "*****"
click button "submit" at bounding box center [678, 345] width 13 height 11
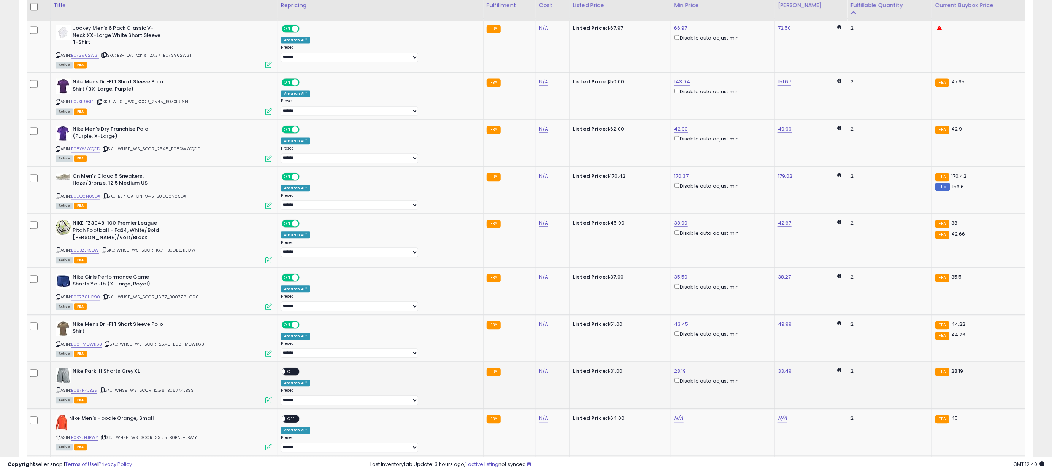
click at [297, 375] on span "OFF" at bounding box center [291, 371] width 12 height 6
click at [674, 422] on link "N/A" at bounding box center [678, 418] width 9 height 8
type input "**"
click button "submit" at bounding box center [678, 393] width 13 height 11
click at [297, 422] on span "OFF" at bounding box center [291, 418] width 12 height 6
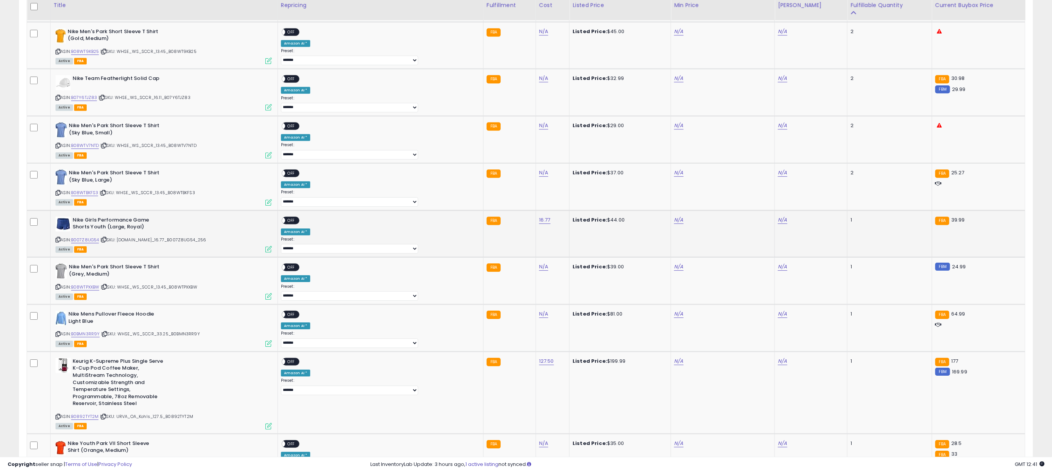
scroll to position [1609, 0]
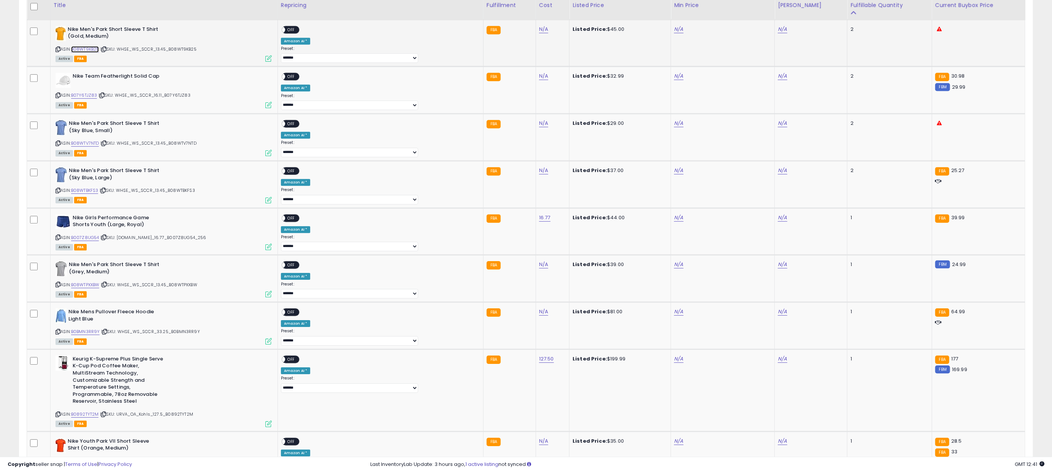
click at [97, 52] on link "B08WT9KB25" at bounding box center [85, 49] width 28 height 6
click at [92, 99] on link "B07Y6TJZ83" at bounding box center [84, 95] width 26 height 6
click at [94, 146] on link "B08WTV7NTD" at bounding box center [85, 143] width 28 height 6
click at [86, 201] on div "ASIN: B08WTBKFS3 | SKU: WHSE_WS_SCCR_13.45_B08WTBKFS3 Active FBA" at bounding box center [164, 184] width 216 height 35
click at [89, 194] on link "B08WTBKFS3" at bounding box center [84, 190] width 27 height 6
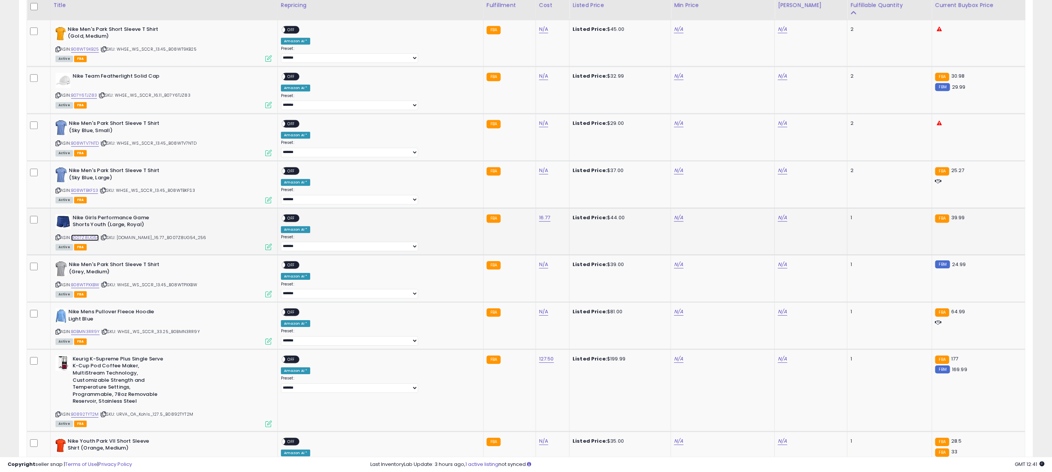
click at [91, 241] on link "B007Z8UG54" at bounding box center [85, 237] width 28 height 6
click at [97, 288] on link "B08WTPXXBW" at bounding box center [85, 284] width 29 height 6
click at [94, 335] on link "B0BMN3RR9Y" at bounding box center [85, 331] width 29 height 6
click at [92, 417] on link "B0892TYT2M" at bounding box center [85, 414] width 28 height 6
click at [674, 33] on link "N/A" at bounding box center [678, 29] width 9 height 8
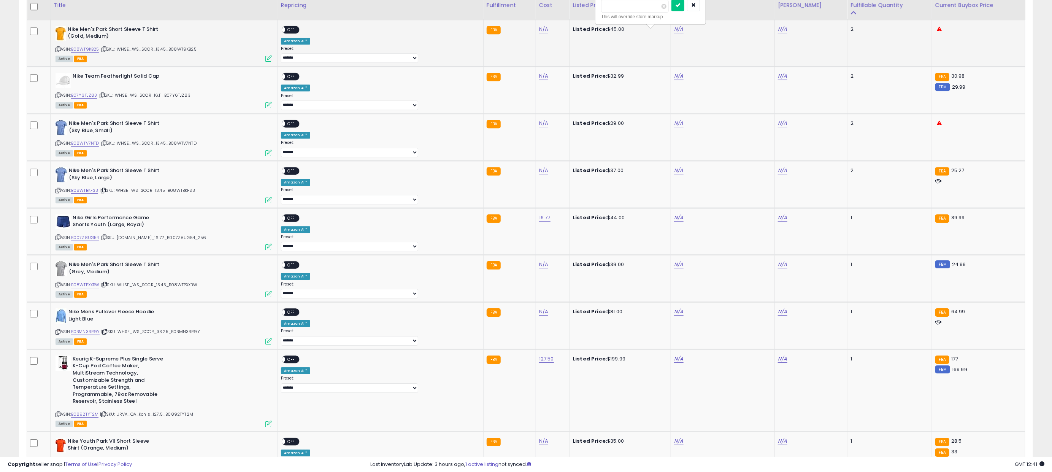
type input "*****"
click button "submit" at bounding box center [678, 5] width 13 height 11
click at [300, 41] on div "**********" at bounding box center [379, 44] width 197 height 37
click at [313, 30] on td "**********" at bounding box center [381, 42] width 206 height 47
click at [297, 33] on span "OFF" at bounding box center [291, 29] width 12 height 6
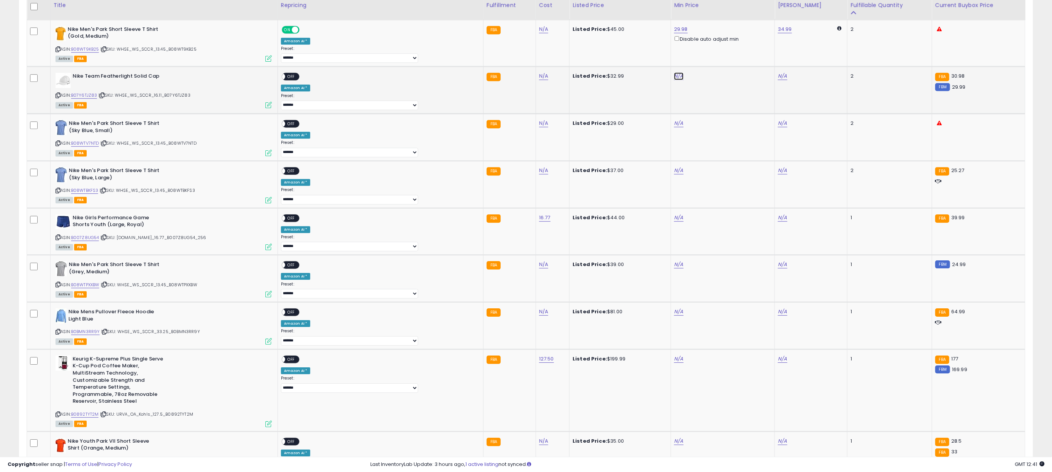
click at [674, 80] on link "N/A" at bounding box center [678, 76] width 9 height 8
type input "*****"
click button "submit" at bounding box center [678, 52] width 13 height 11
click at [297, 80] on span "OFF" at bounding box center [291, 76] width 12 height 6
click at [674, 127] on link "N/A" at bounding box center [678, 123] width 9 height 8
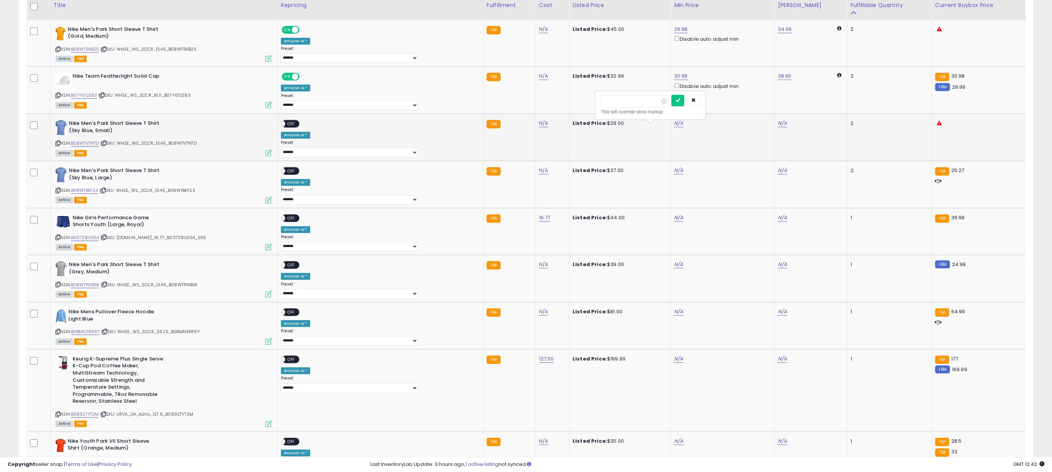
type input "**"
click button "submit" at bounding box center [678, 100] width 13 height 11
click at [288, 127] on div "ON OFF" at bounding box center [279, 124] width 18 height 6
click at [297, 127] on span "OFF" at bounding box center [291, 124] width 12 height 6
click at [674, 174] on link "N/A" at bounding box center [678, 171] width 9 height 8
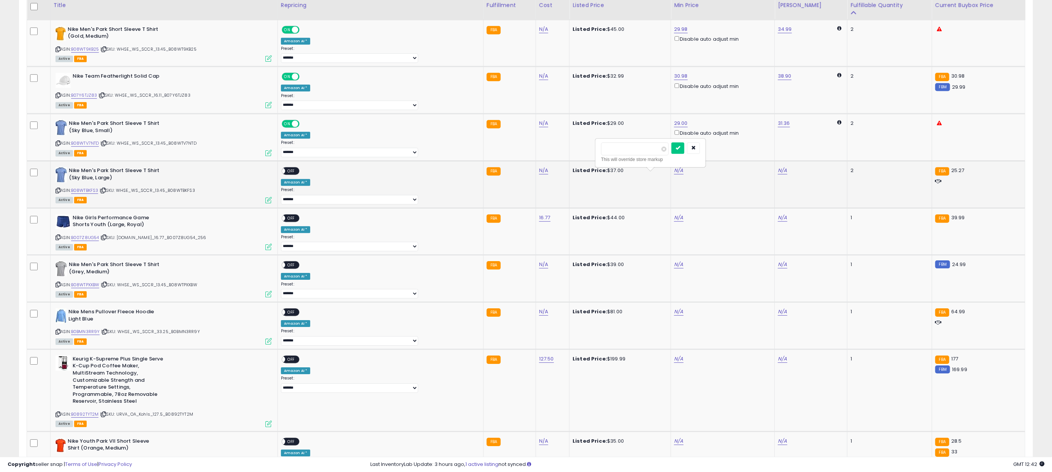
type input "*****"
click button "submit" at bounding box center [678, 147] width 13 height 11
click at [297, 174] on span "OFF" at bounding box center [291, 171] width 12 height 6
click at [674, 221] on link "N/A" at bounding box center [678, 218] width 9 height 8
type input "*****"
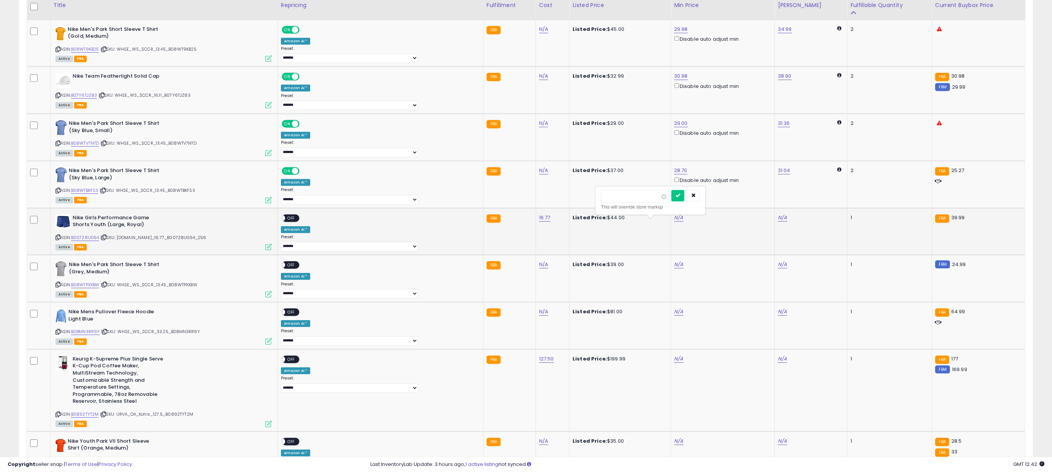
click button "submit" at bounding box center [678, 195] width 13 height 11
click at [297, 221] on span "OFF" at bounding box center [291, 218] width 12 height 6
click at [674, 268] on link "N/A" at bounding box center [678, 265] width 9 height 8
type input "*****"
click button "submit" at bounding box center [678, 243] width 13 height 11
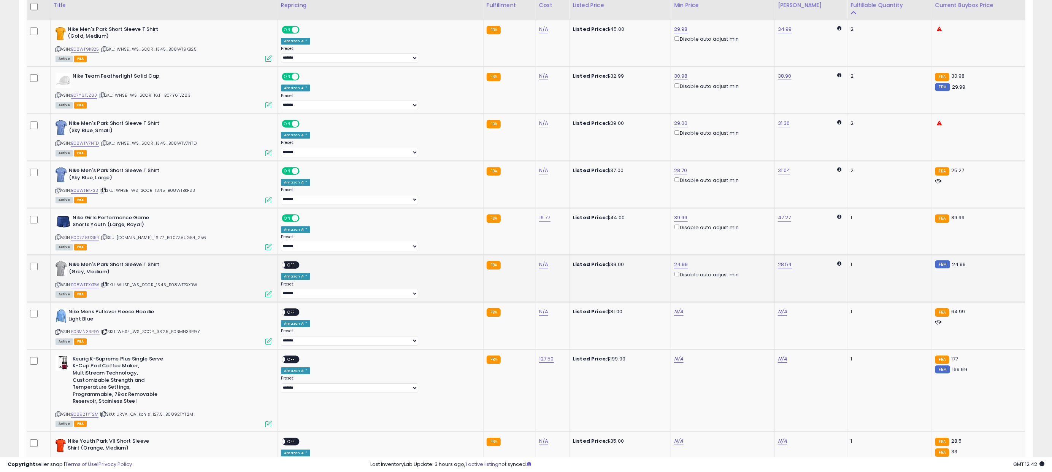
click at [297, 268] on span "OFF" at bounding box center [291, 265] width 12 height 6
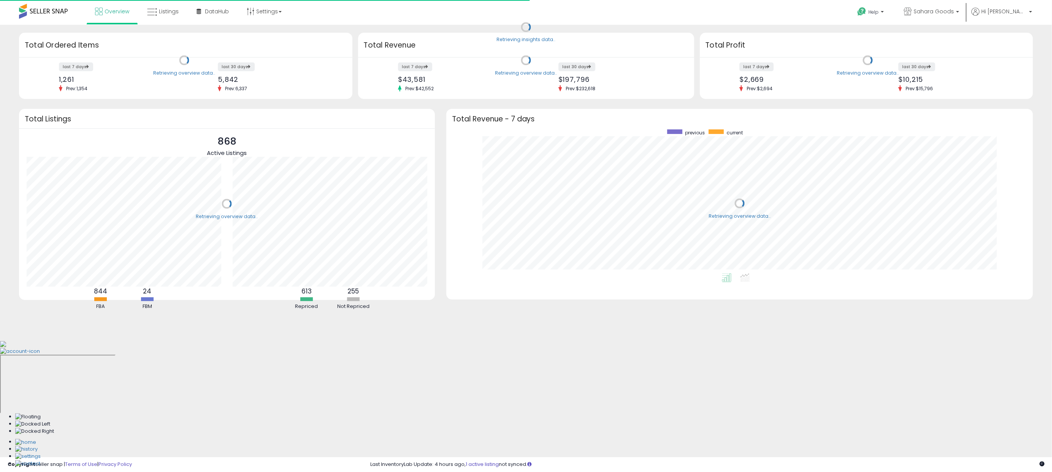
scroll to position [144, 572]
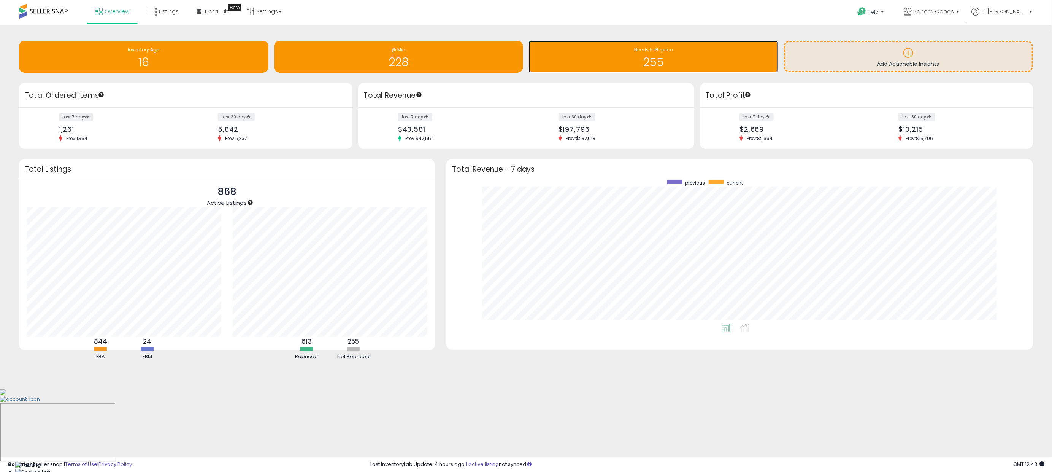
click at [615, 43] on div "Needs to Reprice 255" at bounding box center [654, 57] width 250 height 32
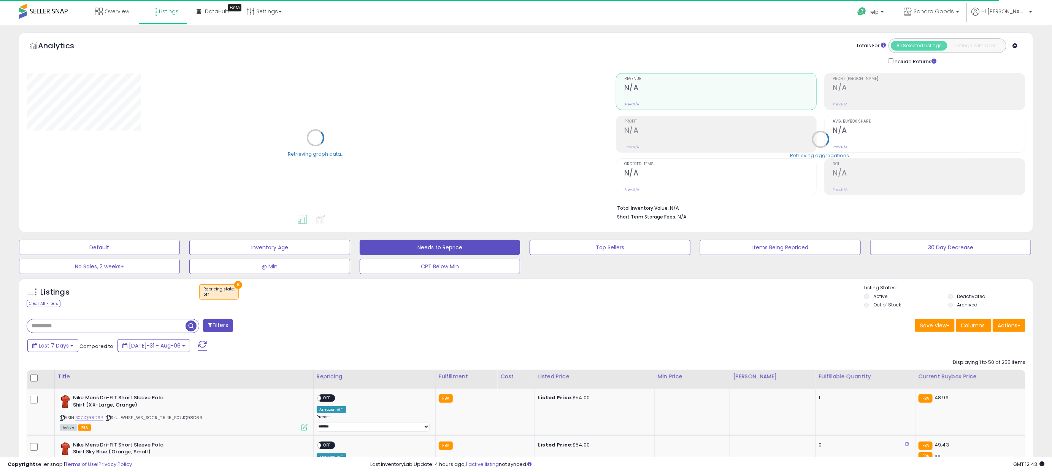
select select "**"
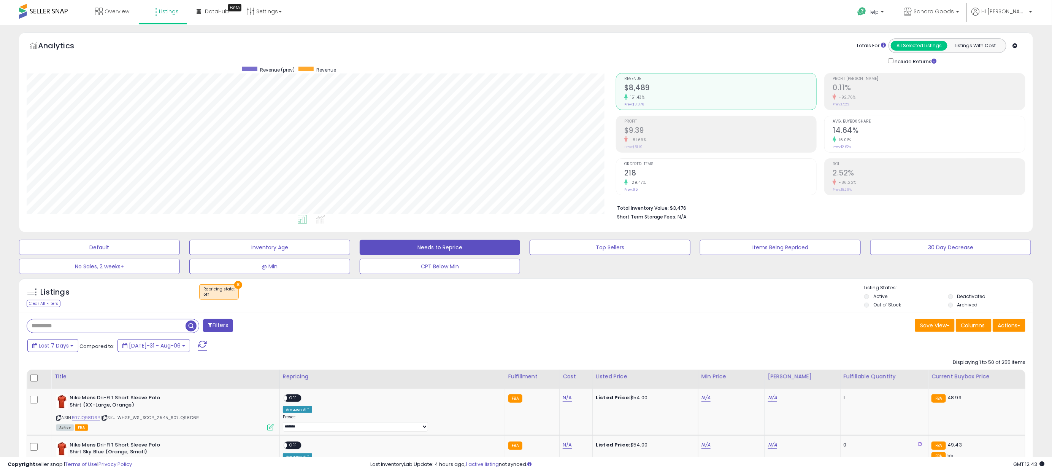
drag, startPoint x: 843, startPoint y: 380, endPoint x: 583, endPoint y: 370, distance: 260.0
click at [844, 380] on div "Fulfillable Quantity" at bounding box center [885, 376] width 82 height 8
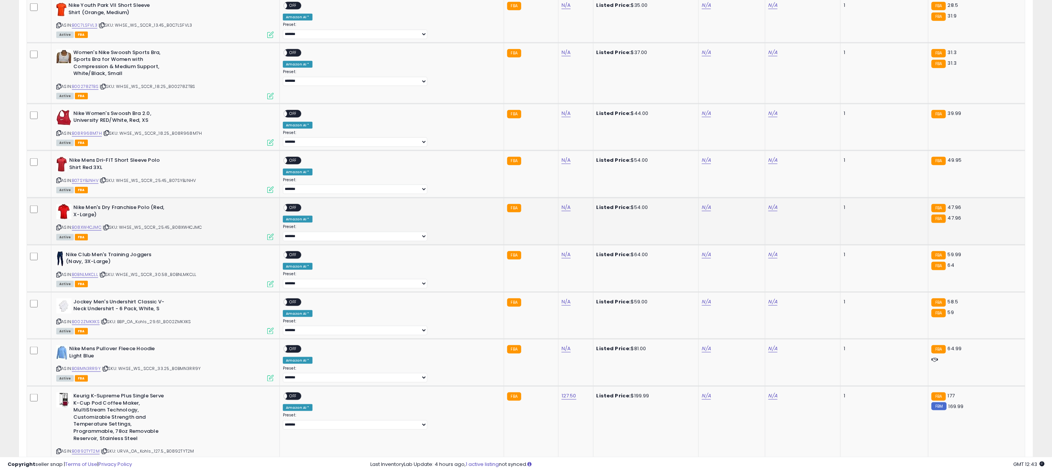
scroll to position [605, 0]
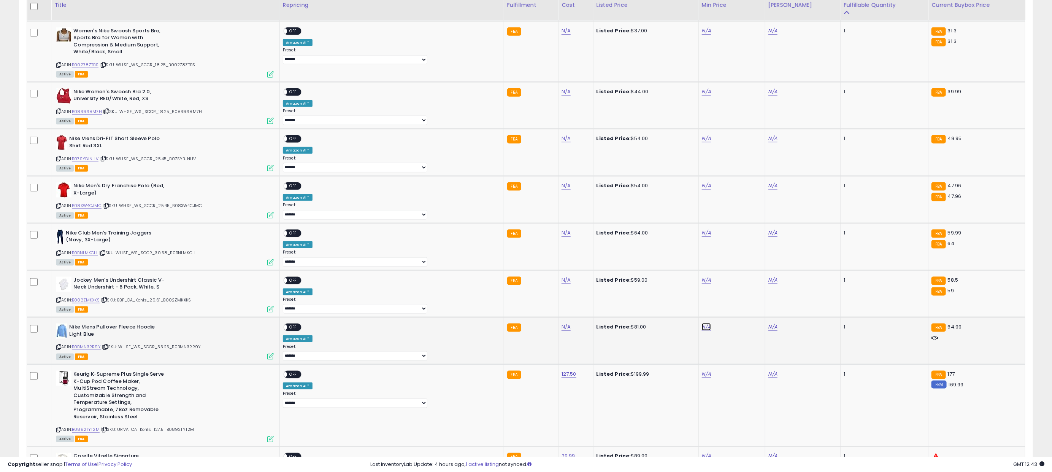
type input "*****"
click button "submit" at bounding box center [708, 304] width 13 height 11
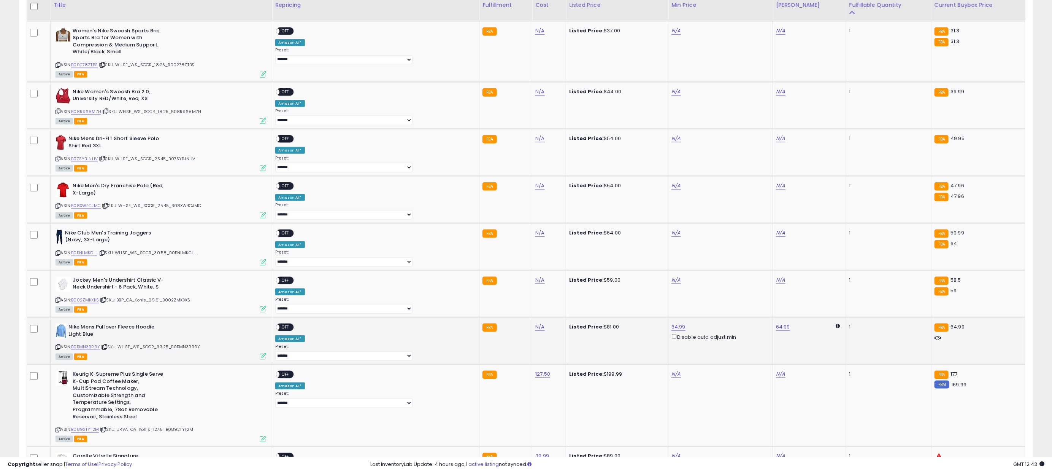
click at [292, 331] on span "OFF" at bounding box center [286, 327] width 12 height 6
type input "******"
click button "submit" at bounding box center [678, 352] width 13 height 11
click at [294, 378] on div "ON OFF" at bounding box center [285, 374] width 18 height 8
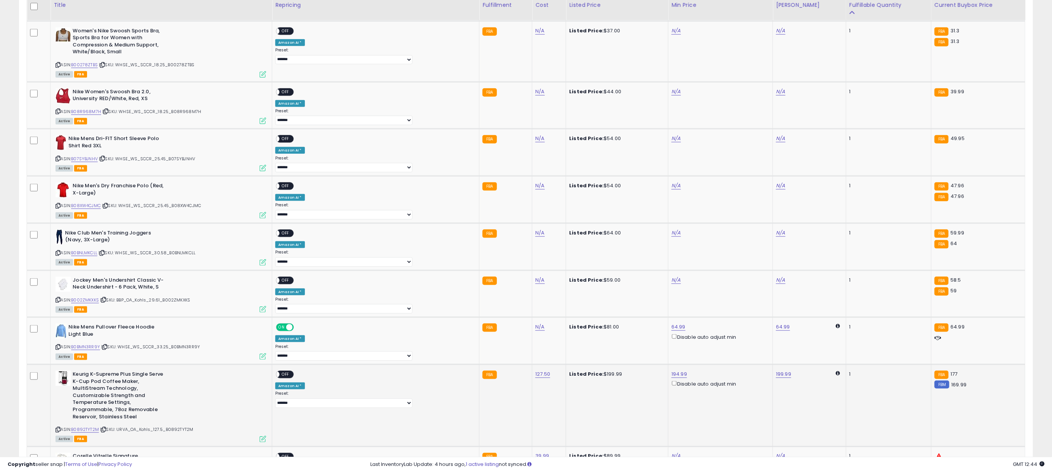
click at [292, 378] on span "OFF" at bounding box center [286, 374] width 12 height 6
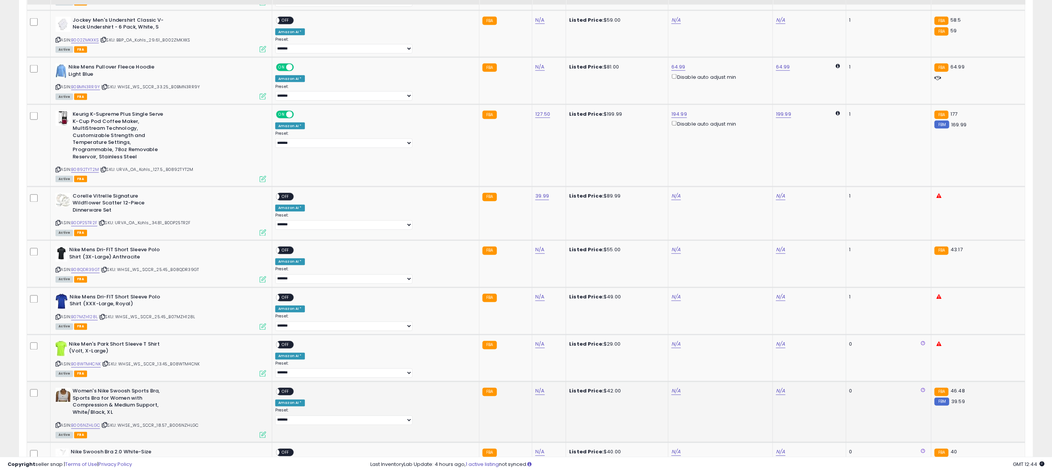
scroll to position [885, 0]
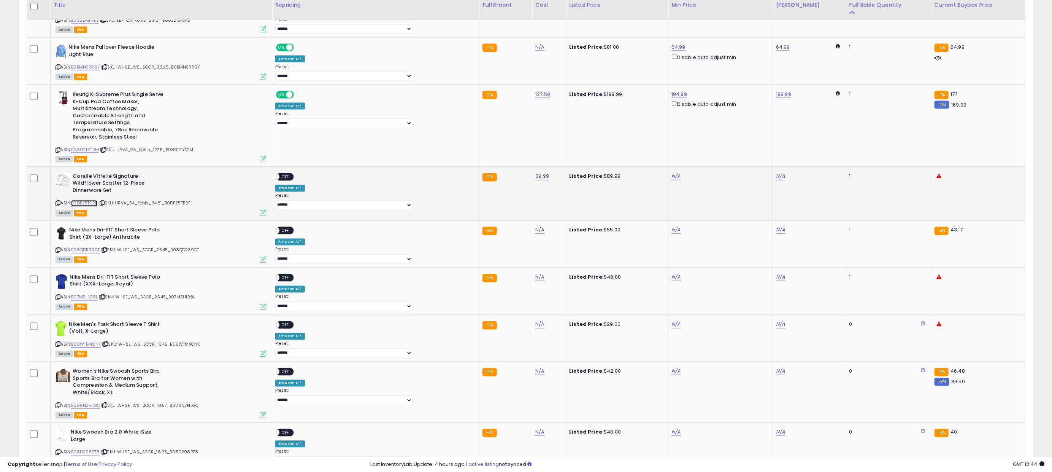
click at [83, 206] on link "B0DP25TR2F" at bounding box center [84, 203] width 26 height 6
click at [88, 252] on link "B08QDR39GT" at bounding box center [85, 250] width 29 height 6
click at [672, 180] on div "N/A" at bounding box center [719, 176] width 95 height 7
type input "*****"
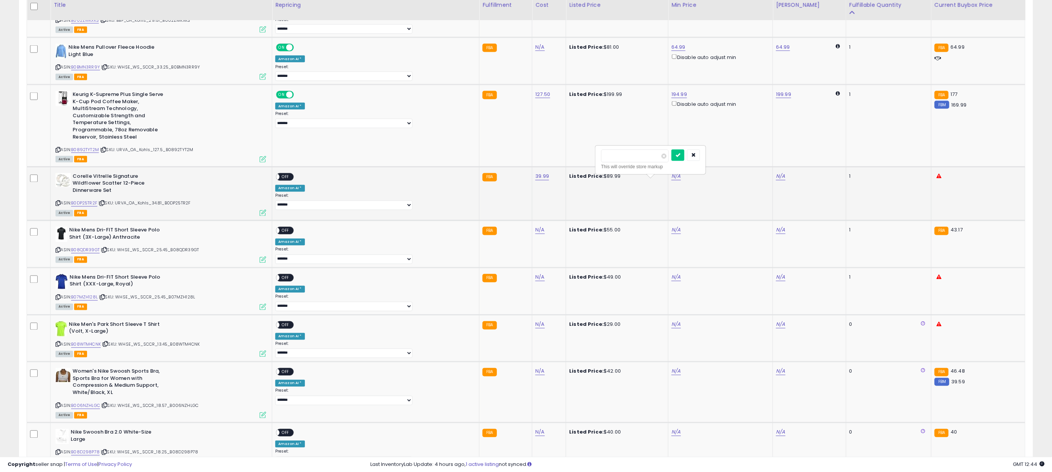
click button "submit" at bounding box center [678, 154] width 13 height 11
click at [300, 180] on td "**********" at bounding box center [375, 194] width 207 height 54
click at [292, 180] on span "OFF" at bounding box center [286, 176] width 12 height 6
click at [669, 235] on td "N/A" at bounding box center [721, 244] width 105 height 47
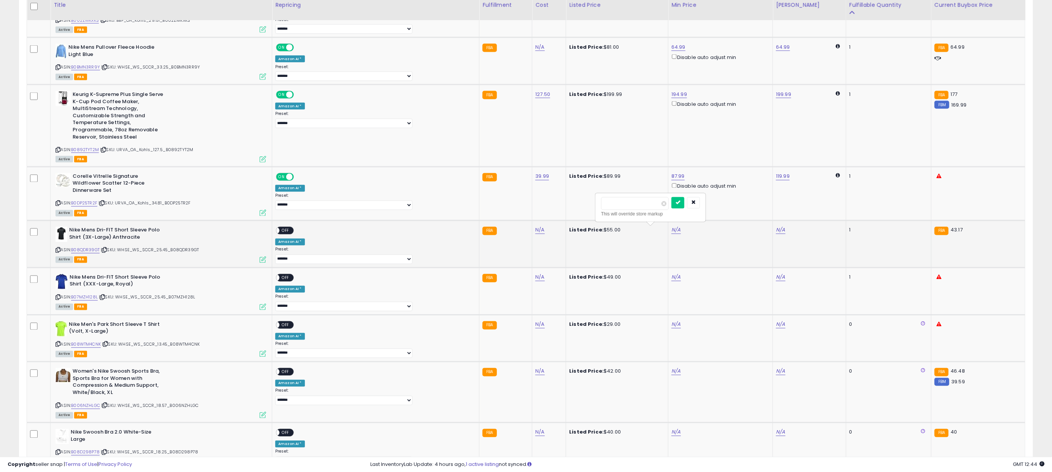
type input "*****"
click button "submit" at bounding box center [678, 202] width 13 height 11
click at [292, 230] on span "OFF" at bounding box center [286, 230] width 12 height 6
click at [90, 297] on link "B07MZH128L" at bounding box center [84, 297] width 27 height 6
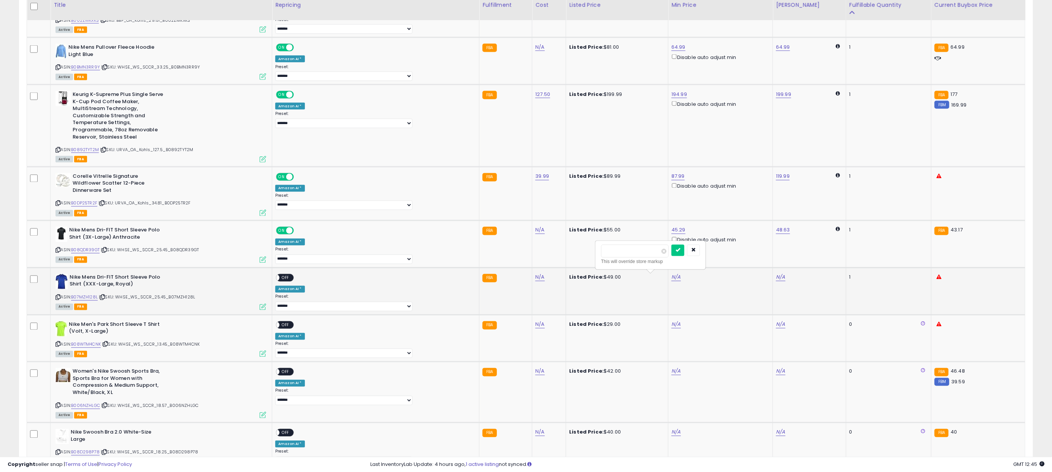
type input "*****"
click button "submit" at bounding box center [678, 250] width 13 height 11
click at [292, 278] on span "OFF" at bounding box center [286, 277] width 12 height 6
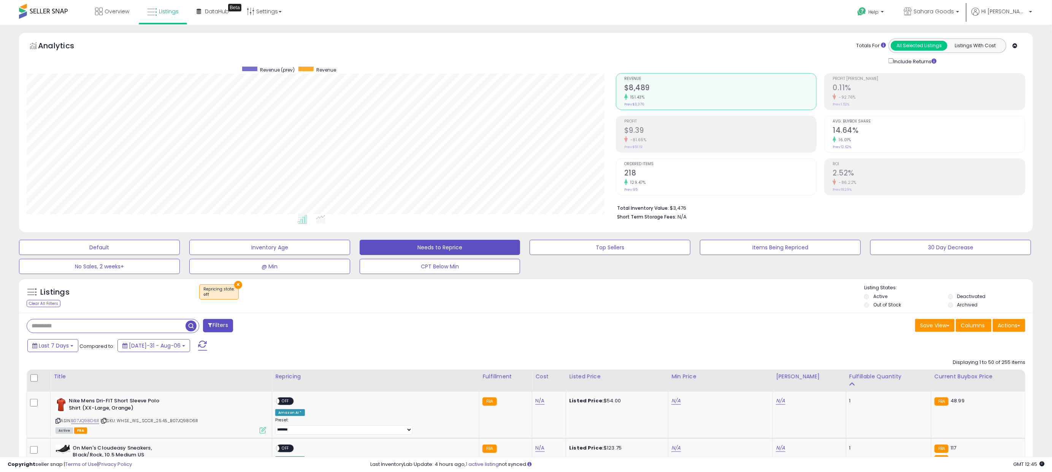
click at [197, 347] on button at bounding box center [202, 345] width 19 height 15
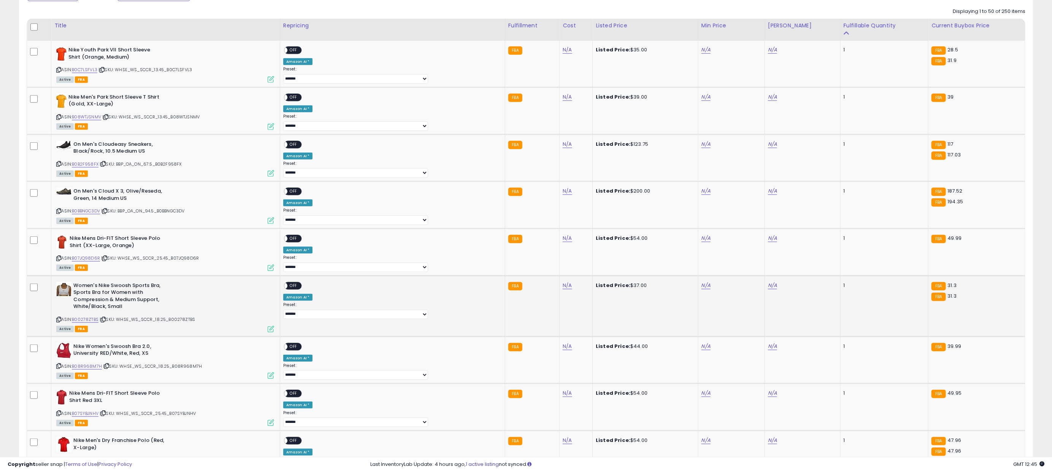
scroll to position [360, 0]
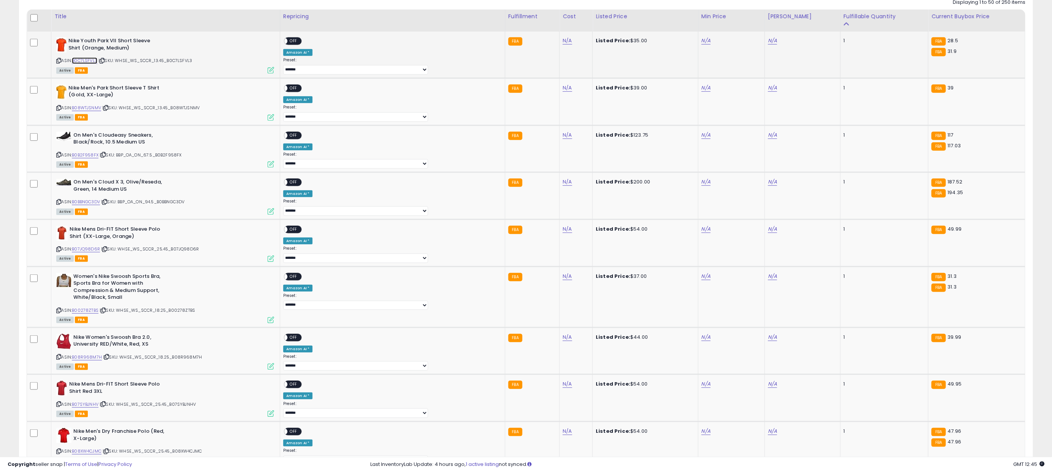
click at [97, 63] on link "B0C7LSFVL3" at bounding box center [84, 60] width 25 height 6
click at [94, 111] on link "B08WTJSNMV" at bounding box center [86, 108] width 29 height 6
click at [93, 155] on link "B0B2F958FX" at bounding box center [85, 155] width 27 height 6
click at [94, 205] on link "B0BBNGC3DV" at bounding box center [86, 202] width 28 height 6
click at [97, 252] on link "B07JQ98D6R" at bounding box center [86, 249] width 28 height 6
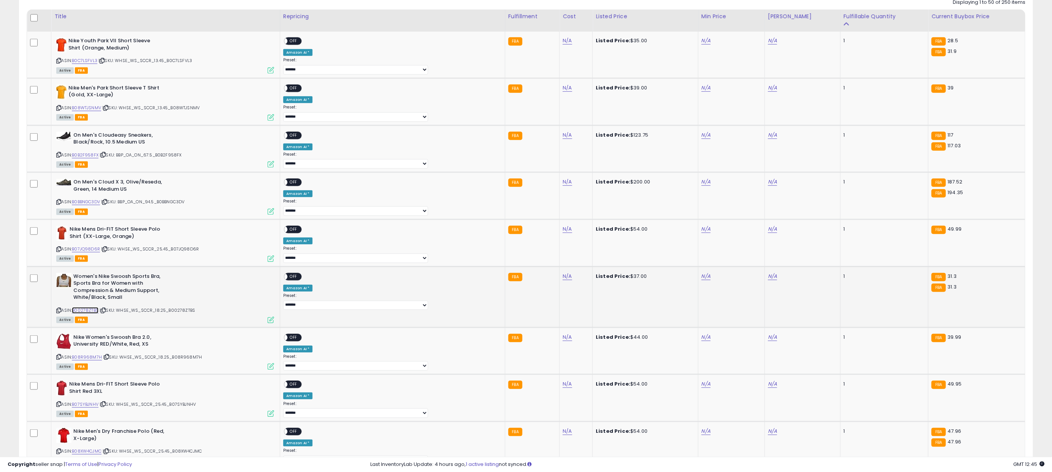
click at [98, 313] on link "B00278ZTBS" at bounding box center [85, 310] width 27 height 6
click at [95, 360] on link "B08R968M7H" at bounding box center [87, 357] width 30 height 6
click at [91, 407] on link "B07SYBJNHV" at bounding box center [85, 404] width 27 height 6
click at [702, 43] on link "N/A" at bounding box center [706, 41] width 9 height 8
type input "*****"
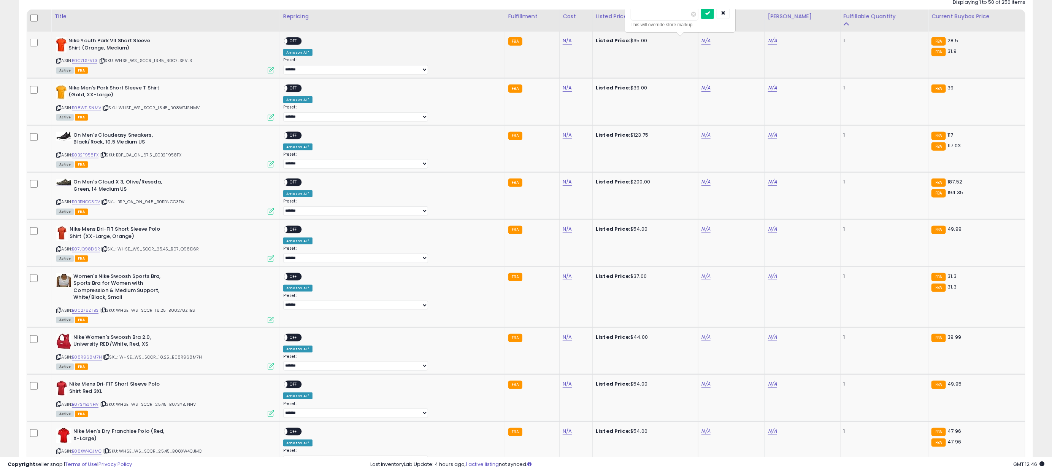
click button "submit" at bounding box center [707, 13] width 13 height 11
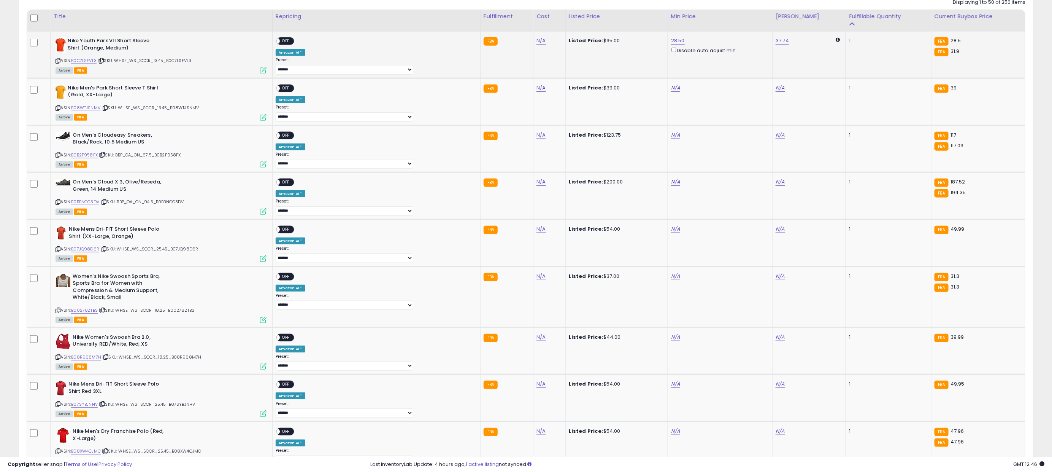
click at [282, 40] on div "ON OFF" at bounding box center [273, 41] width 18 height 6
click at [282, 41] on div "ON OFF" at bounding box center [273, 41] width 18 height 6
click at [282, 45] on div "ON OFF" at bounding box center [273, 41] width 18 height 6
click at [292, 42] on span "OFF" at bounding box center [286, 41] width 12 height 6
click at [668, 92] on td "N/A" at bounding box center [720, 101] width 105 height 47
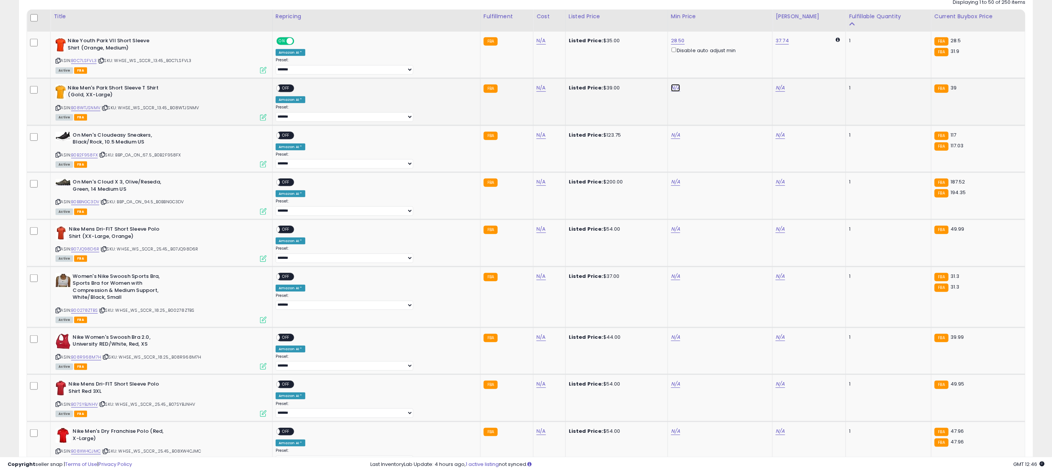
click at [671, 91] on link "N/A" at bounding box center [675, 88] width 9 height 8
type input "*****"
click button "submit" at bounding box center [677, 60] width 13 height 11
click at [282, 87] on div "ON OFF" at bounding box center [273, 88] width 18 height 6
click at [292, 87] on span "OFF" at bounding box center [286, 88] width 12 height 6
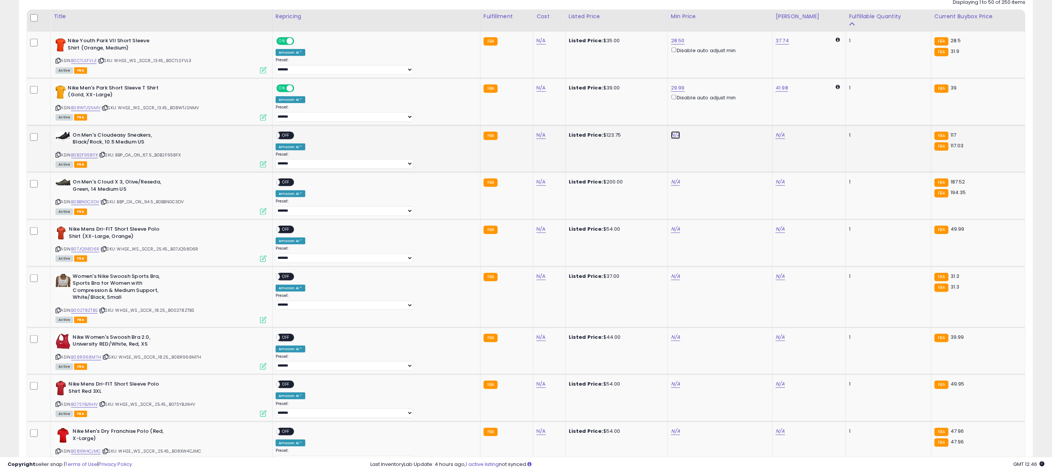
click at [671, 138] on link "N/A" at bounding box center [675, 135] width 9 height 8
type input "***"
click button "submit" at bounding box center [677, 108] width 13 height 11
click at [292, 138] on span "OFF" at bounding box center [286, 135] width 12 height 6
click at [671, 186] on link "N/A" at bounding box center [675, 182] width 9 height 8
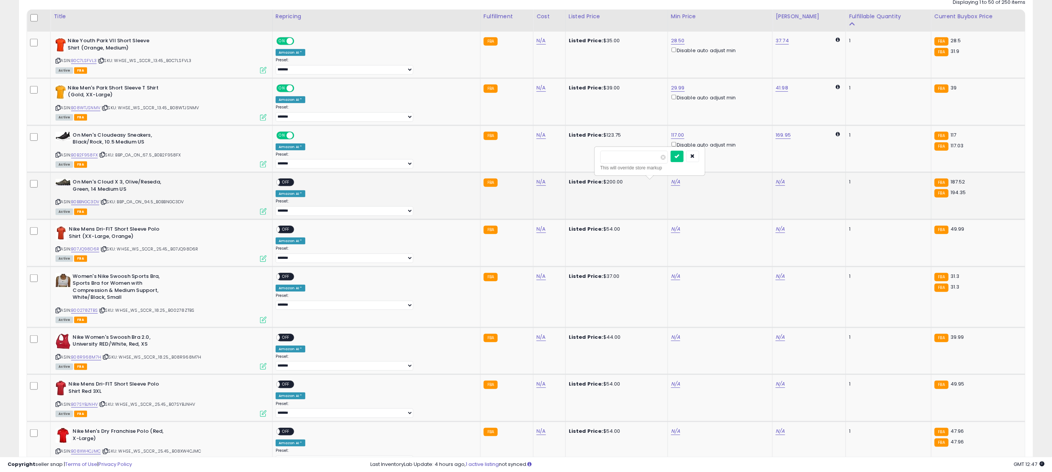
type input "******"
click button "submit" at bounding box center [677, 156] width 13 height 11
click at [292, 186] on span "OFF" at bounding box center [286, 182] width 12 height 6
click at [671, 233] on link "N/A" at bounding box center [675, 229] width 9 height 8
type input "*****"
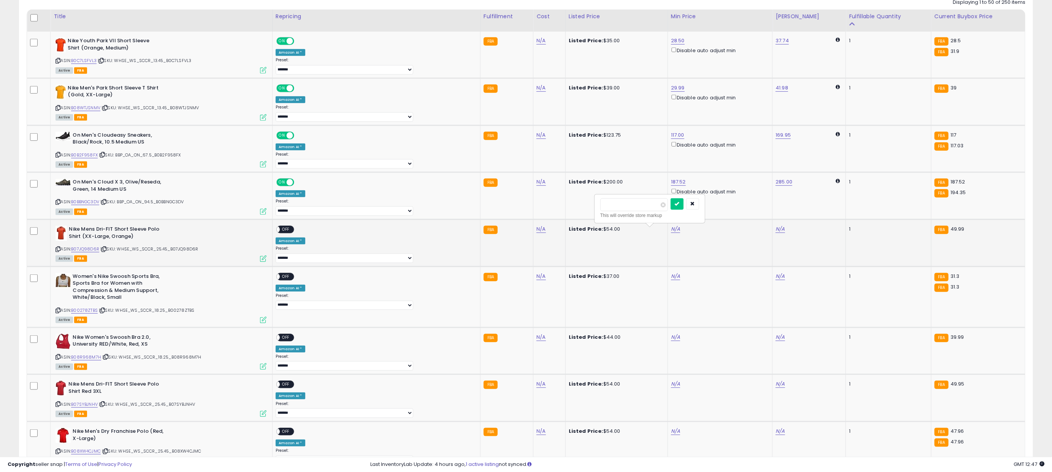
click button "submit" at bounding box center [677, 203] width 13 height 11
click at [292, 233] on span "OFF" at bounding box center [286, 229] width 12 height 6
click at [671, 280] on div "N/A" at bounding box center [718, 276] width 95 height 7
click at [671, 280] on link "N/A" at bounding box center [675, 276] width 9 height 8
type input "*****"
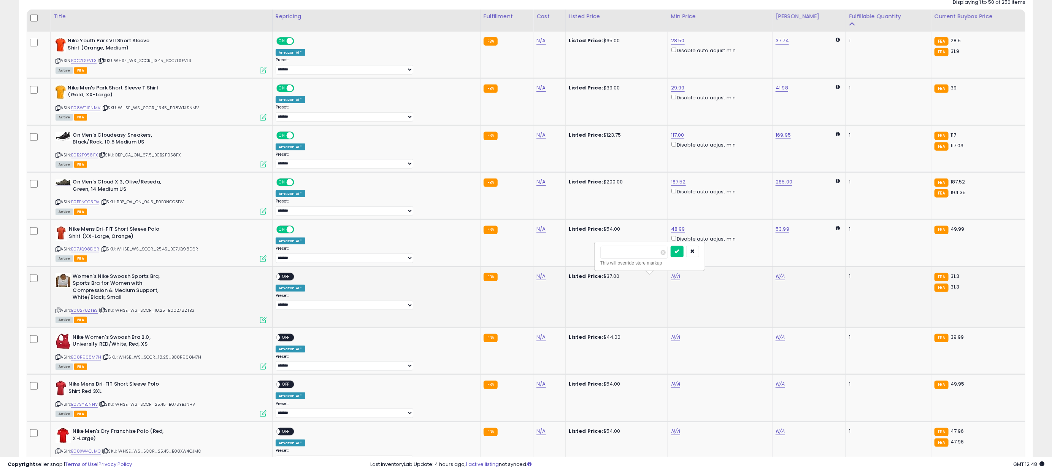
click button "submit" at bounding box center [677, 251] width 13 height 11
click at [292, 278] on span "OFF" at bounding box center [286, 276] width 12 height 6
click at [671, 341] on link "N/A" at bounding box center [675, 337] width 9 height 8
type input "*****"
click button "submit" at bounding box center [677, 312] width 13 height 11
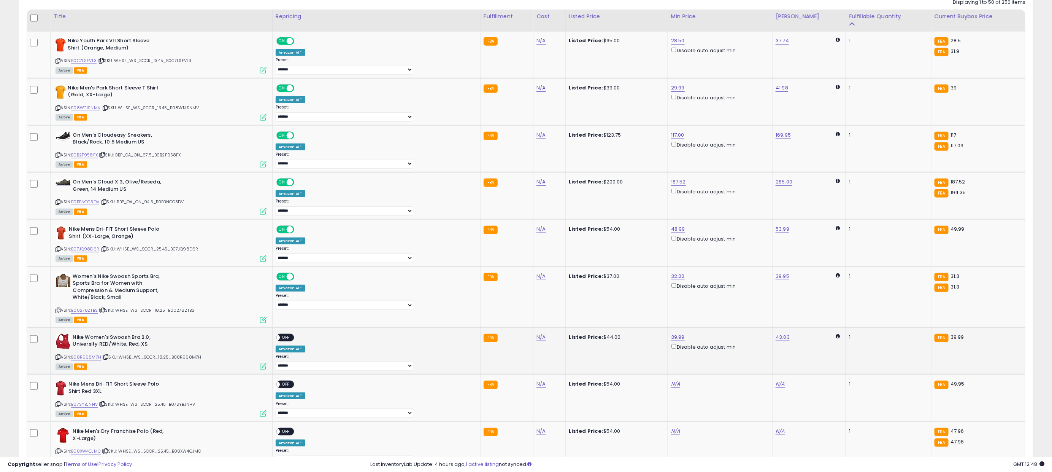
click at [292, 340] on span "OFF" at bounding box center [286, 337] width 12 height 6
click at [671, 388] on link "N/A" at bounding box center [675, 384] width 9 height 8
type input "*****"
click button "submit" at bounding box center [677, 359] width 13 height 11
click at [292, 388] on span "OFF" at bounding box center [286, 384] width 12 height 6
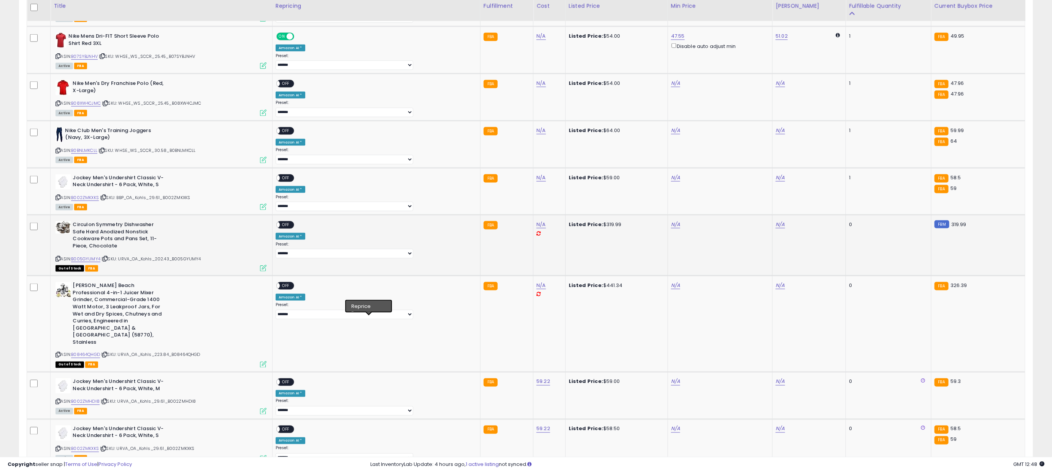
scroll to position [709, 0]
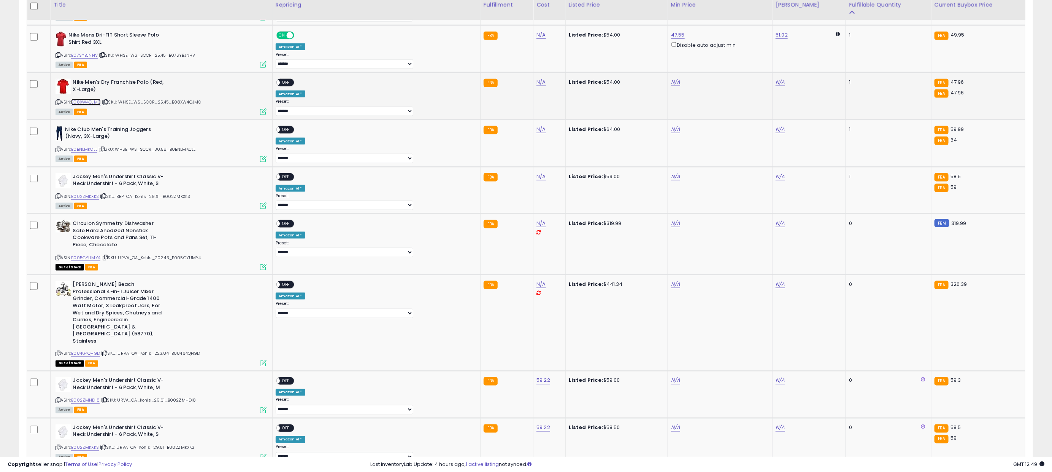
click at [91, 105] on link "B08XW4CJMC" at bounding box center [86, 102] width 30 height 6
click at [94, 153] on link "B0BNLMKCLL" at bounding box center [84, 149] width 26 height 6
click at [95, 200] on link "B002ZMKXKS" at bounding box center [85, 196] width 28 height 6
click at [671, 86] on link "N/A" at bounding box center [675, 82] width 9 height 8
type input "*****"
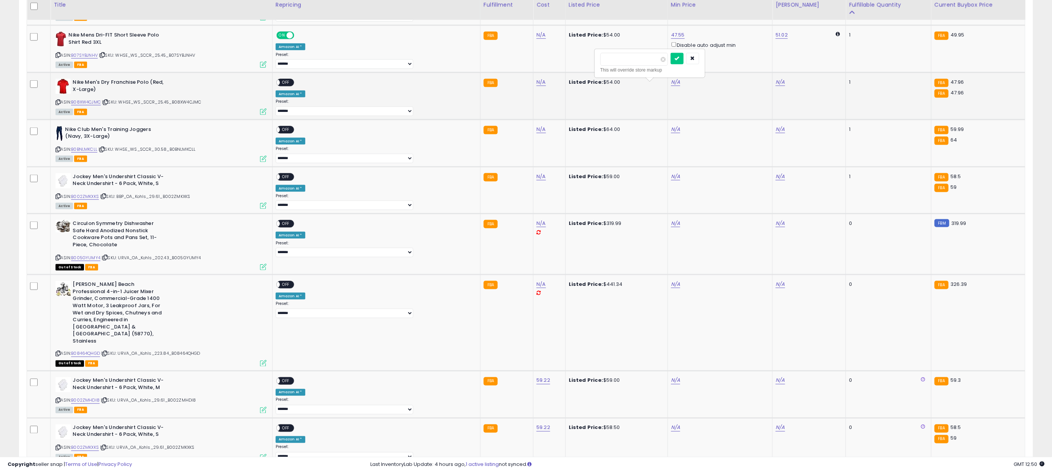
click button "submit" at bounding box center [677, 58] width 13 height 11
click at [292, 86] on span "OFF" at bounding box center [286, 82] width 12 height 6
click at [671, 133] on link "N/A" at bounding box center [675, 130] width 9 height 8
type input "*****"
click button "submit" at bounding box center [677, 105] width 13 height 11
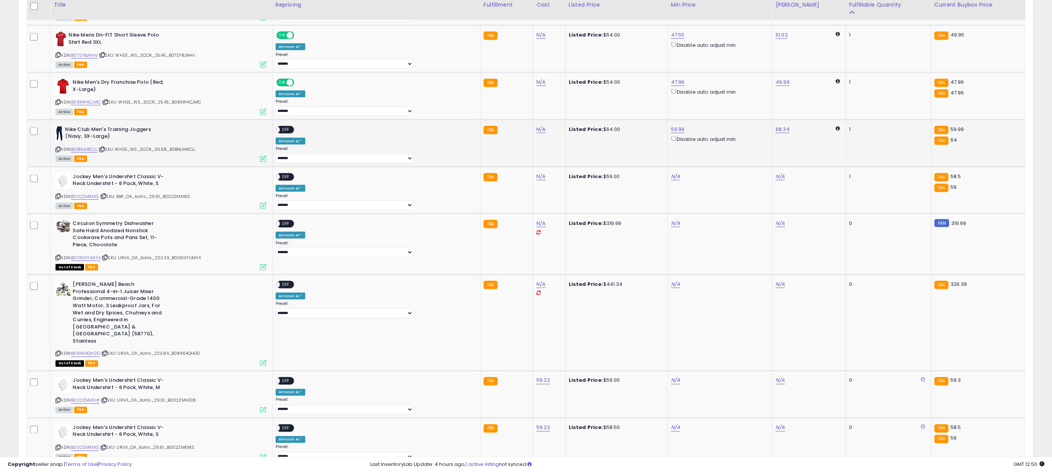
click at [294, 132] on div "ON OFF" at bounding box center [286, 130] width 18 height 8
click at [292, 133] on span "OFF" at bounding box center [286, 129] width 12 height 6
click at [671, 180] on link "N/A" at bounding box center [675, 177] width 9 height 8
type input "**"
click button "submit" at bounding box center [677, 153] width 13 height 11
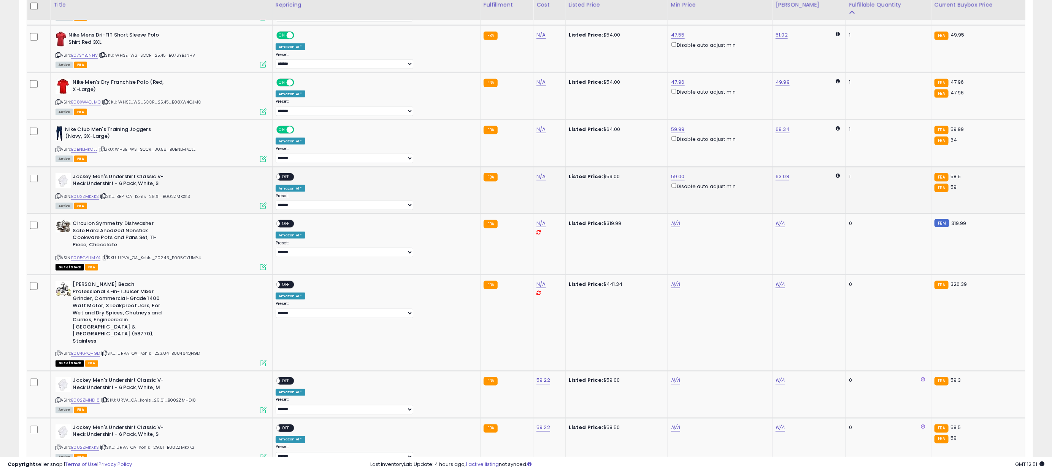
click at [292, 180] on span "OFF" at bounding box center [286, 176] width 12 height 6
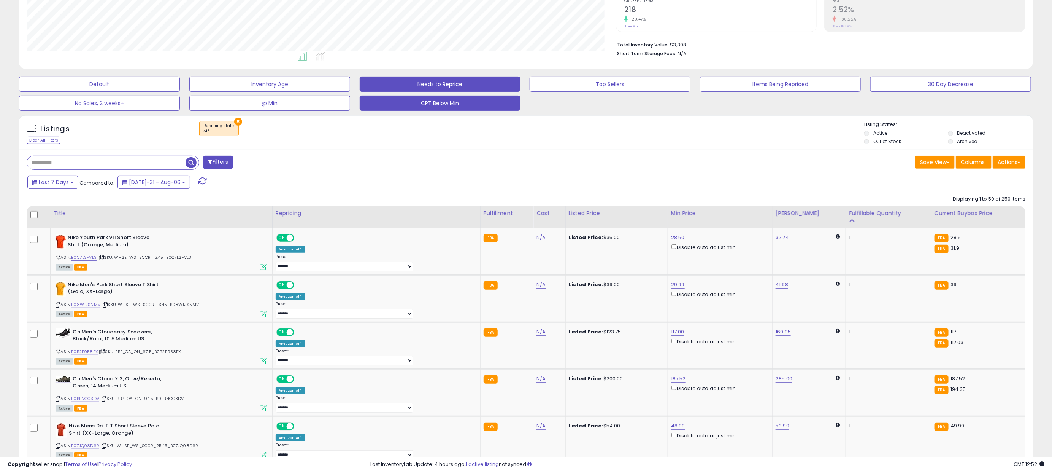
scroll to position [0, 0]
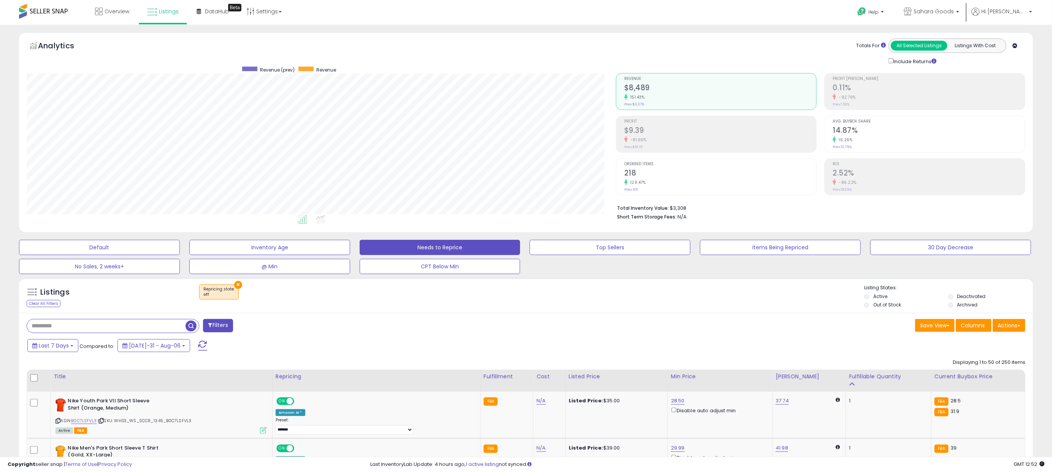
drag, startPoint x: 187, startPoint y: 342, endPoint x: 185, endPoint y: 339, distance: 4.4
click at [198, 342] on span at bounding box center [202, 345] width 9 height 10
